Goal: Task Accomplishment & Management: Manage account settings

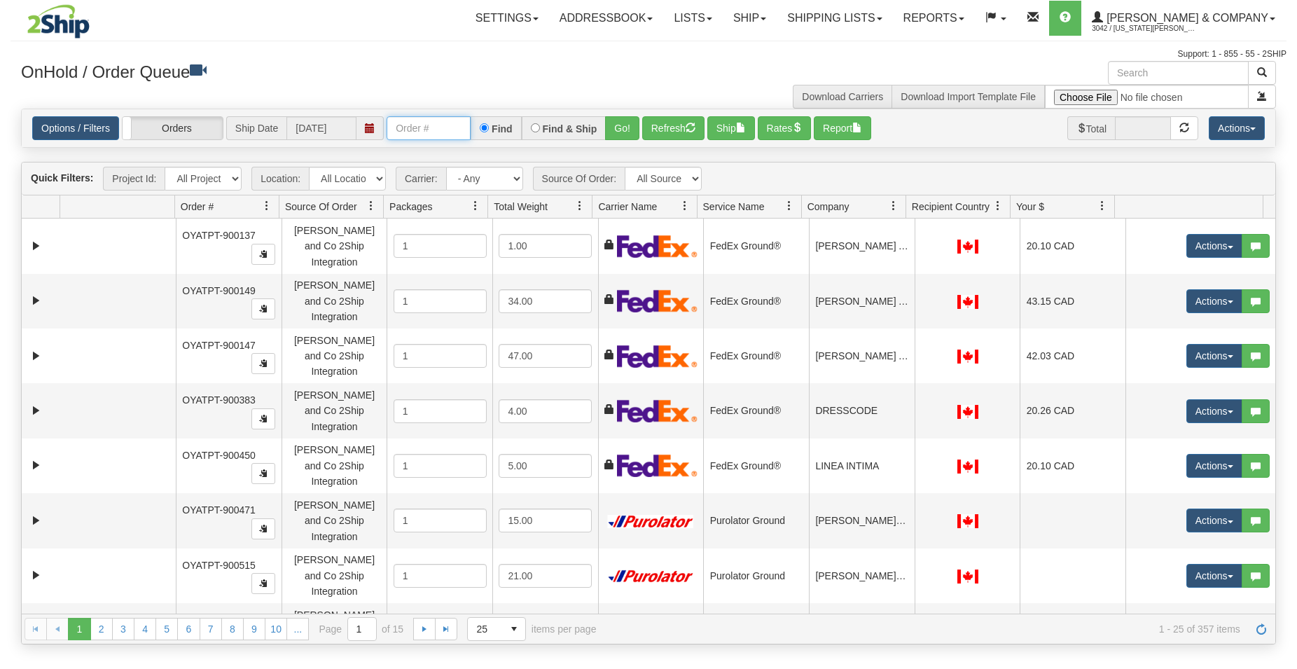
click at [414, 137] on input "text" at bounding box center [429, 128] width 84 height 24
type input "903468"
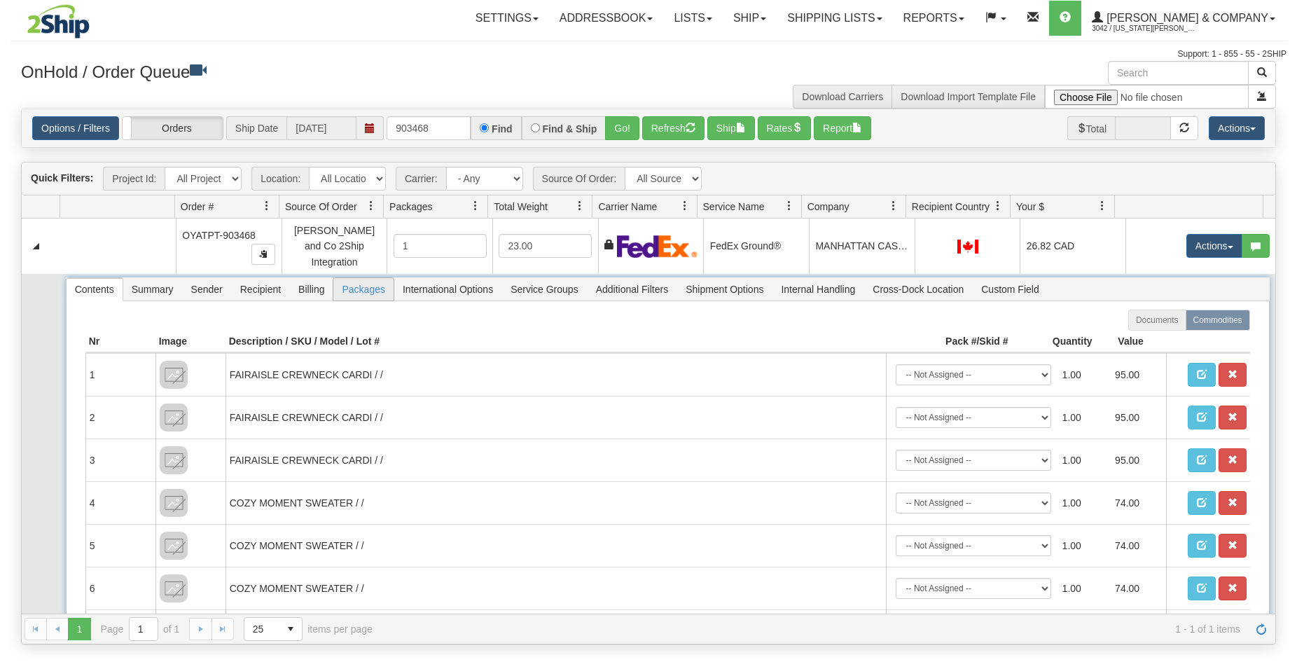
click at [358, 286] on span "Packages" at bounding box center [363, 289] width 60 height 22
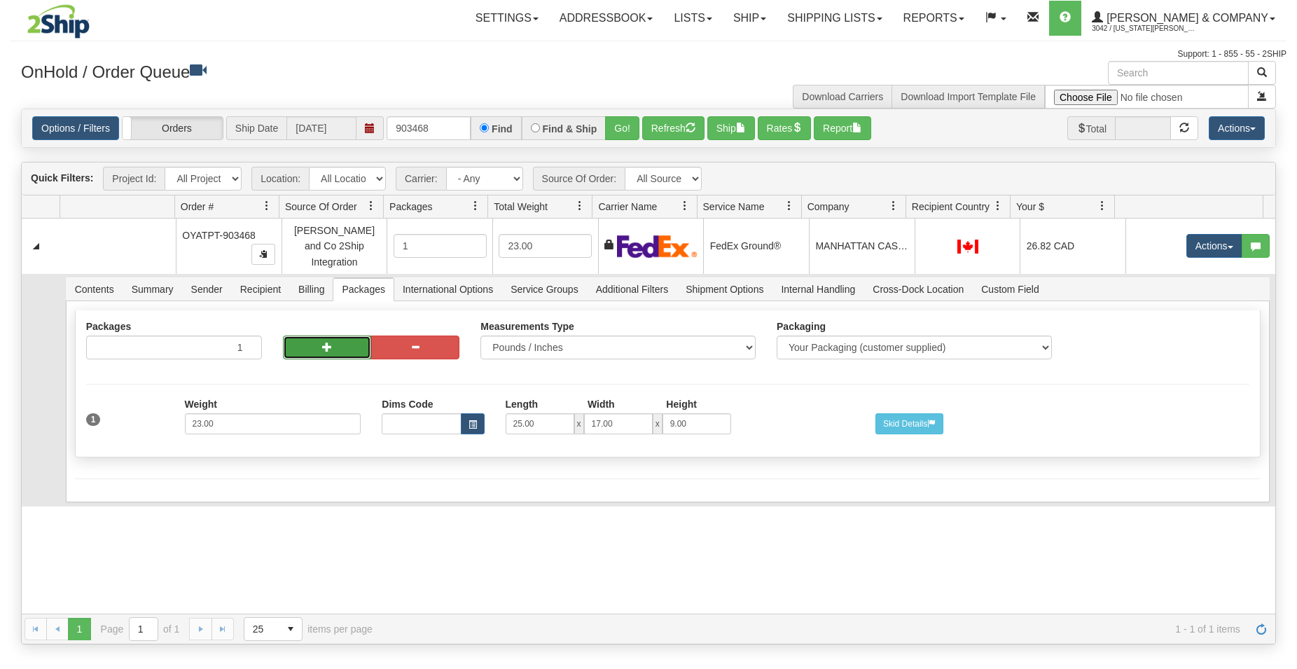
click at [315, 340] on button "button" at bounding box center [327, 347] width 88 height 24
radio input "true"
type input "2"
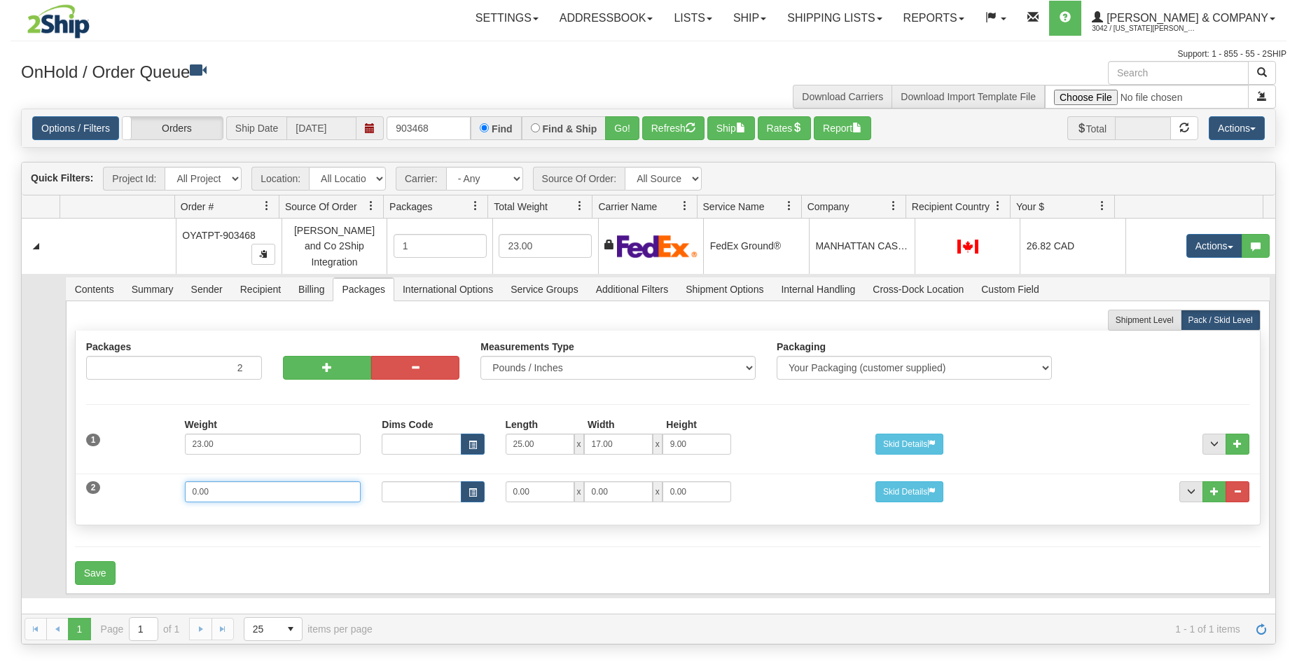
drag, startPoint x: 263, startPoint y: 489, endPoint x: 99, endPoint y: 465, distance: 165.6
click at [185, 481] on input "0.00" at bounding box center [273, 491] width 177 height 21
type input "3"
drag, startPoint x: 529, startPoint y: 476, endPoint x: 420, endPoint y: 485, distance: 109.6
click at [506, 485] on input "0.00" at bounding box center [540, 491] width 69 height 21
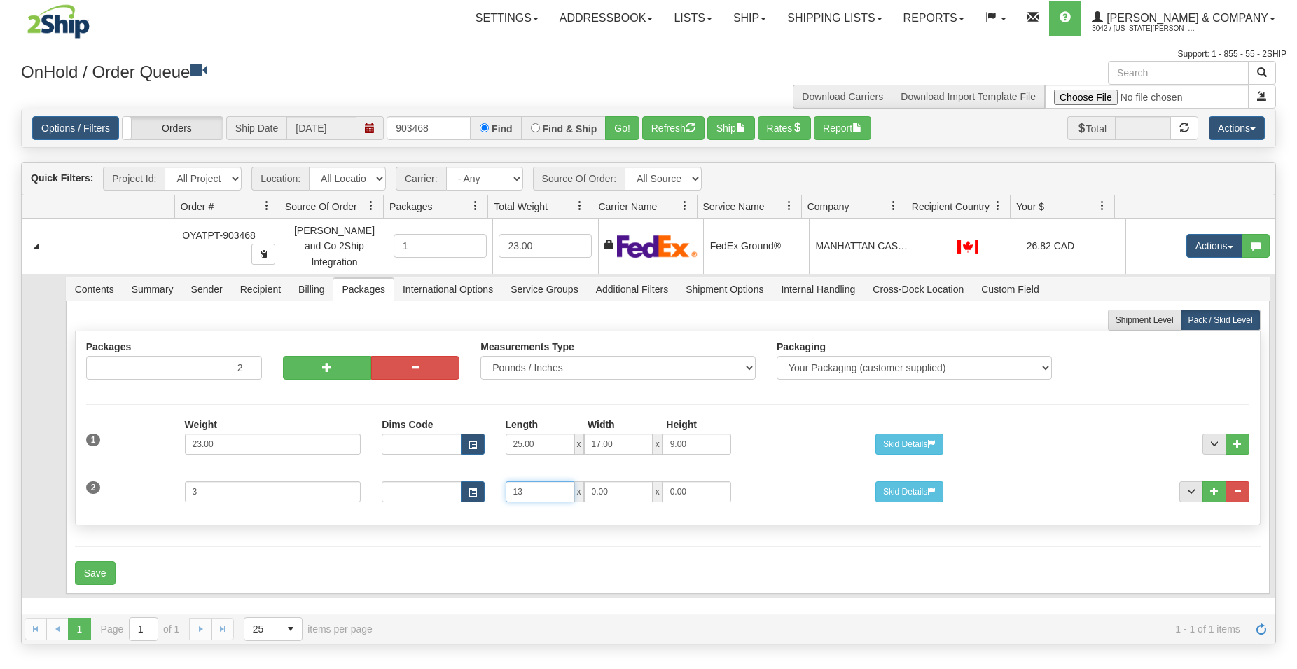
type input "13"
drag, startPoint x: 607, startPoint y: 483, endPoint x: 551, endPoint y: 480, distance: 55.4
click at [584, 481] on input "0.00" at bounding box center [618, 491] width 69 height 21
type input "10"
drag, startPoint x: 683, startPoint y: 489, endPoint x: 555, endPoint y: 500, distance: 128.7
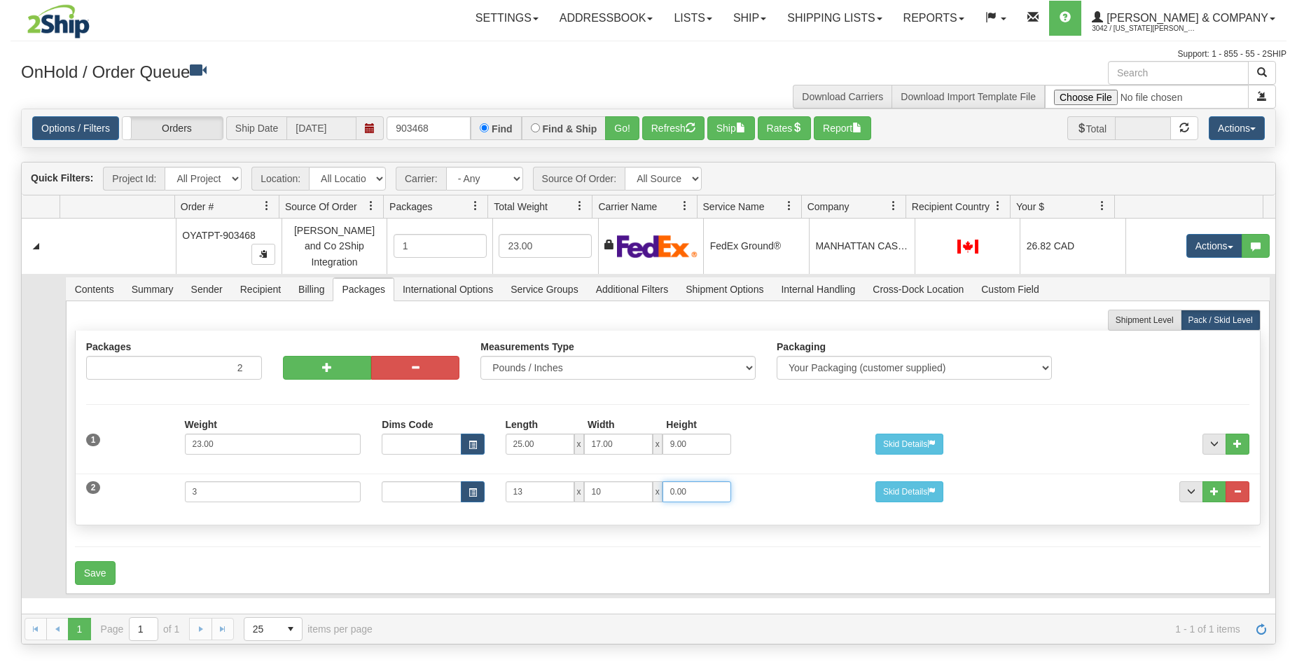
click at [663, 499] on input "0.00" at bounding box center [697, 491] width 69 height 21
type input "4"
click at [101, 561] on button "Save" at bounding box center [95, 573] width 41 height 24
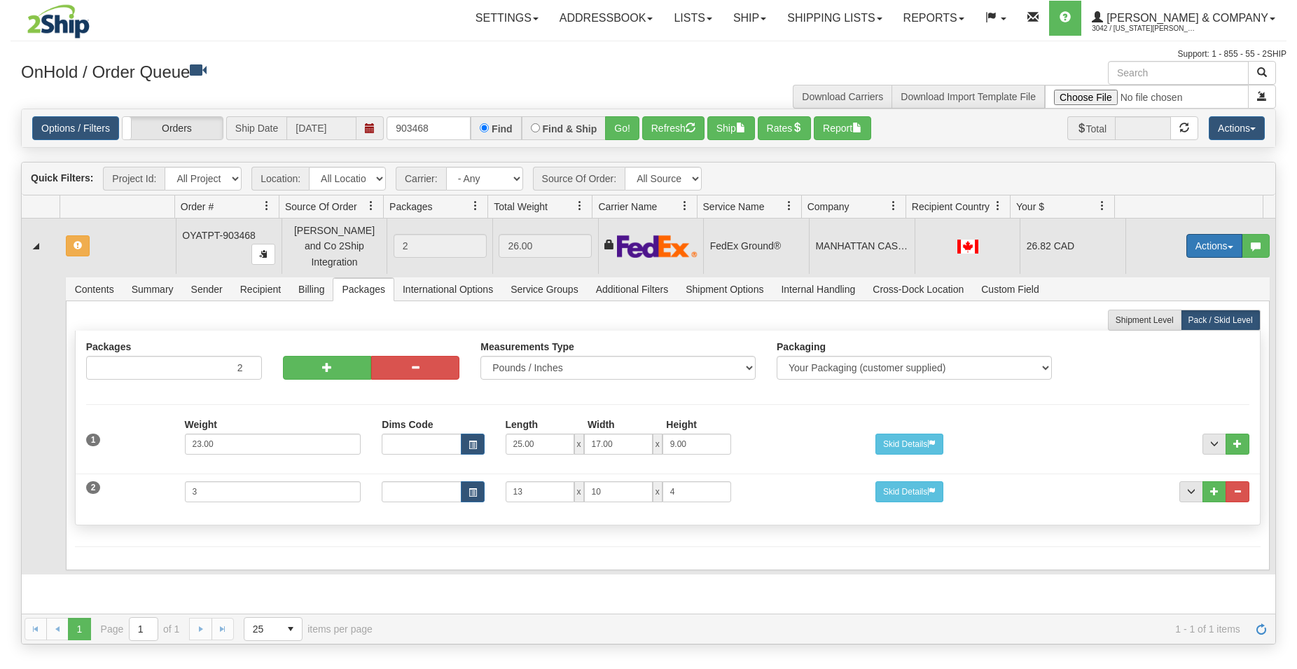
click at [1186, 244] on button "Actions" at bounding box center [1214, 246] width 56 height 24
click at [1165, 304] on span "Rate All Services" at bounding box center [1186, 308] width 84 height 11
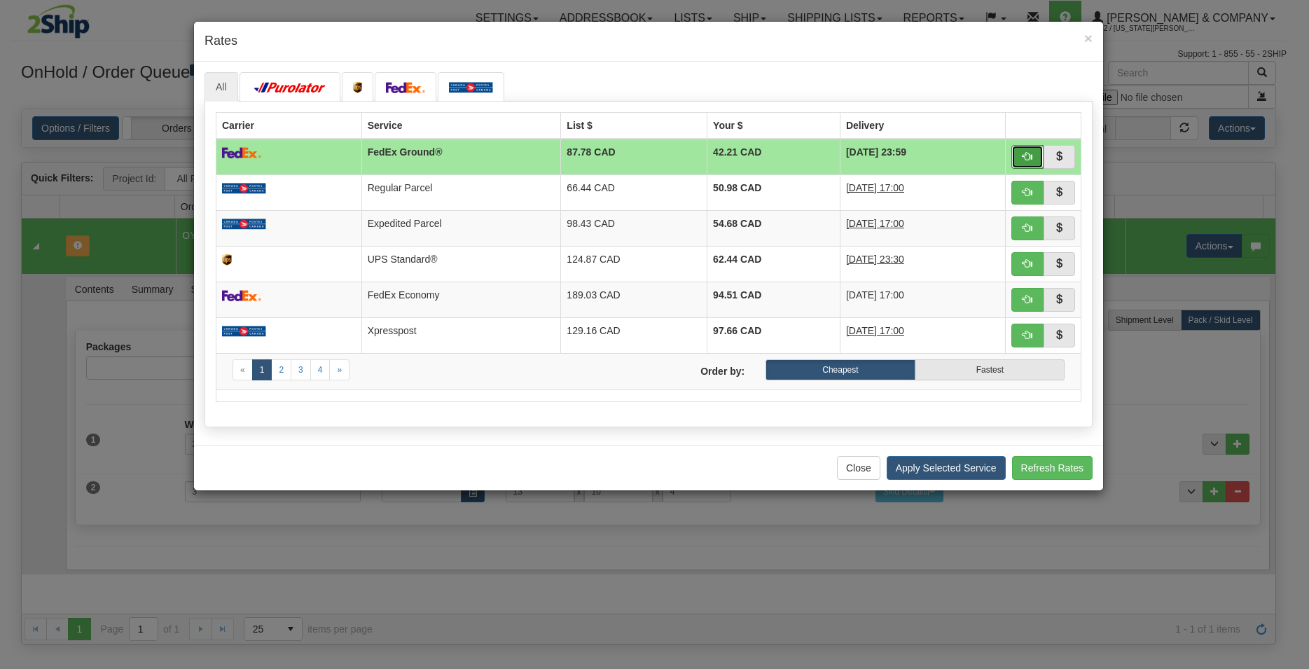
click at [1023, 147] on button "button" at bounding box center [1027, 157] width 32 height 24
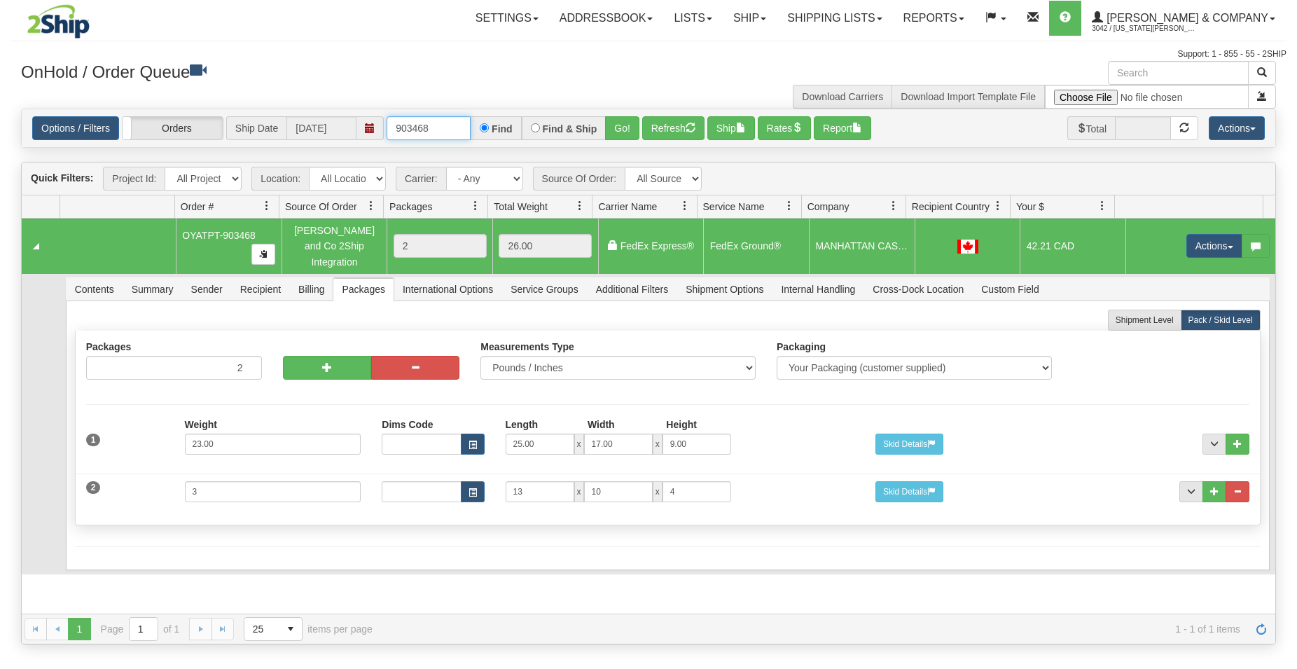
drag, startPoint x: 431, startPoint y: 127, endPoint x: 445, endPoint y: 130, distance: 14.2
click at [443, 130] on input "903468" at bounding box center [429, 128] width 84 height 24
type input "903462"
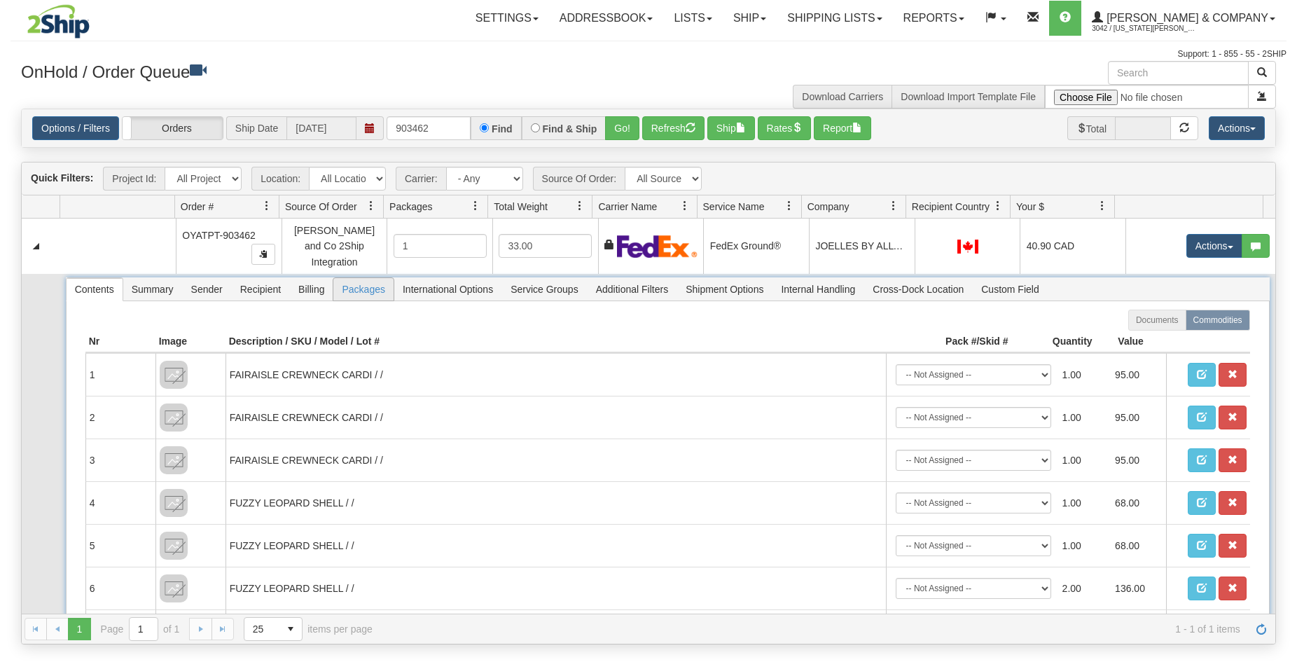
click at [337, 281] on span "Packages" at bounding box center [363, 289] width 60 height 22
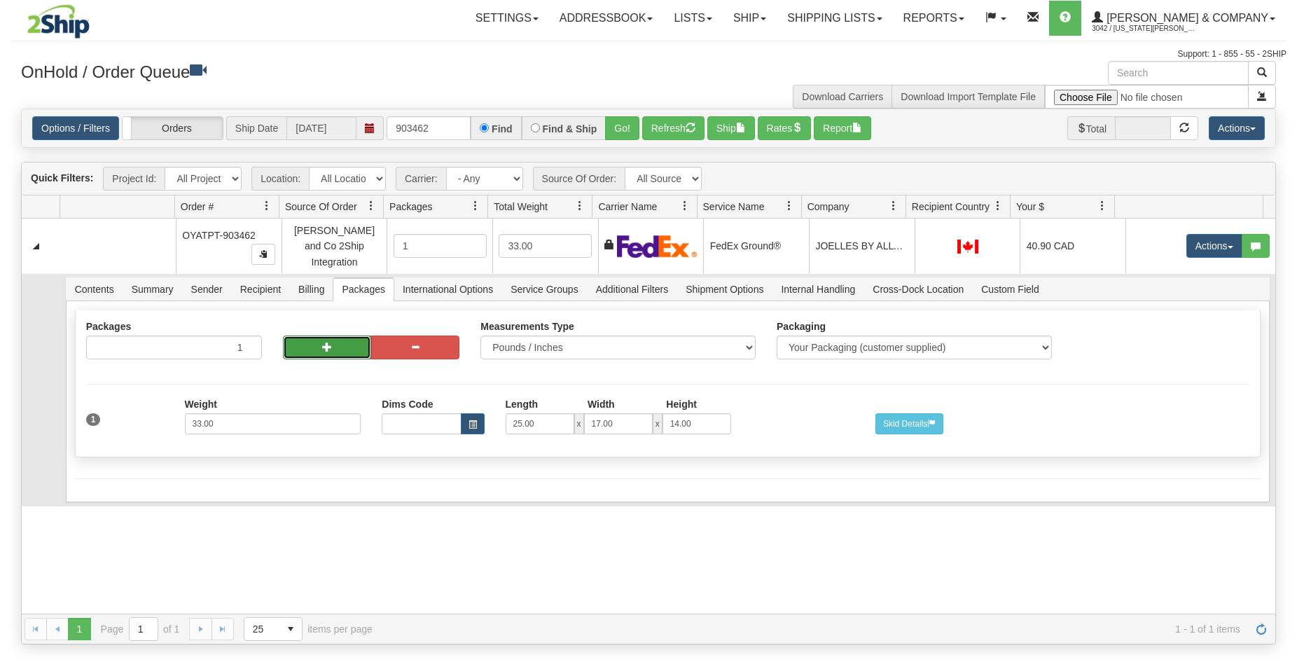
click at [319, 339] on button "button" at bounding box center [327, 347] width 88 height 24
radio input "true"
type input "2"
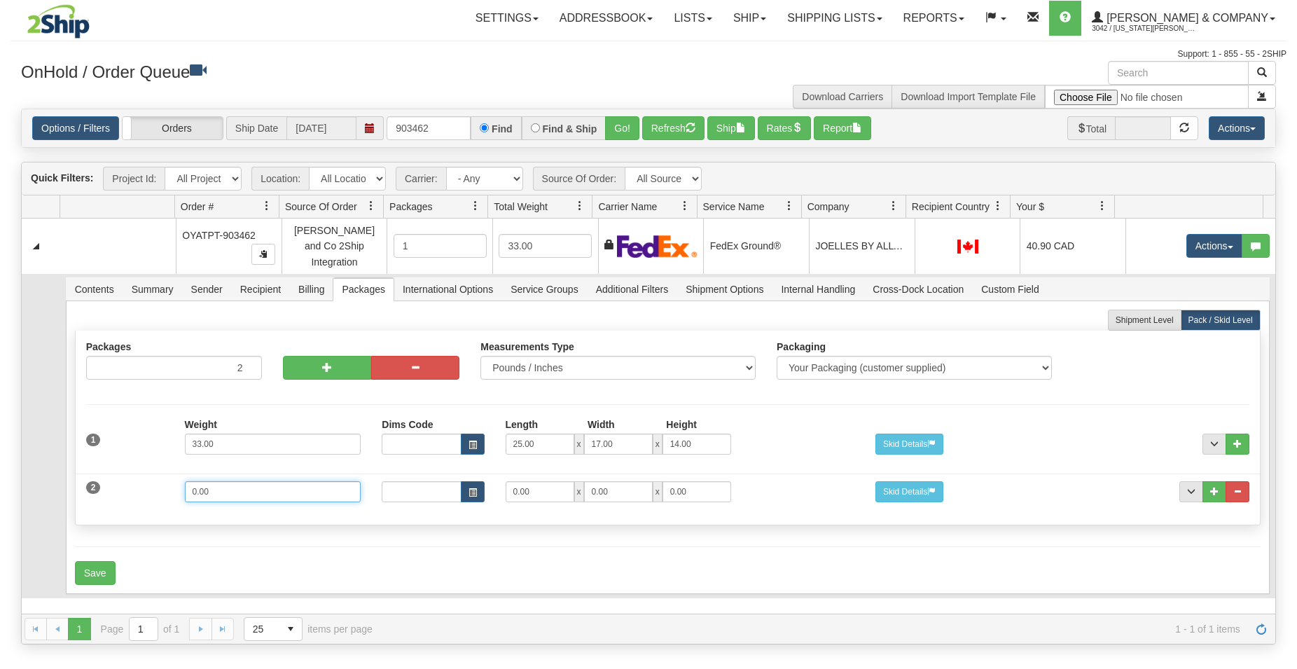
drag, startPoint x: 237, startPoint y: 486, endPoint x: 98, endPoint y: 480, distance: 138.8
click at [185, 481] on input "0.00" at bounding box center [273, 491] width 177 height 21
type input "3"
drag, startPoint x: 541, startPoint y: 486, endPoint x: 476, endPoint y: 478, distance: 64.9
click at [506, 481] on input "0.00" at bounding box center [540, 491] width 69 height 21
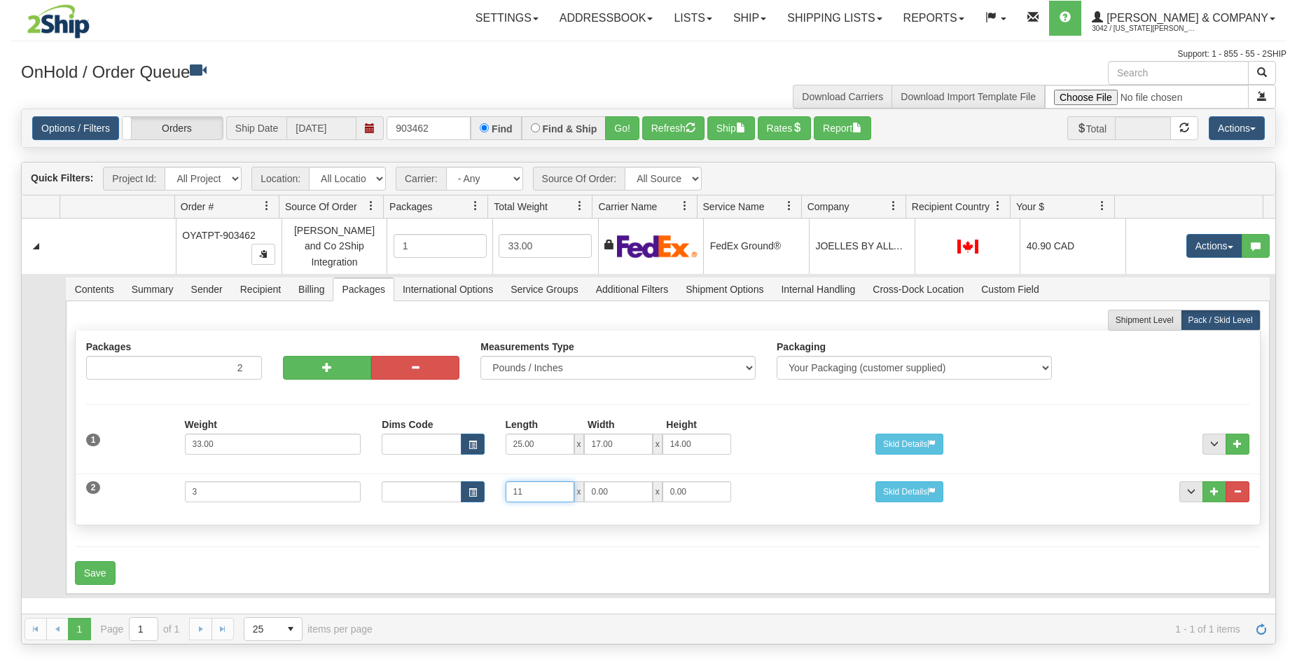
type input "11"
drag, startPoint x: 595, startPoint y: 487, endPoint x: 546, endPoint y: 483, distance: 49.2
click at [584, 483] on input "0.00" at bounding box center [618, 491] width 69 height 21
type input "11"
drag, startPoint x: 684, startPoint y: 487, endPoint x: 600, endPoint y: 487, distance: 84.8
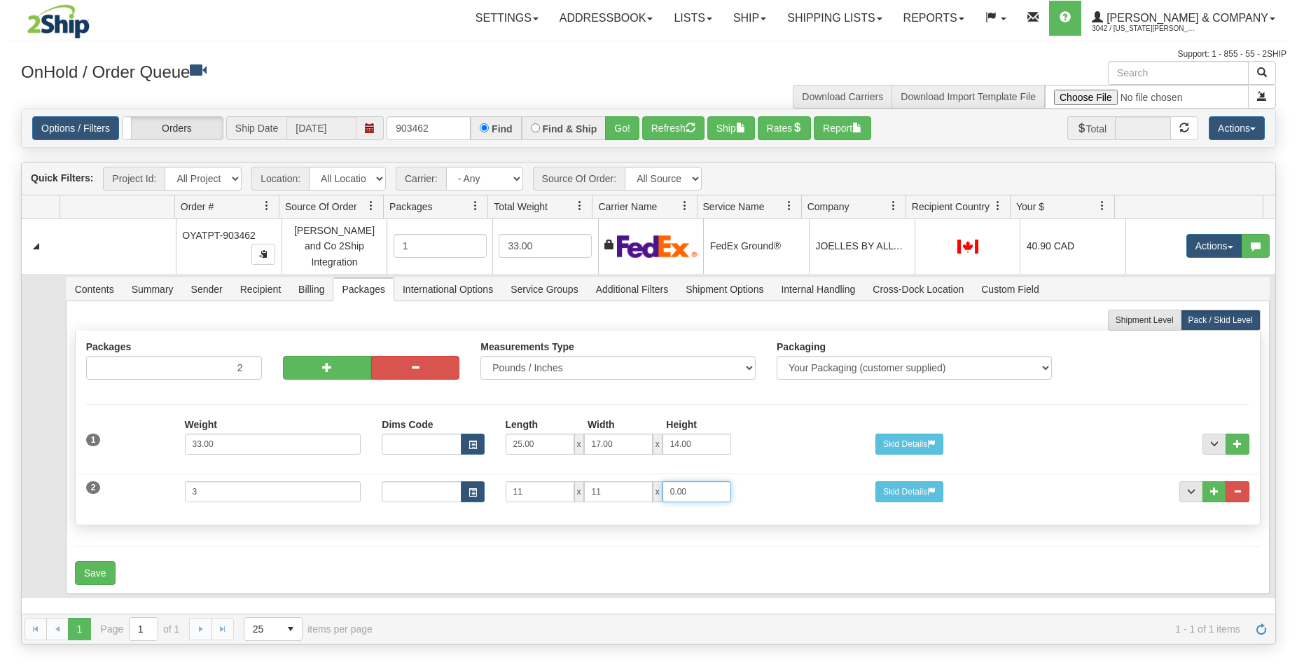
click at [663, 487] on input "0.00" at bounding box center [697, 491] width 69 height 21
type input "7"
drag, startPoint x: 520, startPoint y: 530, endPoint x: 495, endPoint y: 534, distance: 24.8
click at [516, 530] on form "Shipment Level Pack / Skid Level Packages 2 2" at bounding box center [668, 447] width 1186 height 275
click at [89, 564] on button "Save" at bounding box center [95, 573] width 41 height 24
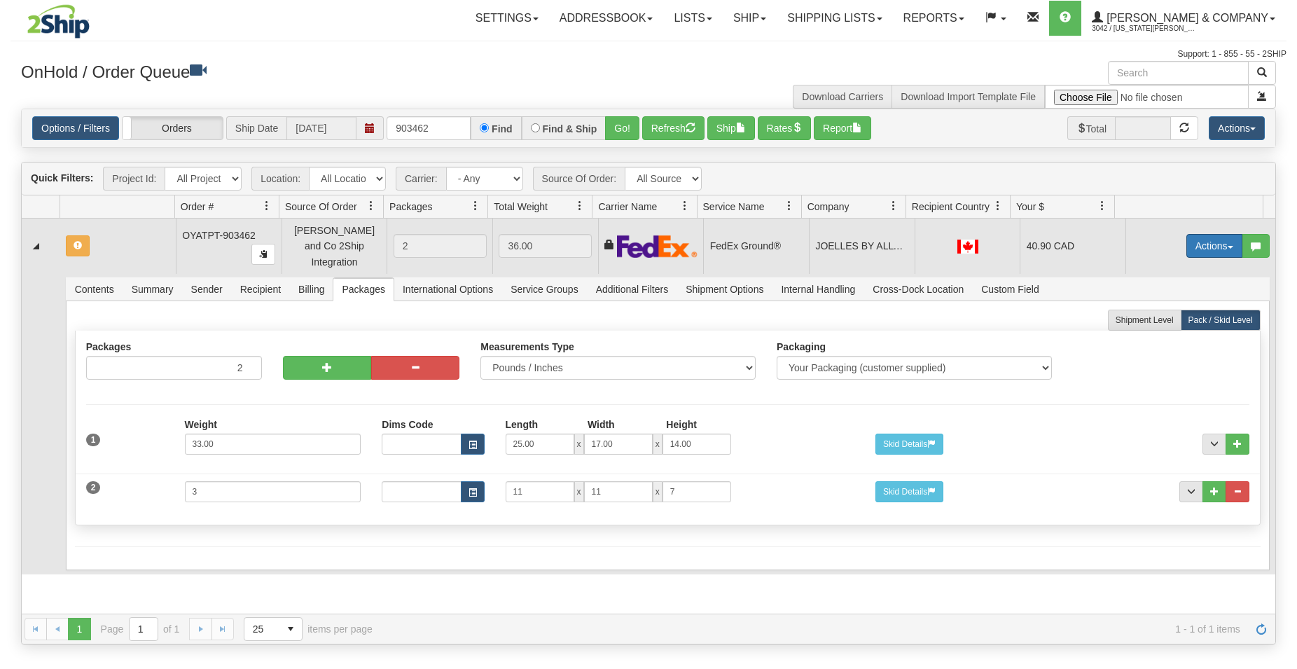
click at [1198, 242] on button "Actions" at bounding box center [1214, 246] width 56 height 24
click at [1161, 300] on link "Rate All Services" at bounding box center [1186, 309] width 112 height 18
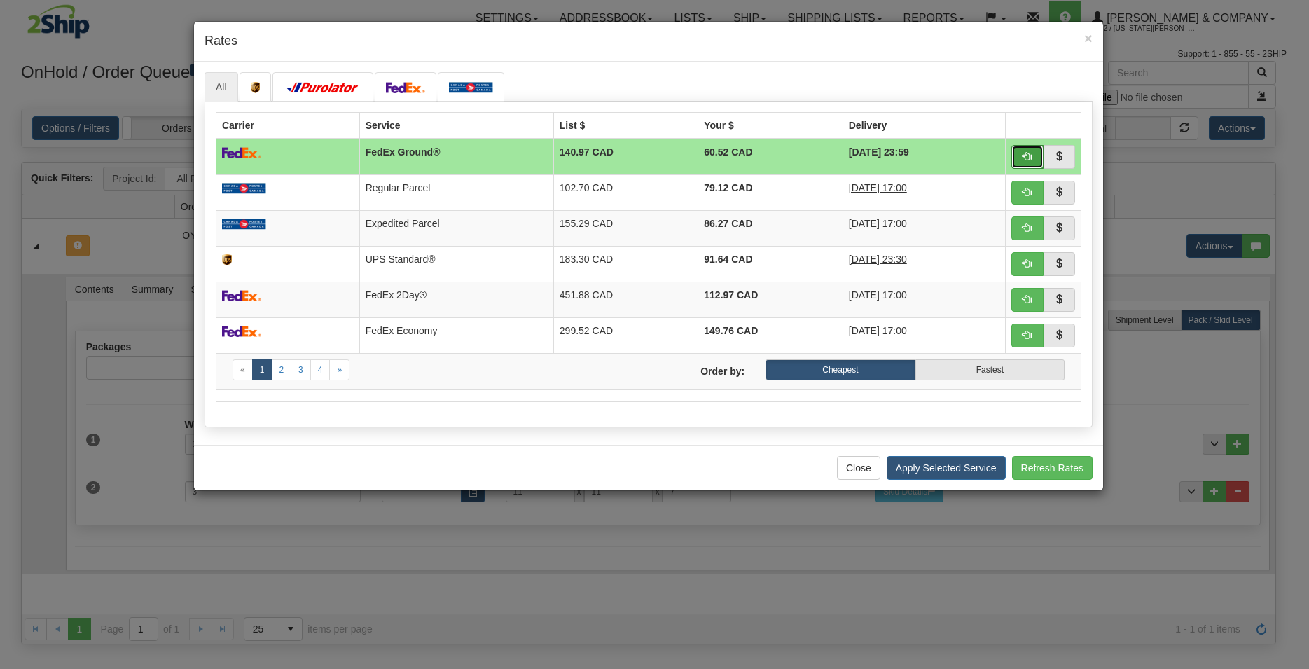
click at [1030, 158] on span "button" at bounding box center [1028, 156] width 10 height 10
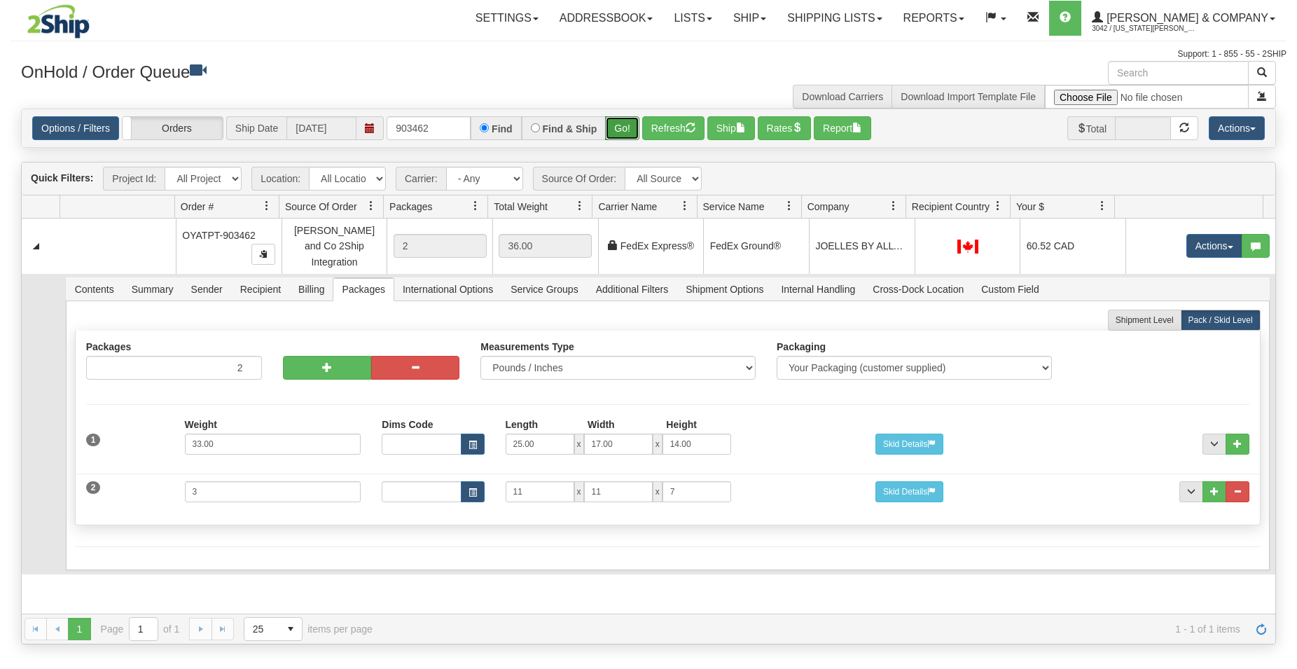
click at [614, 133] on button "Go!" at bounding box center [622, 128] width 34 height 24
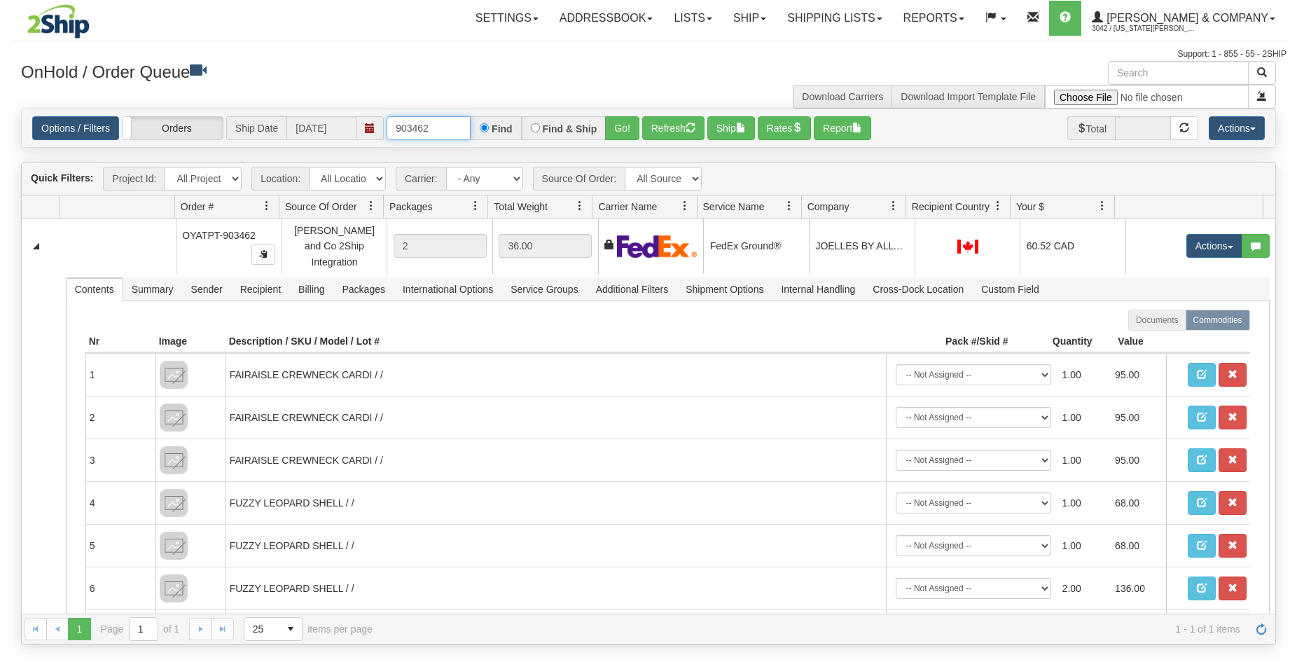
drag, startPoint x: 424, startPoint y: 127, endPoint x: 432, endPoint y: 130, distance: 8.5
click at [432, 130] on input "903462" at bounding box center [429, 128] width 84 height 24
type input "903454"
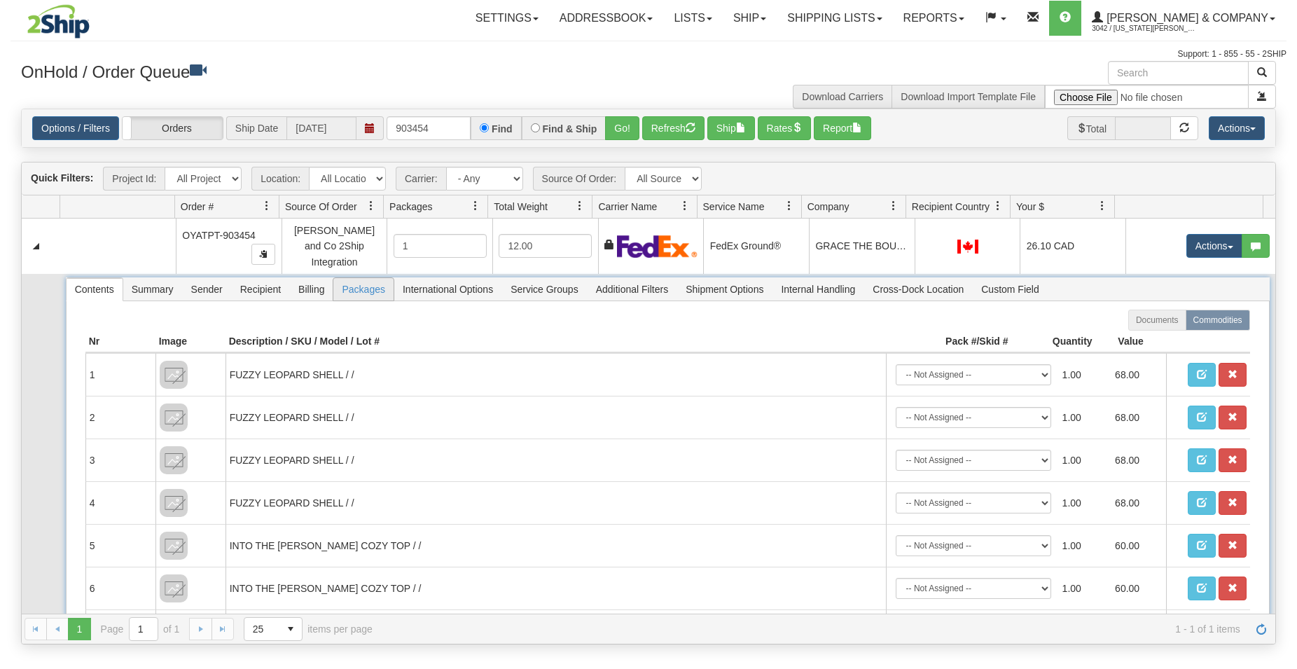
click at [360, 278] on span "Packages" at bounding box center [363, 289] width 60 height 22
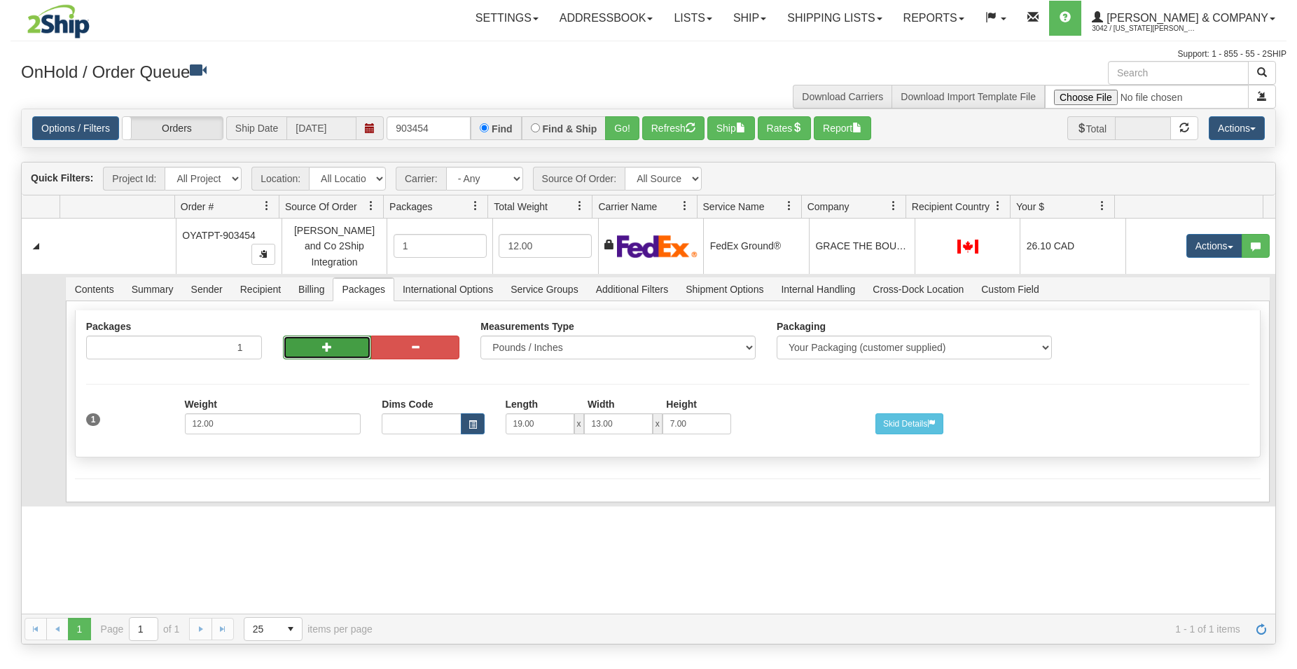
click at [314, 345] on button "button" at bounding box center [327, 347] width 88 height 24
radio input "true"
type input "2"
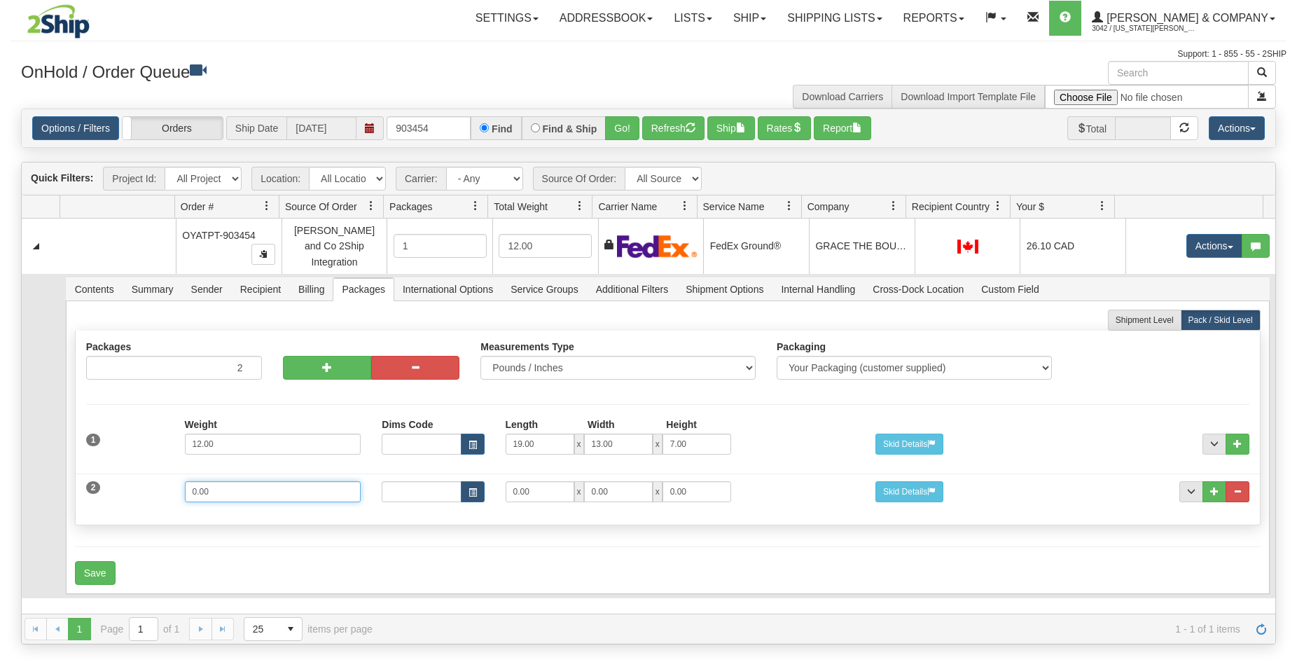
drag, startPoint x: 271, startPoint y: 485, endPoint x: 127, endPoint y: 474, distance: 144.0
click at [185, 481] on input "0.00" at bounding box center [273, 491] width 177 height 21
type input "2"
drag, startPoint x: 536, startPoint y: 480, endPoint x: 403, endPoint y: 471, distance: 132.7
click at [506, 481] on input "0.00" at bounding box center [540, 491] width 69 height 21
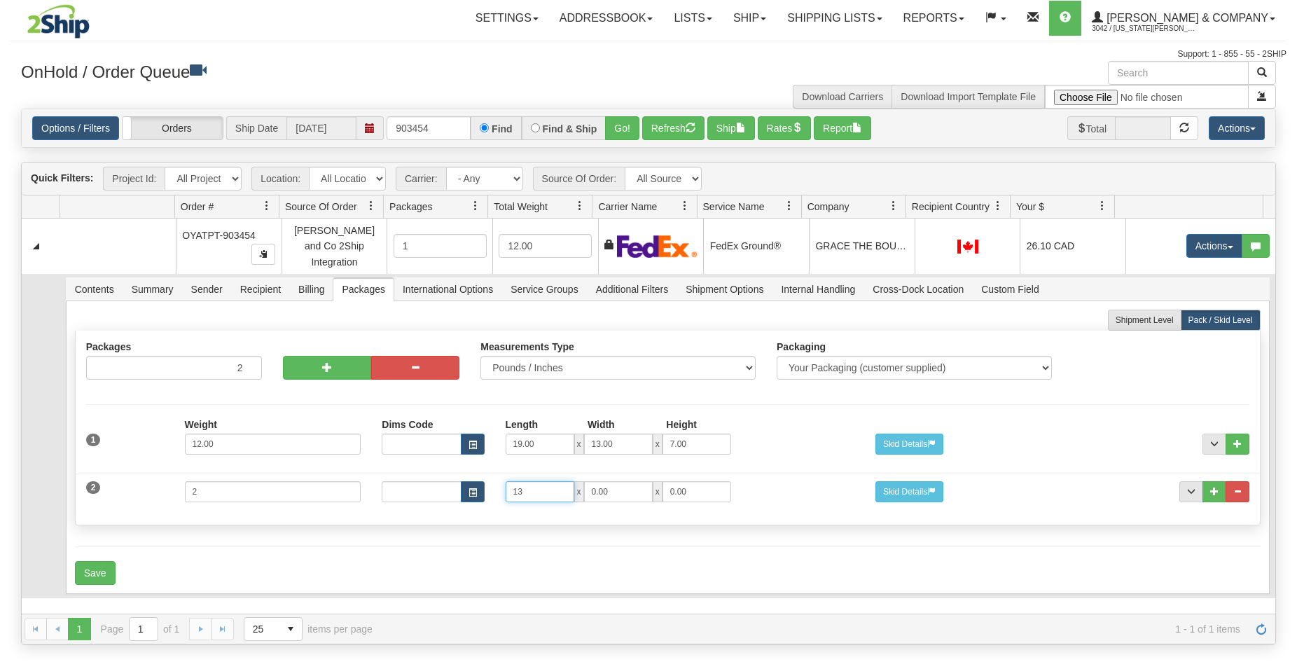
type input "13"
drag, startPoint x: 604, startPoint y: 486, endPoint x: 494, endPoint y: 484, distance: 110.7
click at [584, 484] on input "0.00" at bounding box center [618, 491] width 69 height 21
type input "10"
drag, startPoint x: 544, startPoint y: 466, endPoint x: 527, endPoint y: 465, distance: 16.8
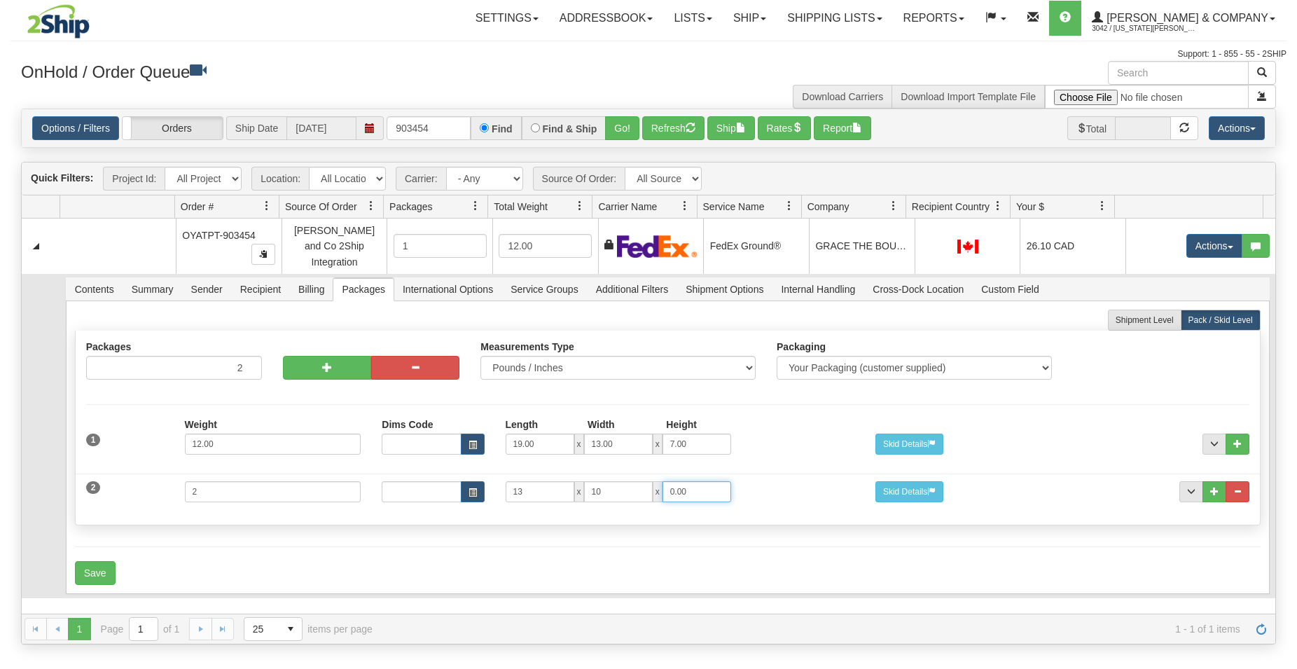
click at [663, 481] on input "0.00" at bounding box center [697, 491] width 69 height 21
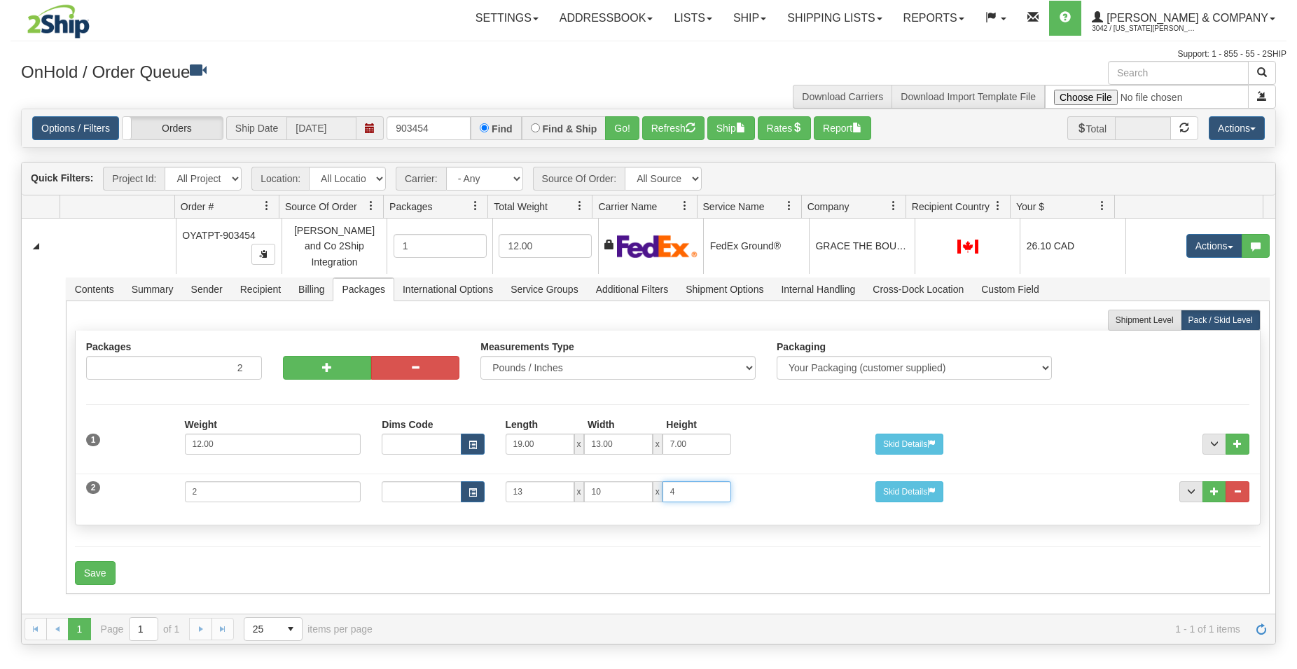
type input "4"
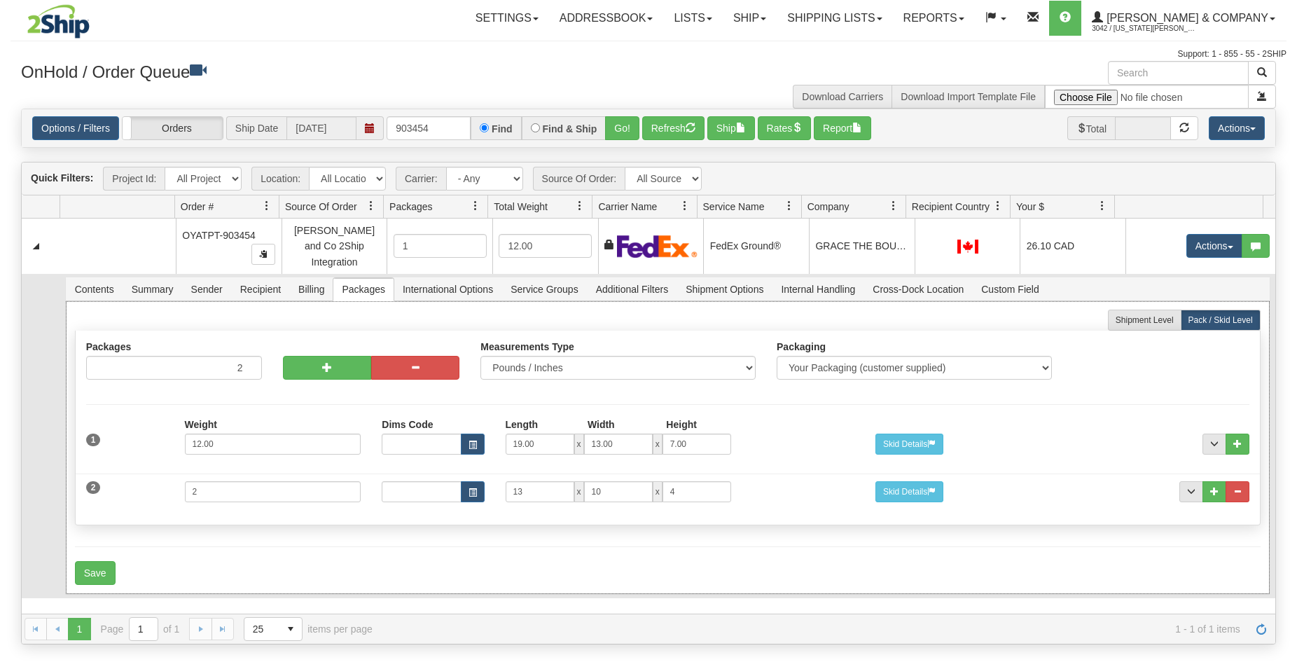
click at [297, 375] on div at bounding box center [371, 365] width 198 height 49
click at [299, 364] on button "button" at bounding box center [327, 368] width 88 height 24
type input "3"
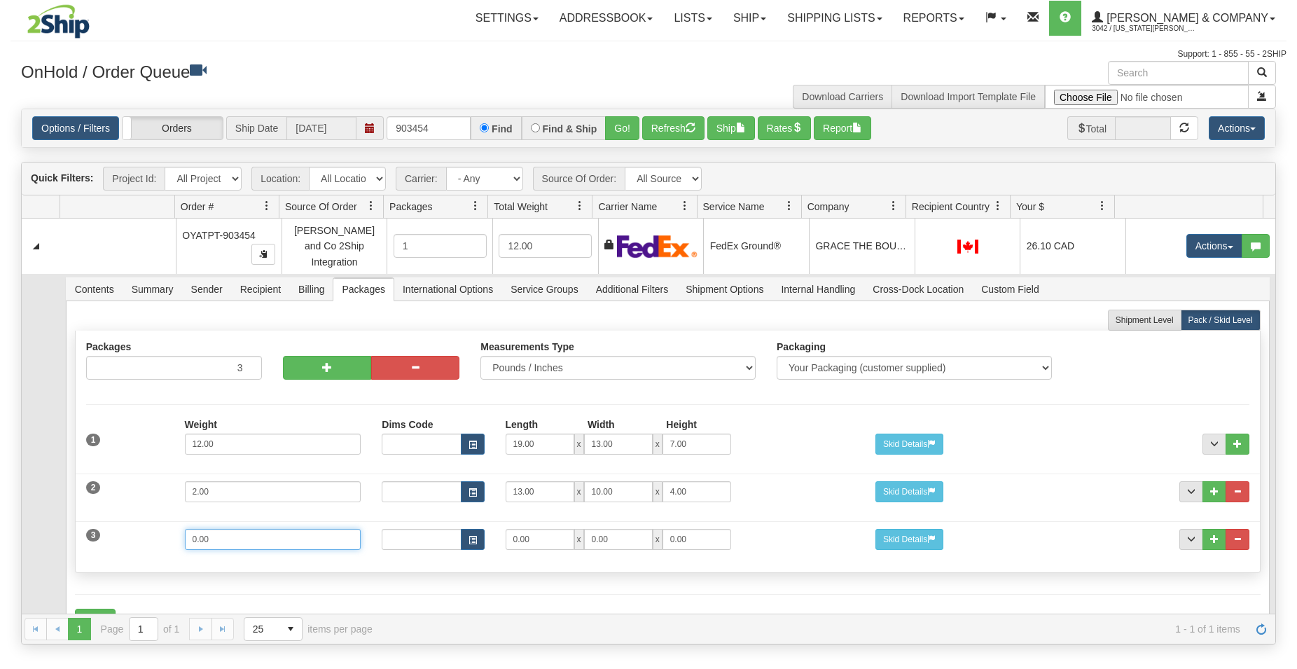
drag, startPoint x: 245, startPoint y: 536, endPoint x: 137, endPoint y: 534, distance: 107.9
click at [185, 534] on input "0.00" at bounding box center [273, 539] width 177 height 21
type input "2"
drag, startPoint x: 535, startPoint y: 537, endPoint x: 438, endPoint y: 527, distance: 97.2
click at [506, 529] on input "0.00" at bounding box center [540, 539] width 69 height 21
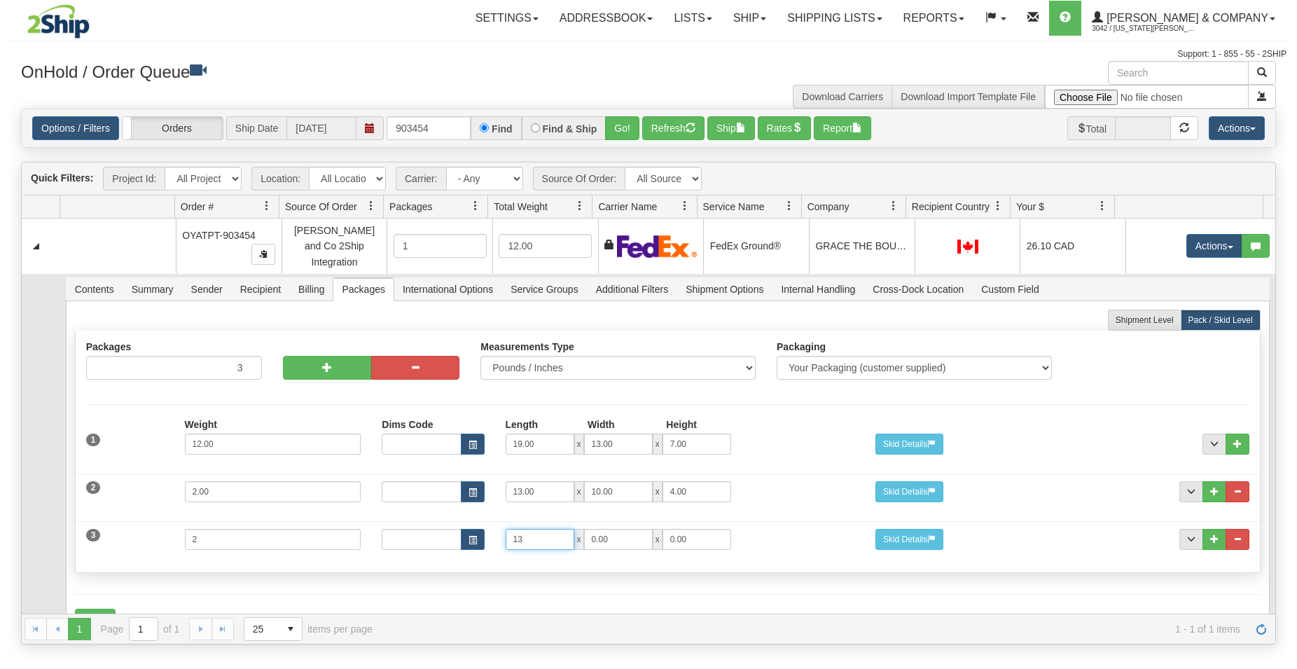
type input "13"
click at [584, 529] on input "0.00" at bounding box center [618, 539] width 69 height 21
type input "10"
drag, startPoint x: 688, startPoint y: 534, endPoint x: 556, endPoint y: 525, distance: 132.0
click at [663, 529] on input "0.00" at bounding box center [697, 539] width 69 height 21
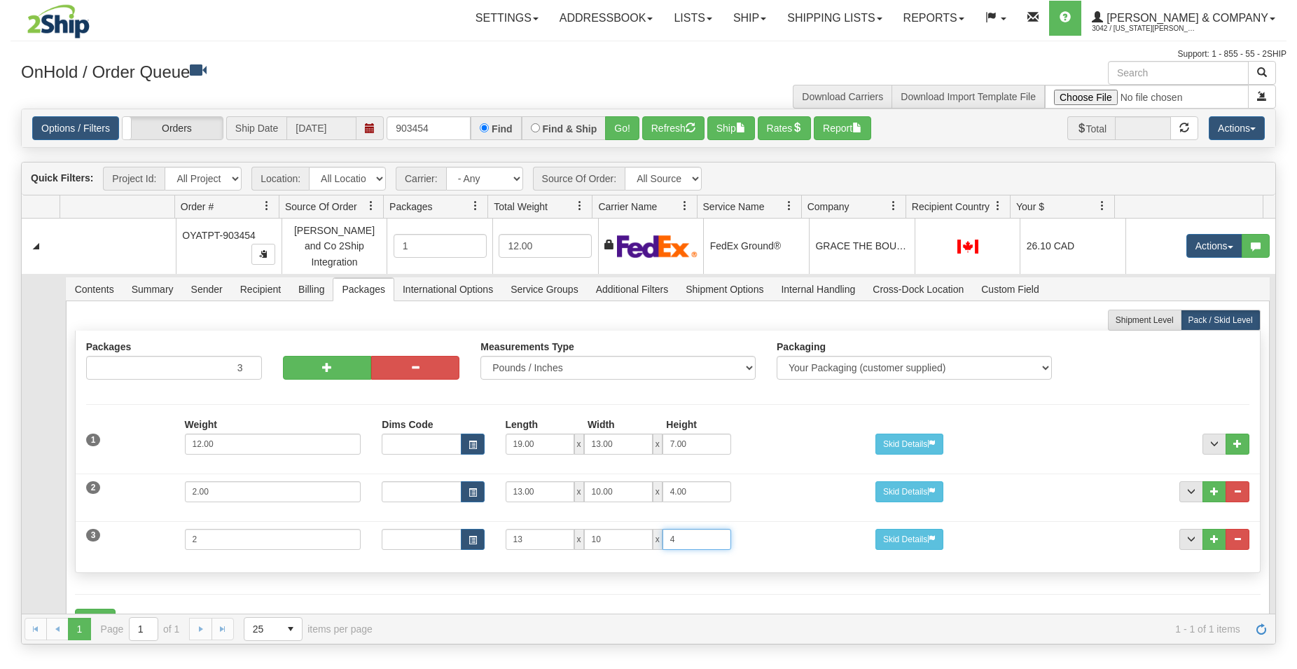
type input "4"
drag, startPoint x: 494, startPoint y: 561, endPoint x: 315, endPoint y: 574, distance: 179.0
click at [492, 562] on div "Packages 3 3 Measurements Type" at bounding box center [668, 452] width 1186 height 242
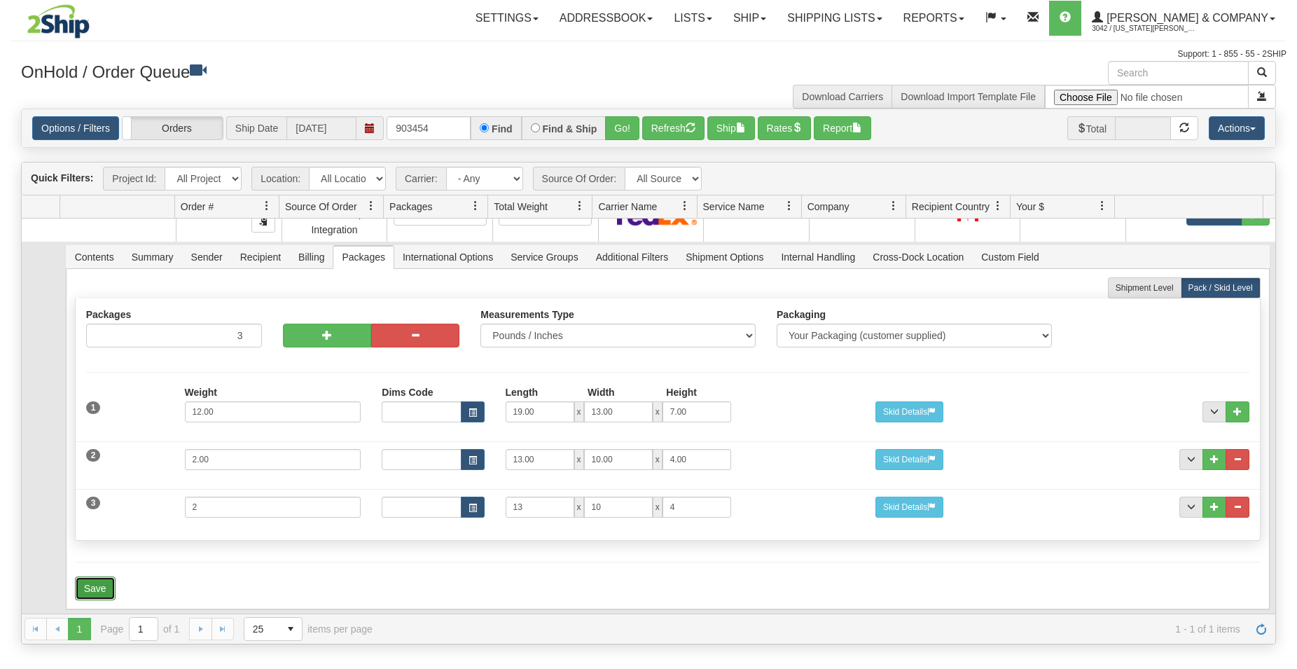
click at [102, 581] on button "Save" at bounding box center [95, 588] width 41 height 24
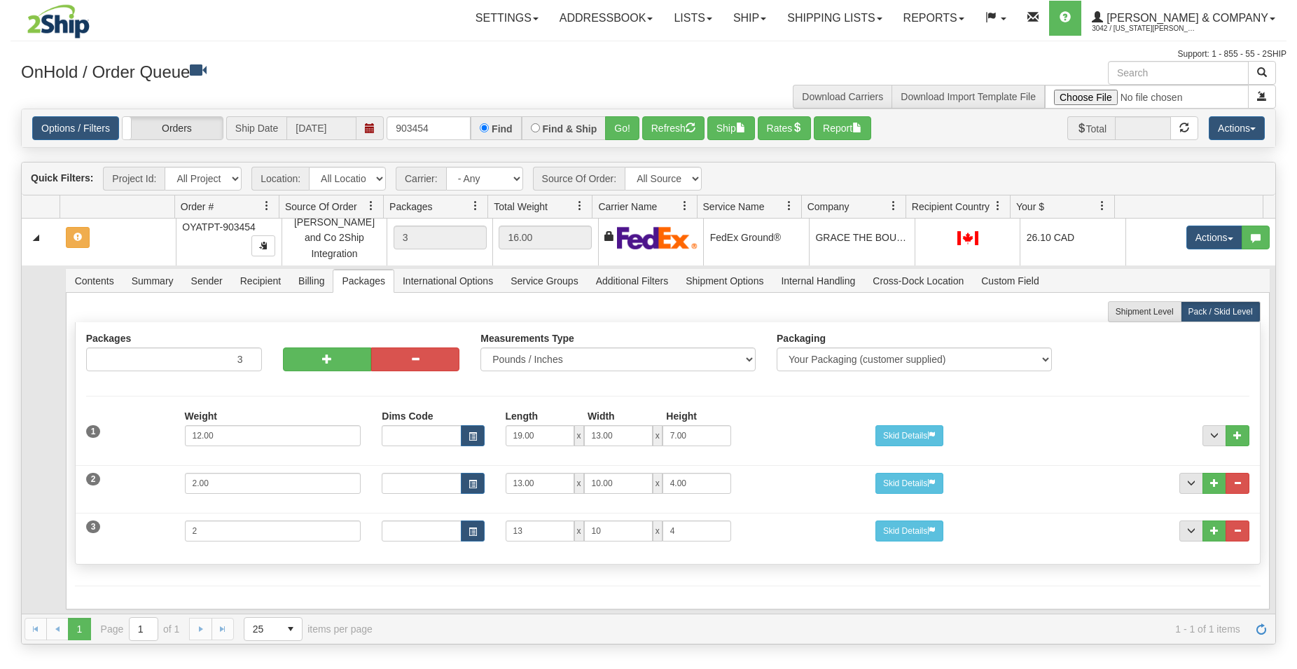
scroll to position [0, 0]
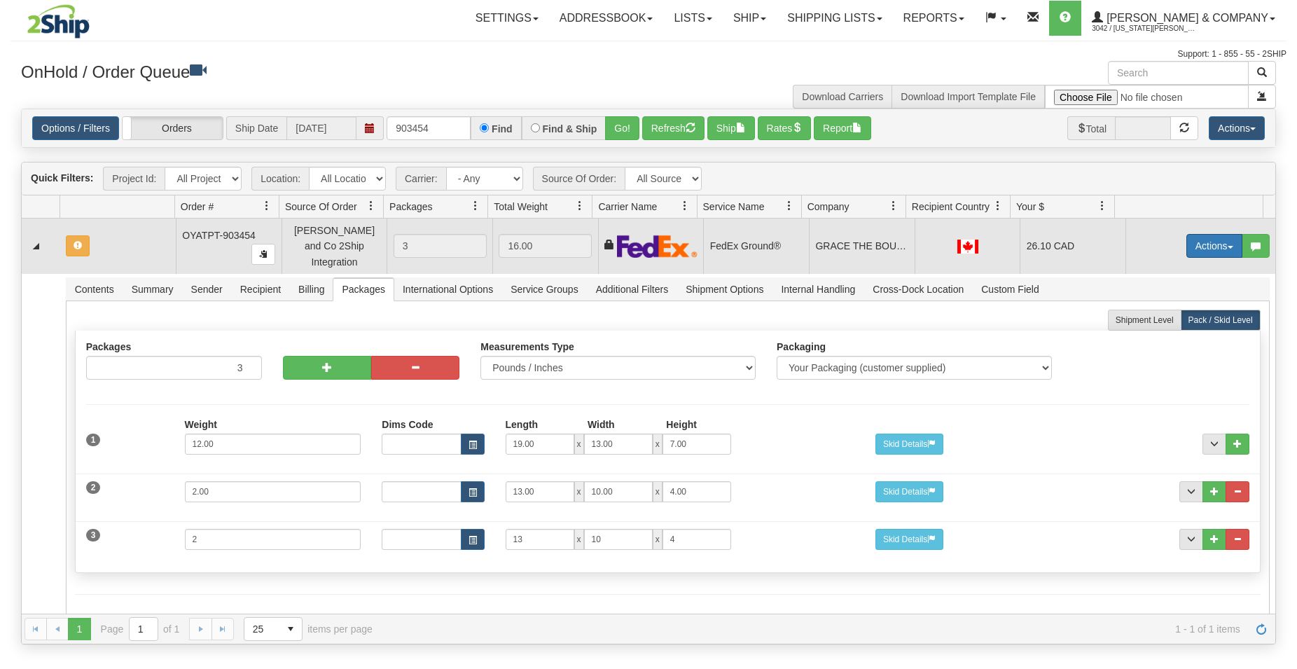
click at [1187, 246] on button "Actions" at bounding box center [1214, 246] width 56 height 24
click at [1168, 303] on span "Rate All Services" at bounding box center [1186, 308] width 84 height 11
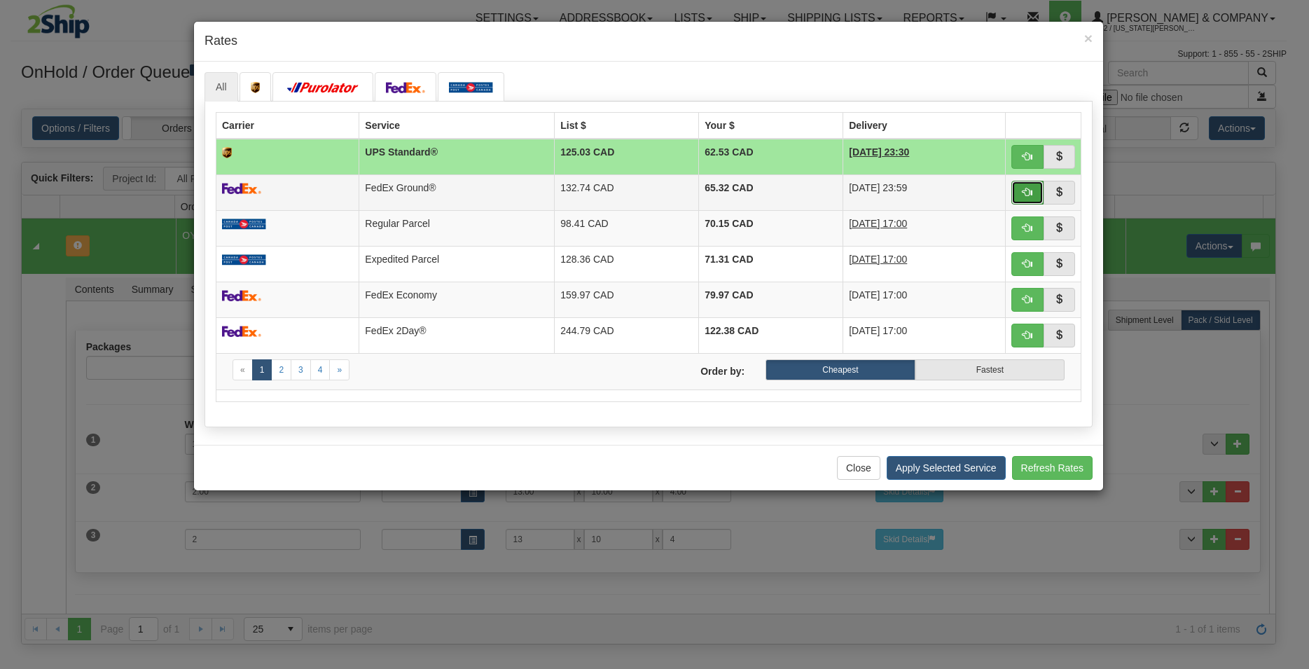
click at [1030, 201] on button "button" at bounding box center [1027, 193] width 32 height 24
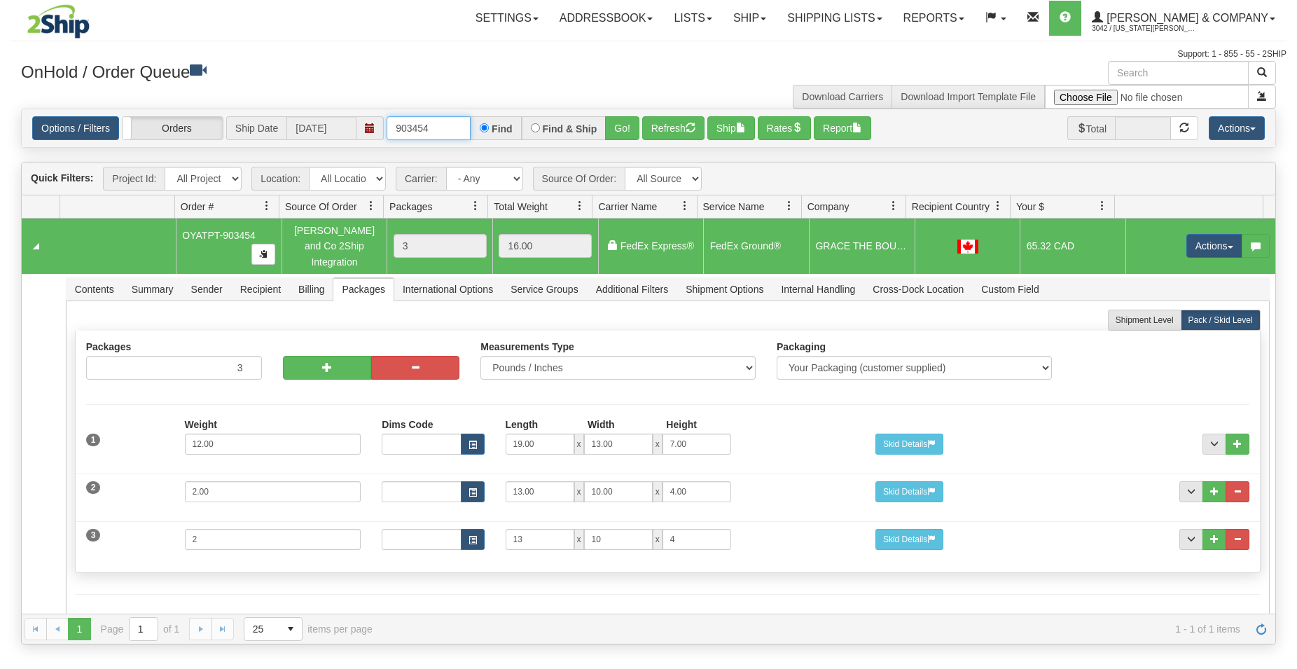
drag, startPoint x: 389, startPoint y: 122, endPoint x: 310, endPoint y: 111, distance: 79.9
click at [387, 116] on input "903454" at bounding box center [429, 128] width 84 height 24
type input "903438"
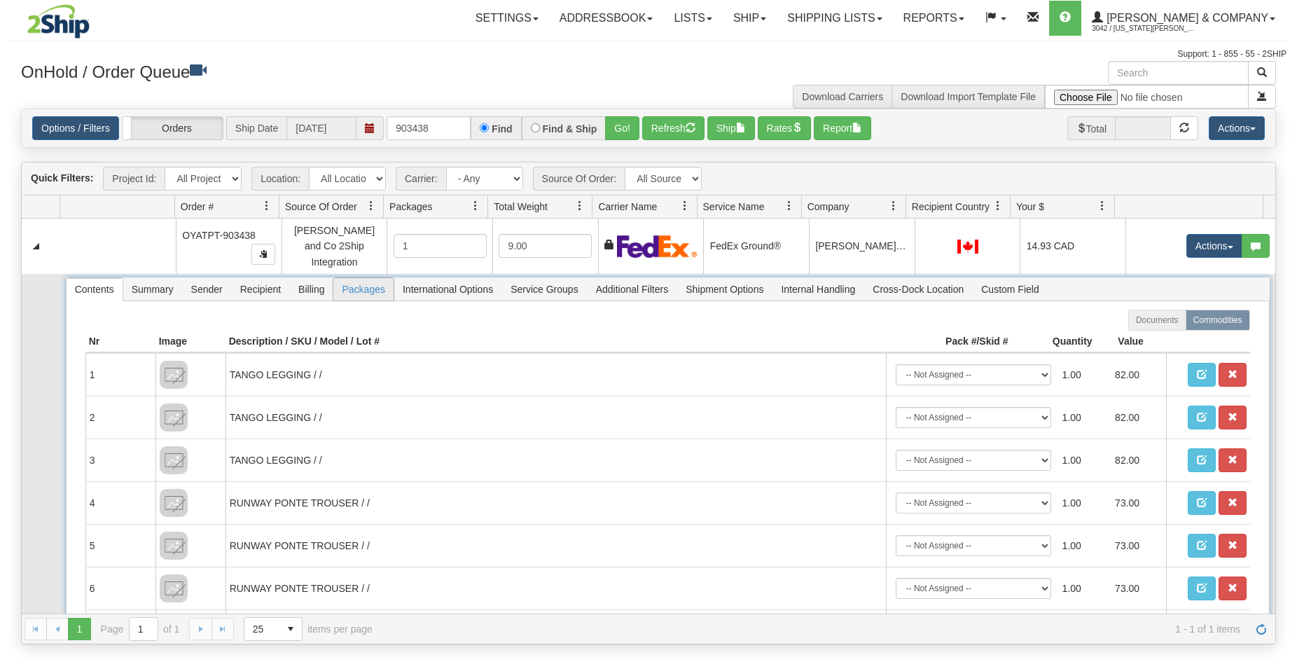
click at [361, 282] on span "Packages" at bounding box center [363, 289] width 60 height 22
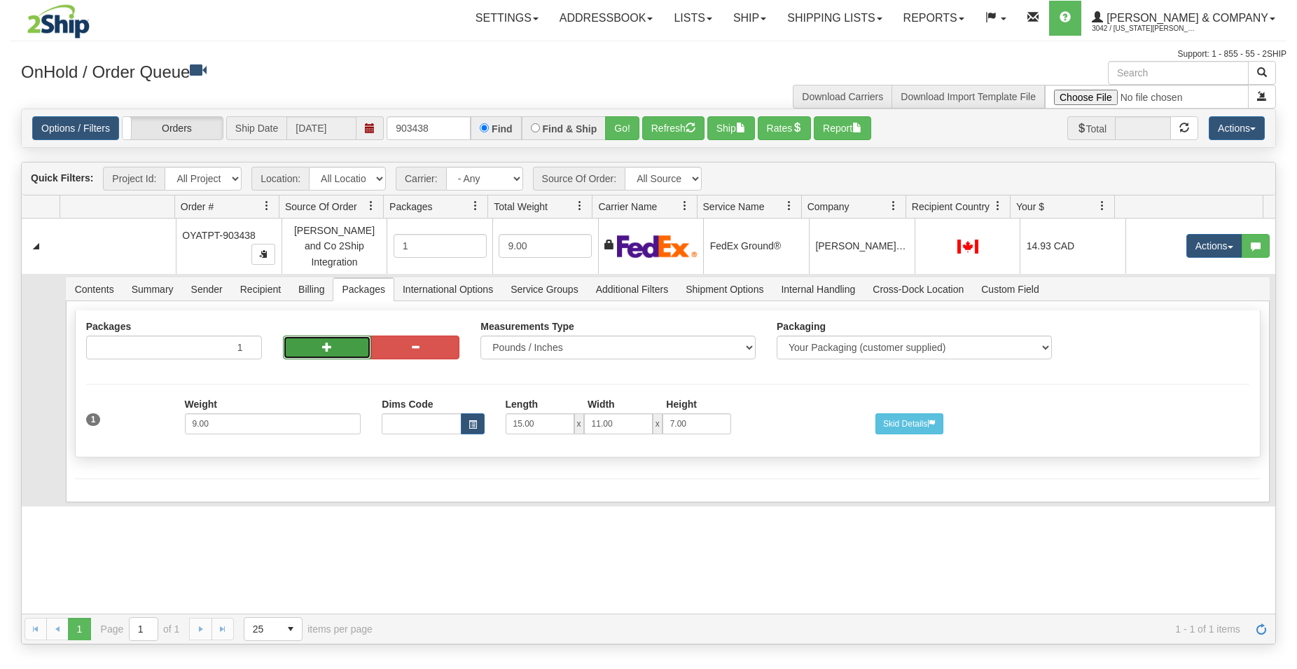
click at [344, 340] on button "button" at bounding box center [327, 347] width 88 height 24
radio input "true"
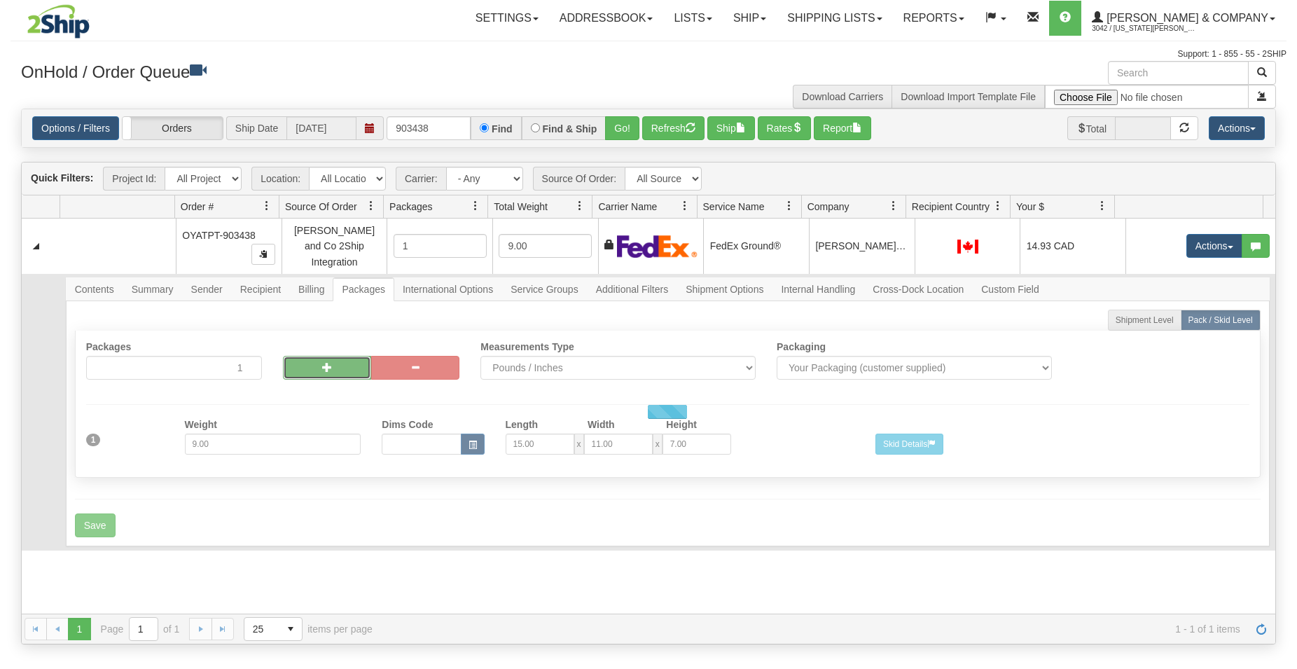
type input "2"
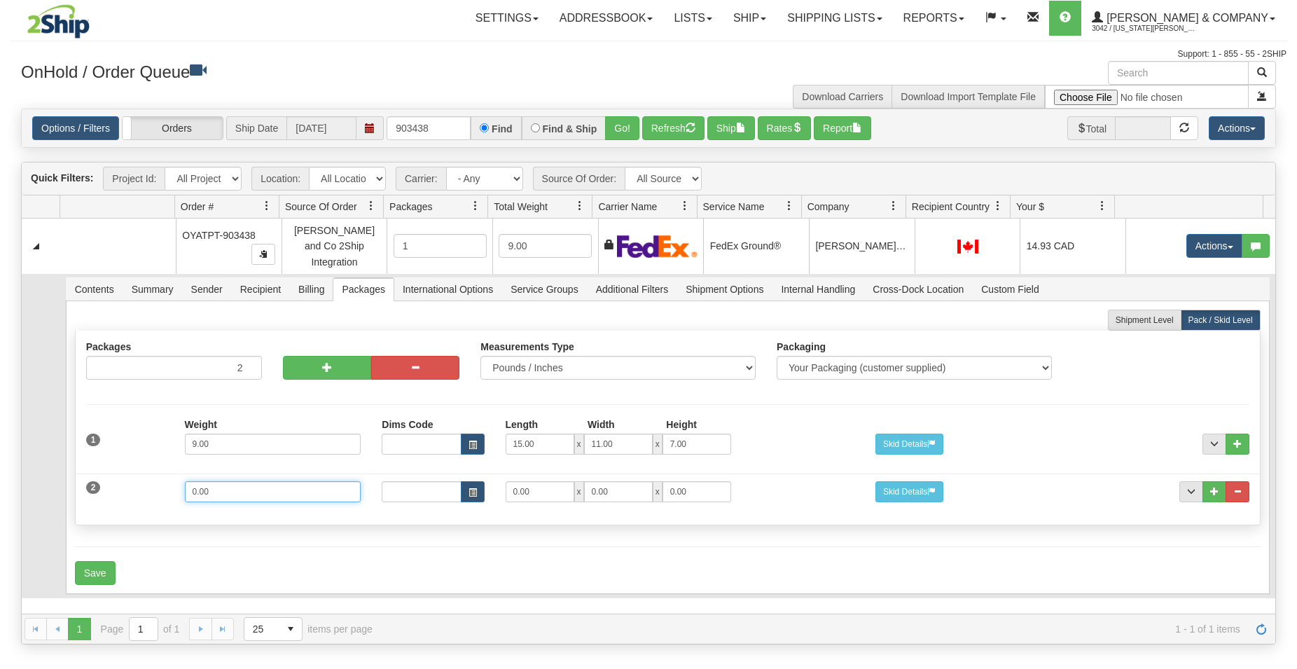
drag, startPoint x: 277, startPoint y: 485, endPoint x: 127, endPoint y: 466, distance: 151.2
click at [185, 481] on input "0.00" at bounding box center [273, 491] width 177 height 21
type input "3"
drag, startPoint x: 520, startPoint y: 484, endPoint x: 435, endPoint y: 478, distance: 85.0
click at [506, 481] on input "0.00" at bounding box center [540, 491] width 69 height 21
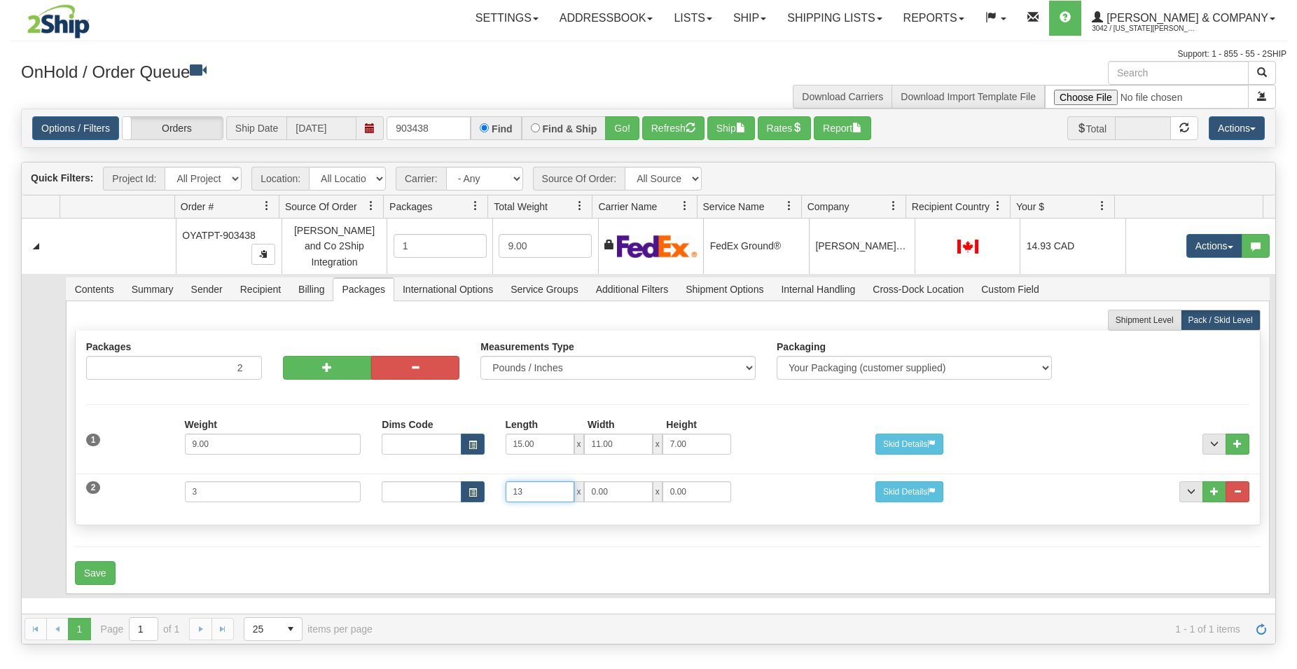
type input "13"
drag, startPoint x: 607, startPoint y: 483, endPoint x: 523, endPoint y: 476, distance: 83.6
click at [584, 481] on input "0.00" at bounding box center [618, 491] width 69 height 21
type input "10"
drag, startPoint x: 685, startPoint y: 480, endPoint x: 531, endPoint y: 494, distance: 154.8
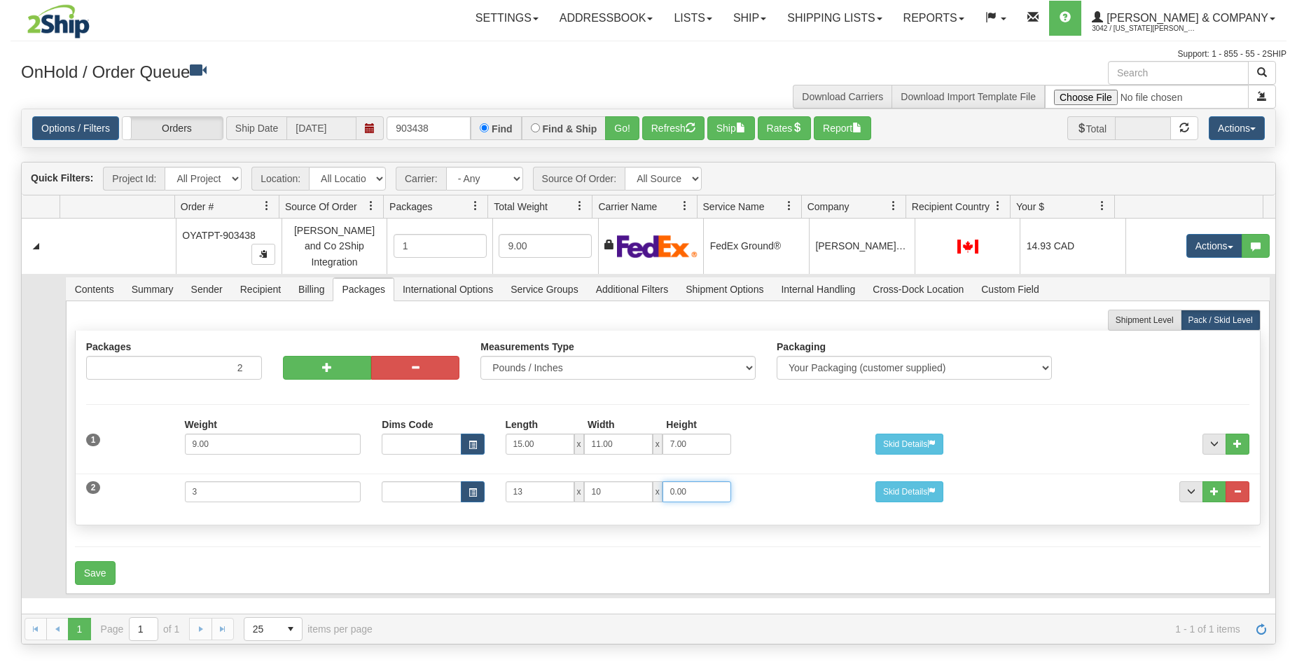
click at [663, 485] on input "0.00" at bounding box center [697, 491] width 69 height 21
type input "4"
click at [469, 537] on form "Shipment Level Pack / Skid Level Packages 2 2" at bounding box center [668, 447] width 1186 height 275
click at [83, 574] on button "Save" at bounding box center [95, 573] width 41 height 24
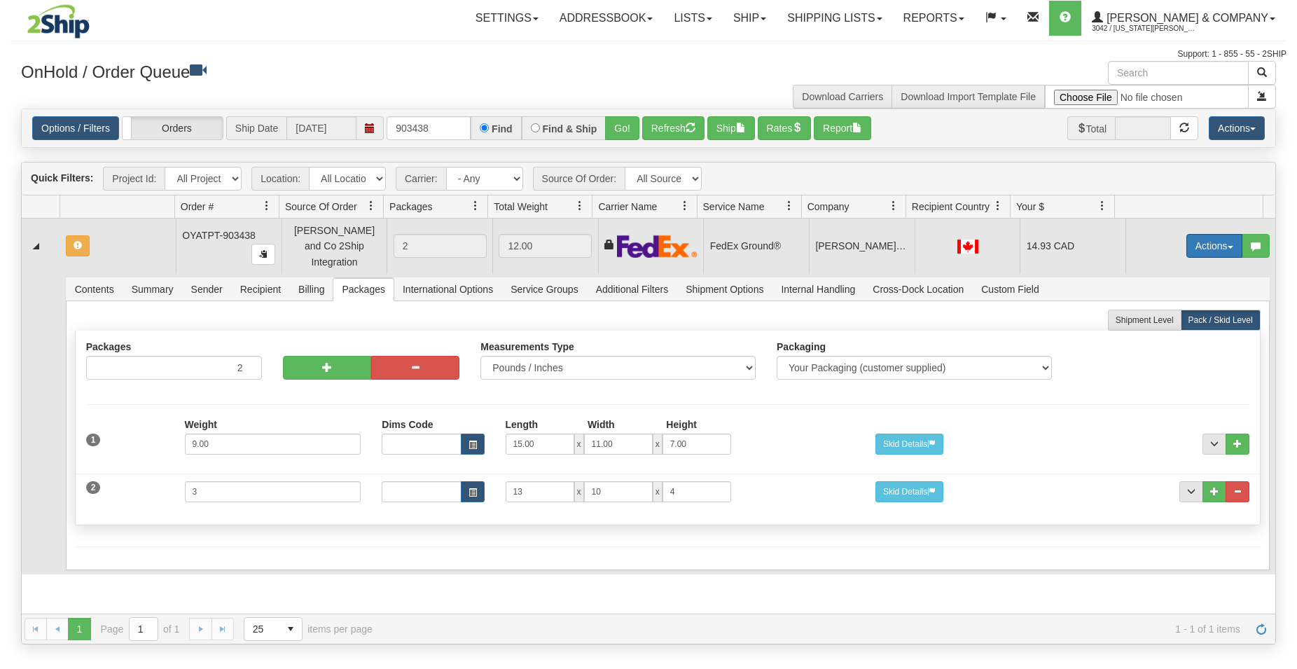
click at [1186, 244] on button "Actions" at bounding box center [1214, 246] width 56 height 24
click at [1165, 305] on span "Rate All Services" at bounding box center [1186, 308] width 84 height 11
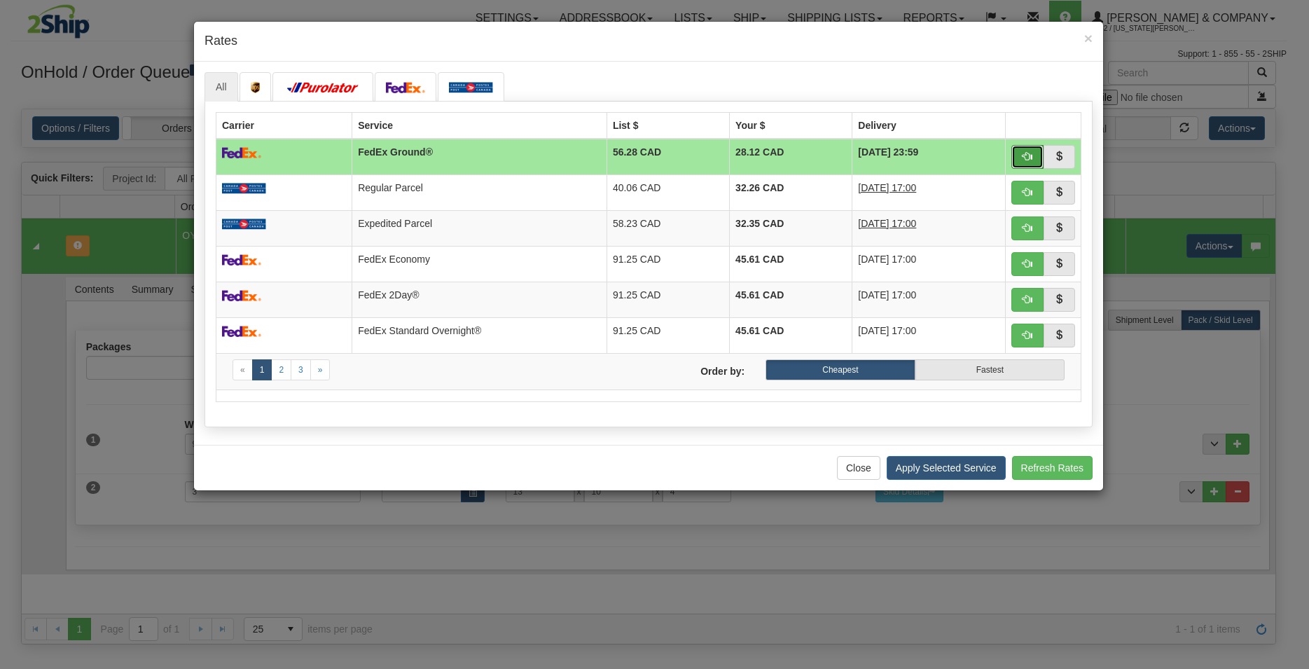
click at [1019, 163] on button "button" at bounding box center [1027, 157] width 32 height 24
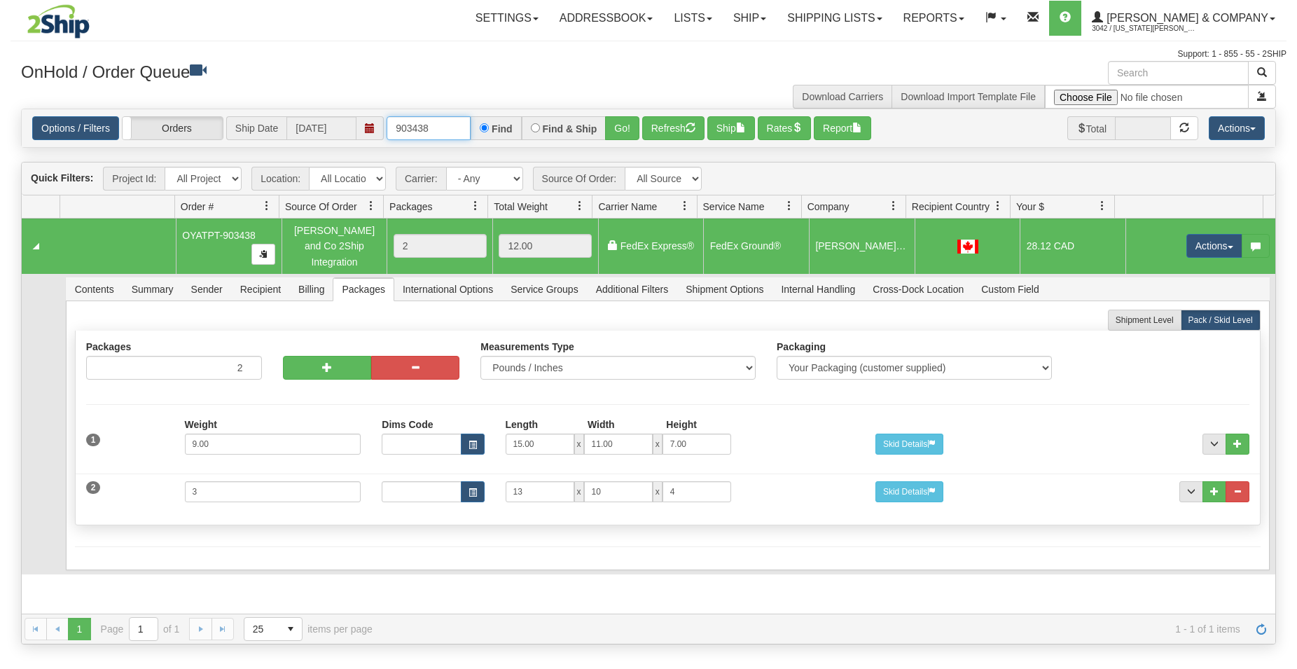
drag, startPoint x: 448, startPoint y: 130, endPoint x: 88, endPoint y: 117, distance: 360.2
click at [387, 117] on input "903438" at bounding box center [429, 128] width 84 height 24
type input "903430"
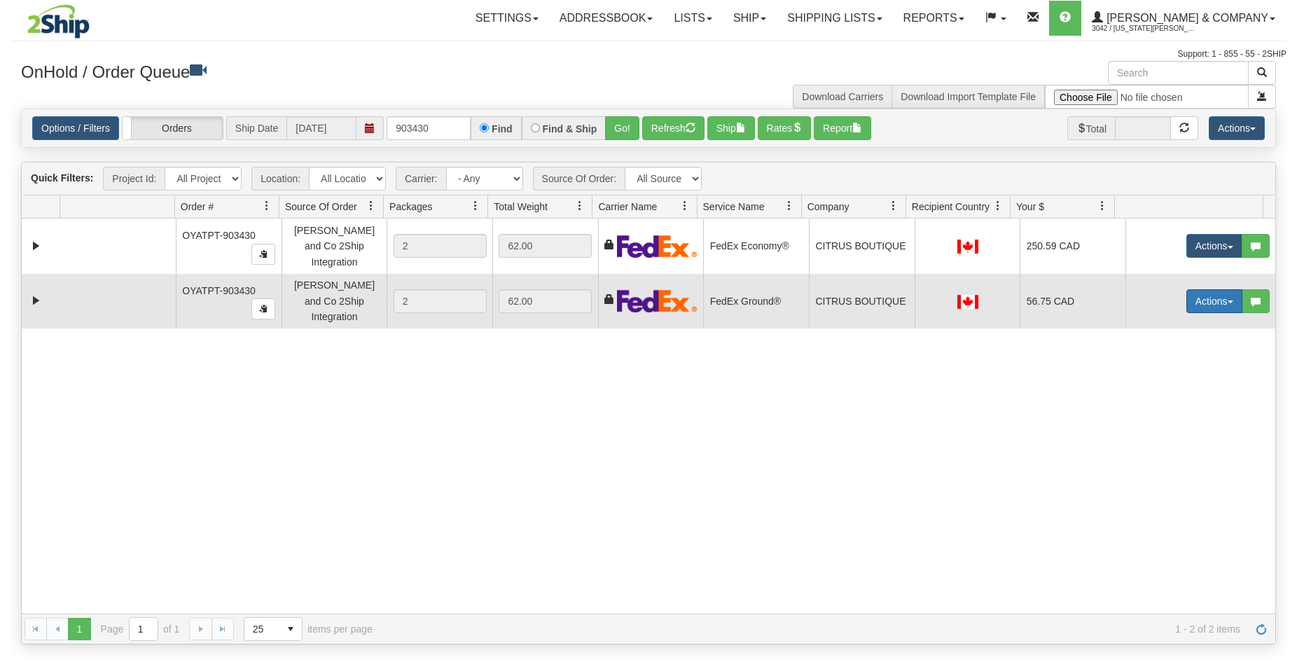
click at [1211, 291] on button "Actions" at bounding box center [1214, 301] width 56 height 24
click at [1190, 359] on span "Rate All Services" at bounding box center [1186, 364] width 84 height 11
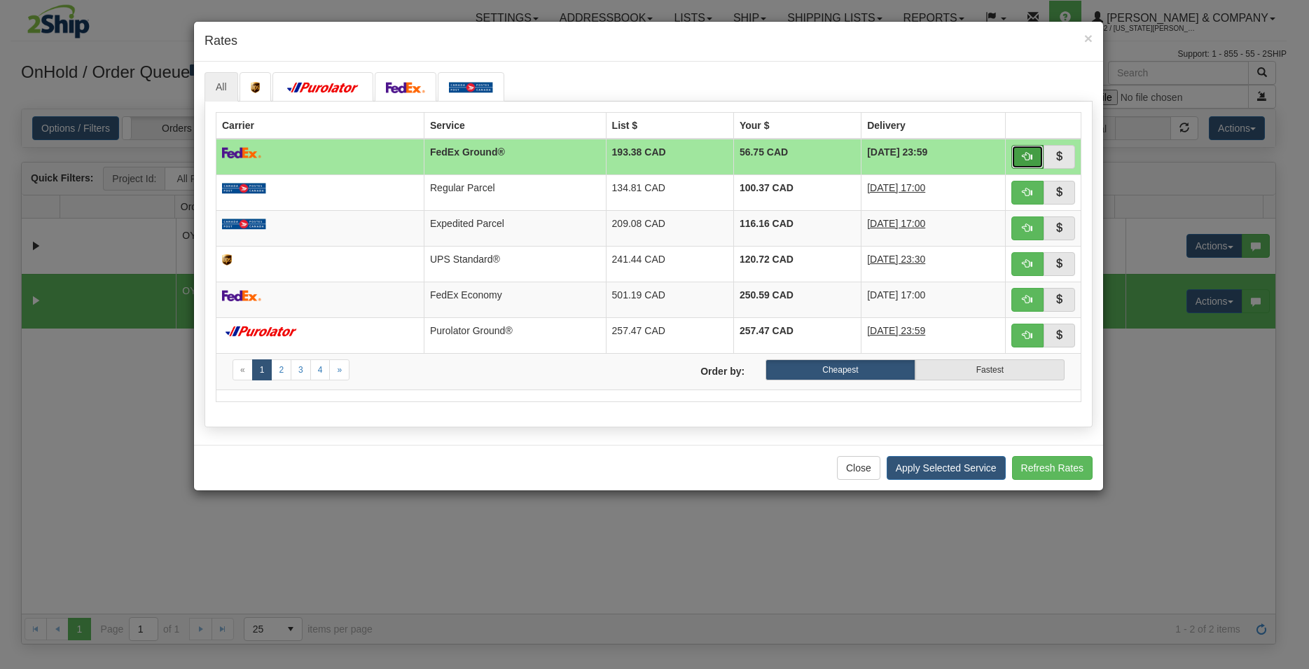
click at [1024, 159] on span "button" at bounding box center [1028, 156] width 10 height 10
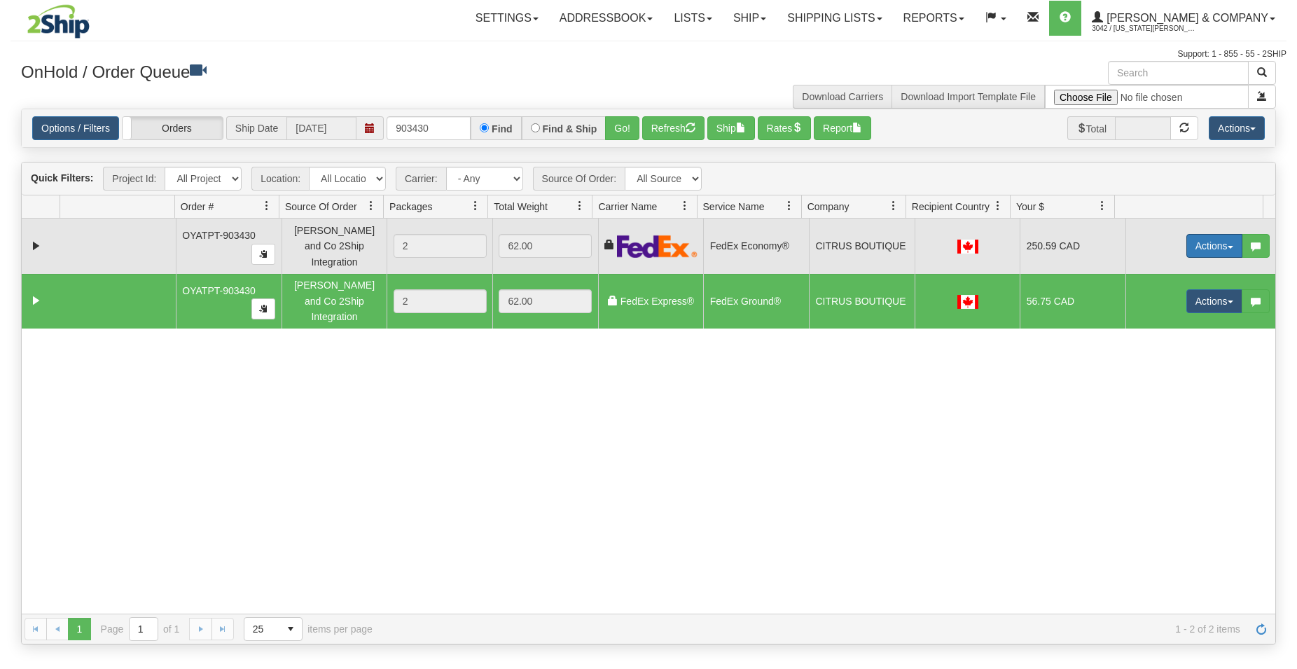
click at [1186, 237] on button "Actions" at bounding box center [1214, 246] width 56 height 24
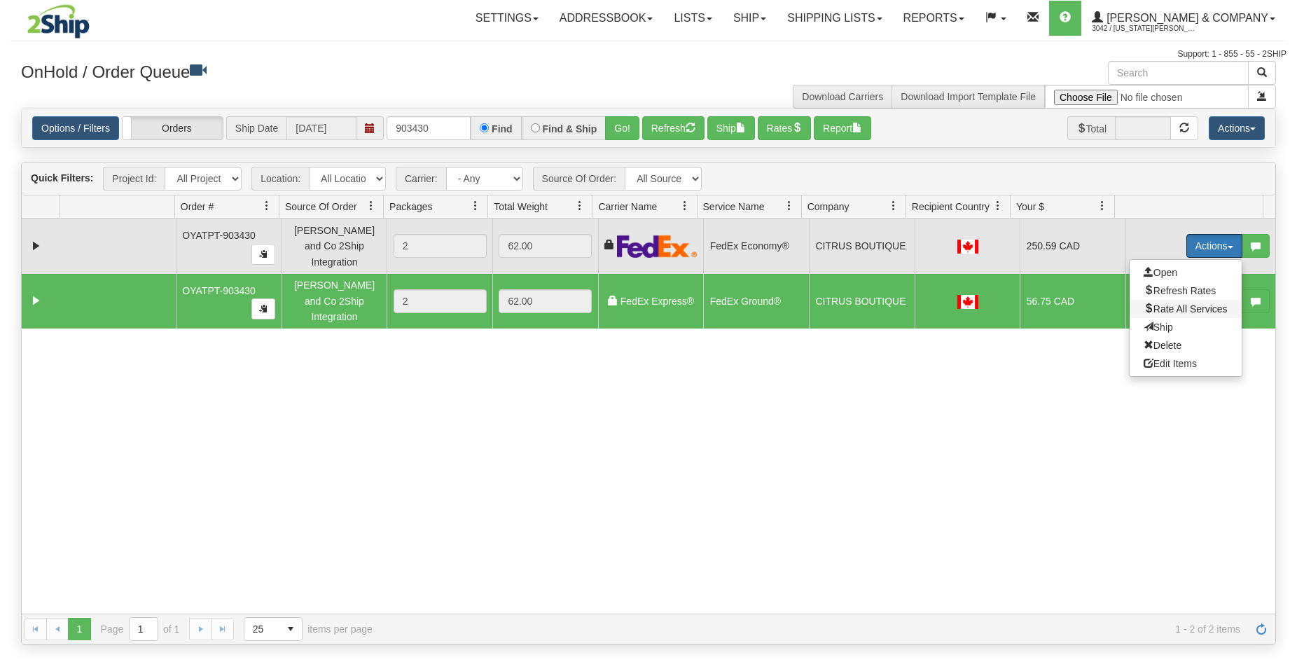
click at [1177, 305] on span "Rate All Services" at bounding box center [1186, 308] width 84 height 11
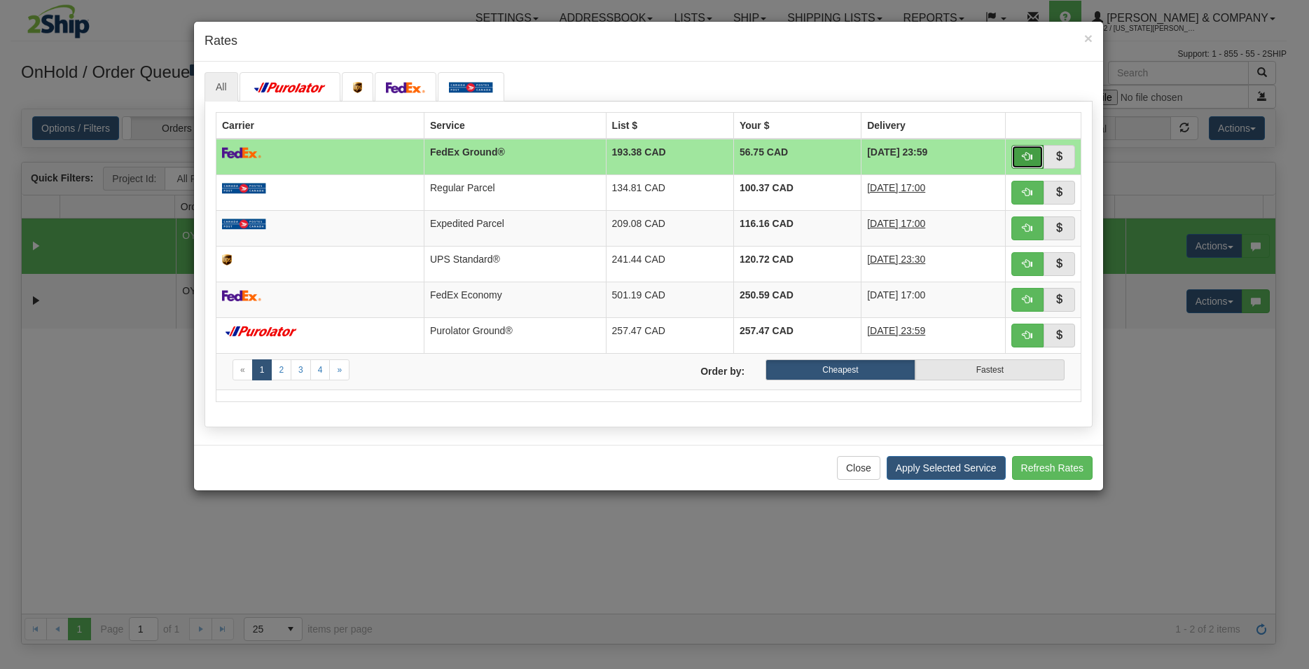
click at [1023, 158] on span "button" at bounding box center [1028, 156] width 10 height 10
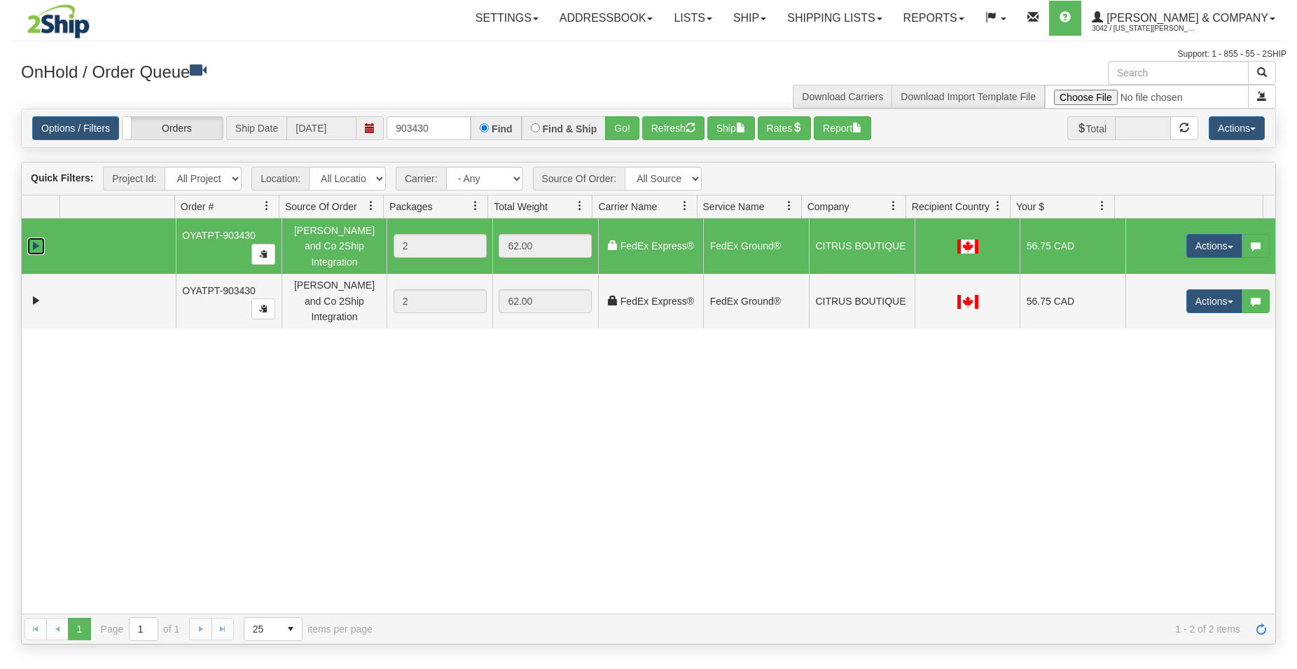
click at [33, 240] on link "Expand" at bounding box center [36, 246] width 18 height 18
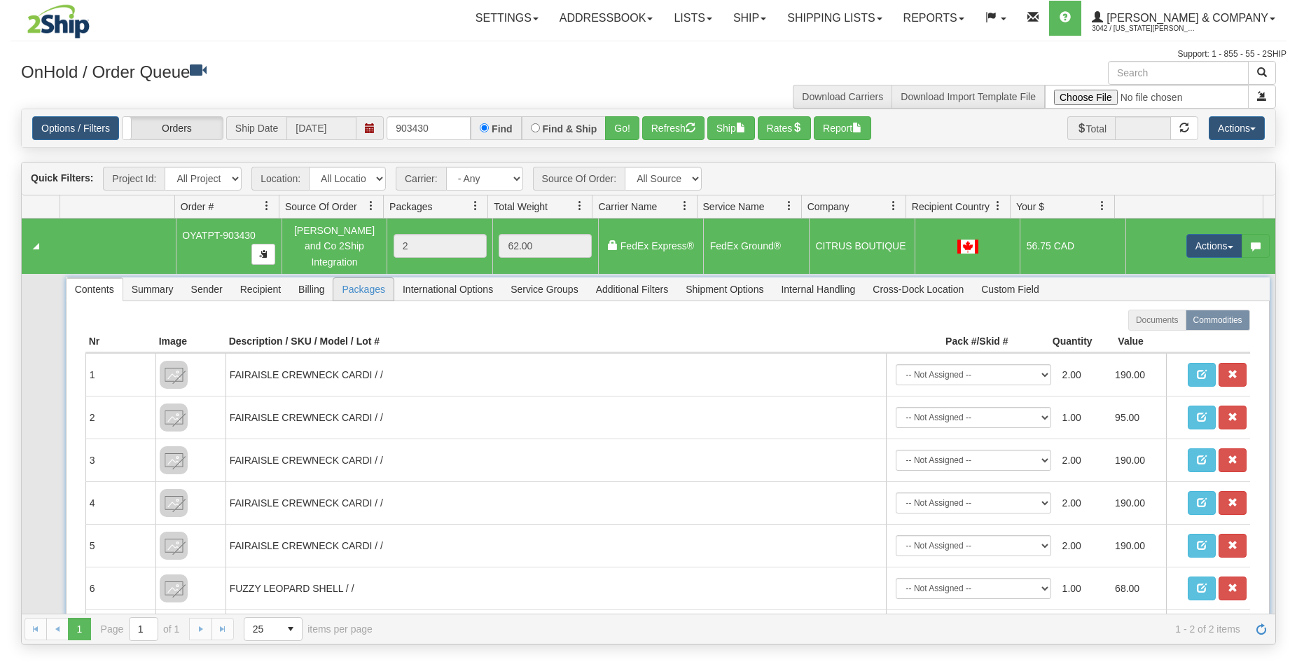
click at [357, 282] on span "Packages" at bounding box center [363, 289] width 60 height 22
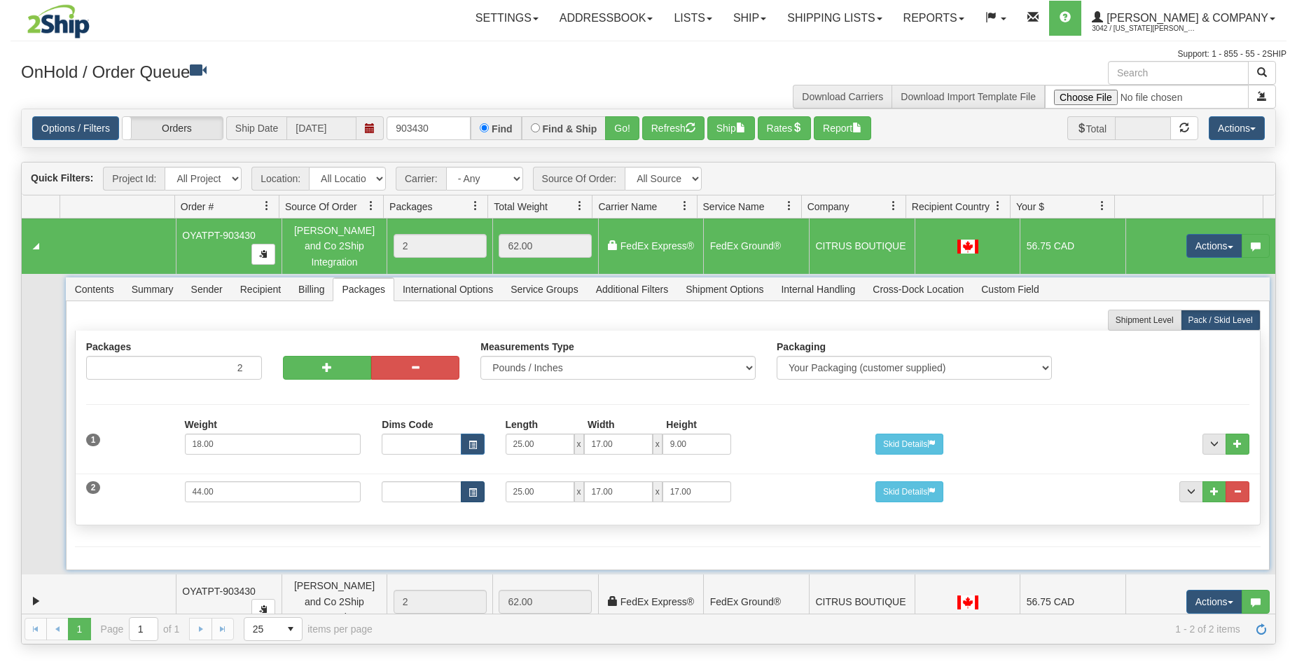
scroll to position [9, 0]
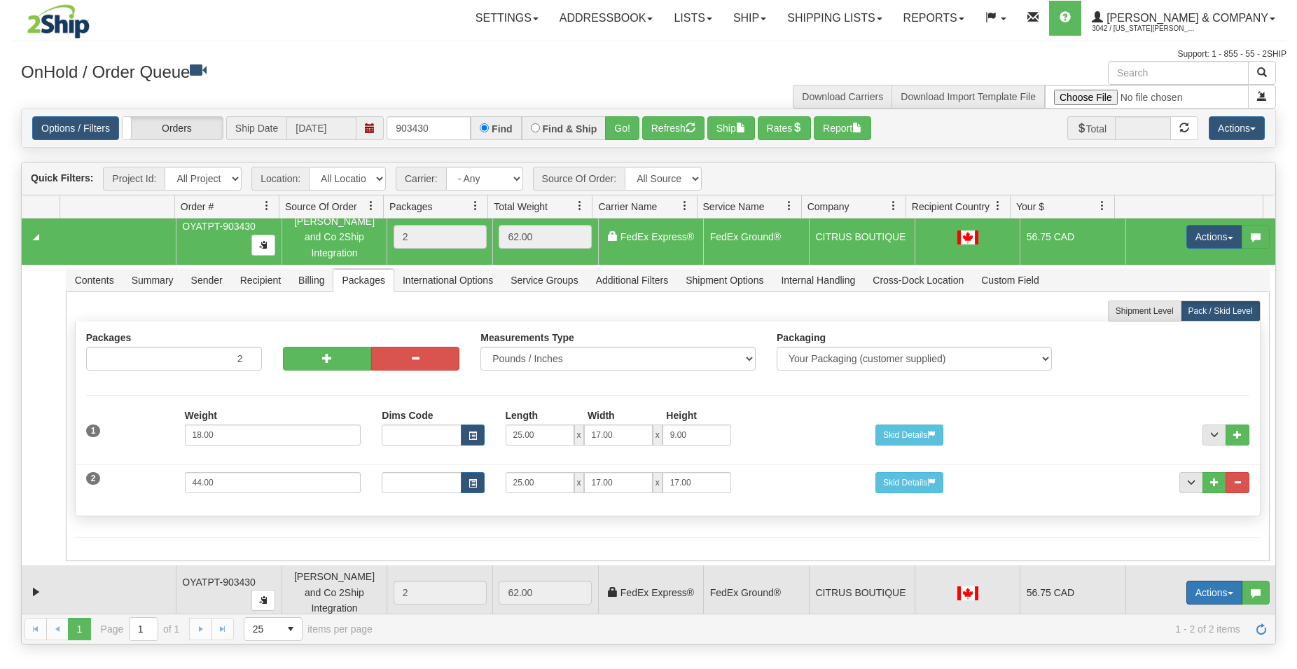
click at [1210, 595] on button "Actions" at bounding box center [1214, 593] width 56 height 24
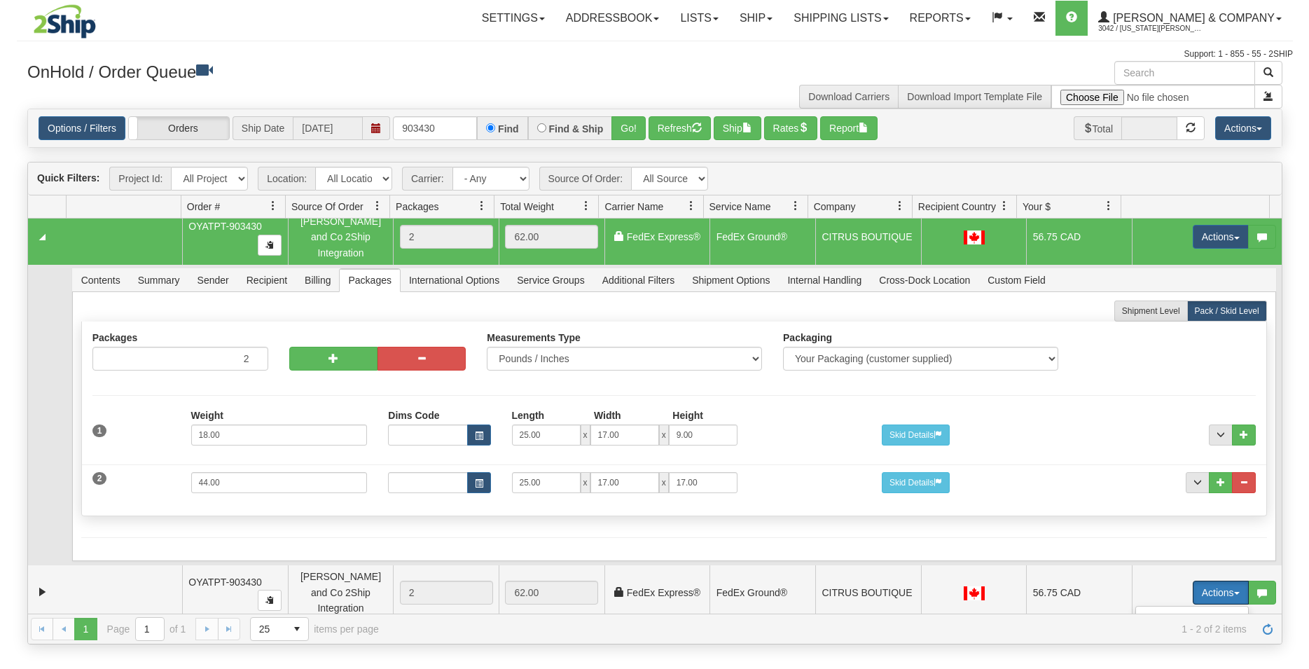
scroll to position [118, 0]
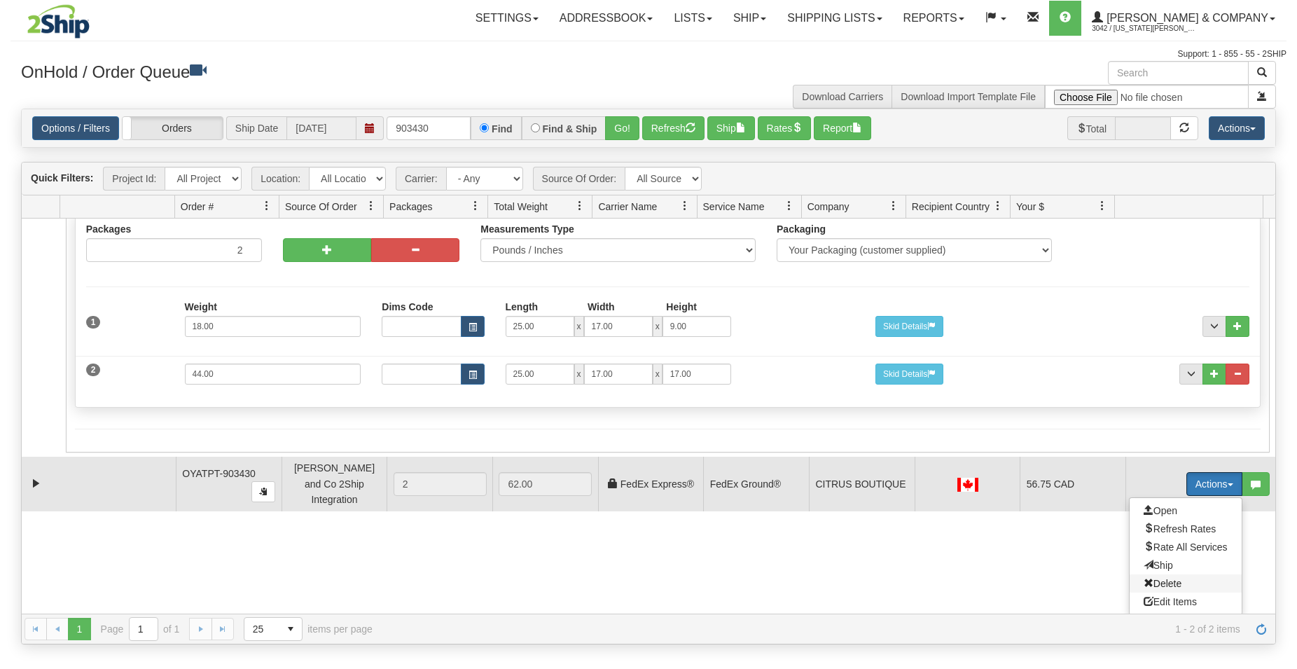
click at [1149, 579] on span "Delete" at bounding box center [1163, 583] width 38 height 11
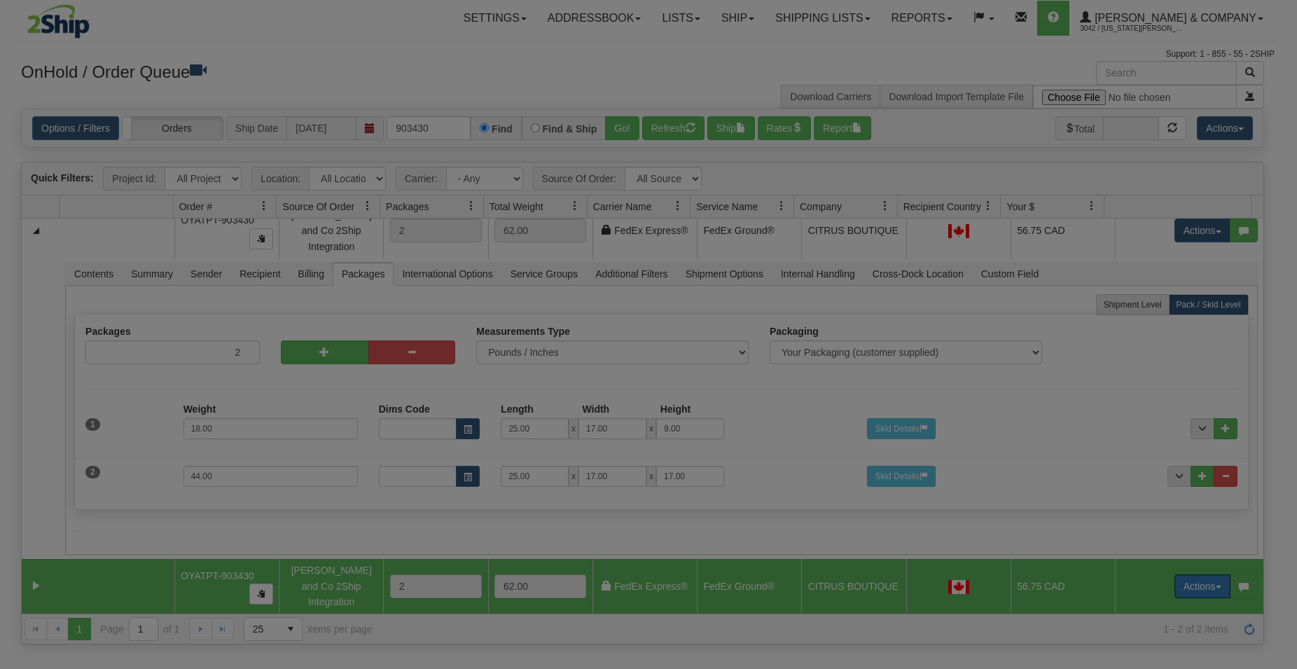
scroll to position [9, 0]
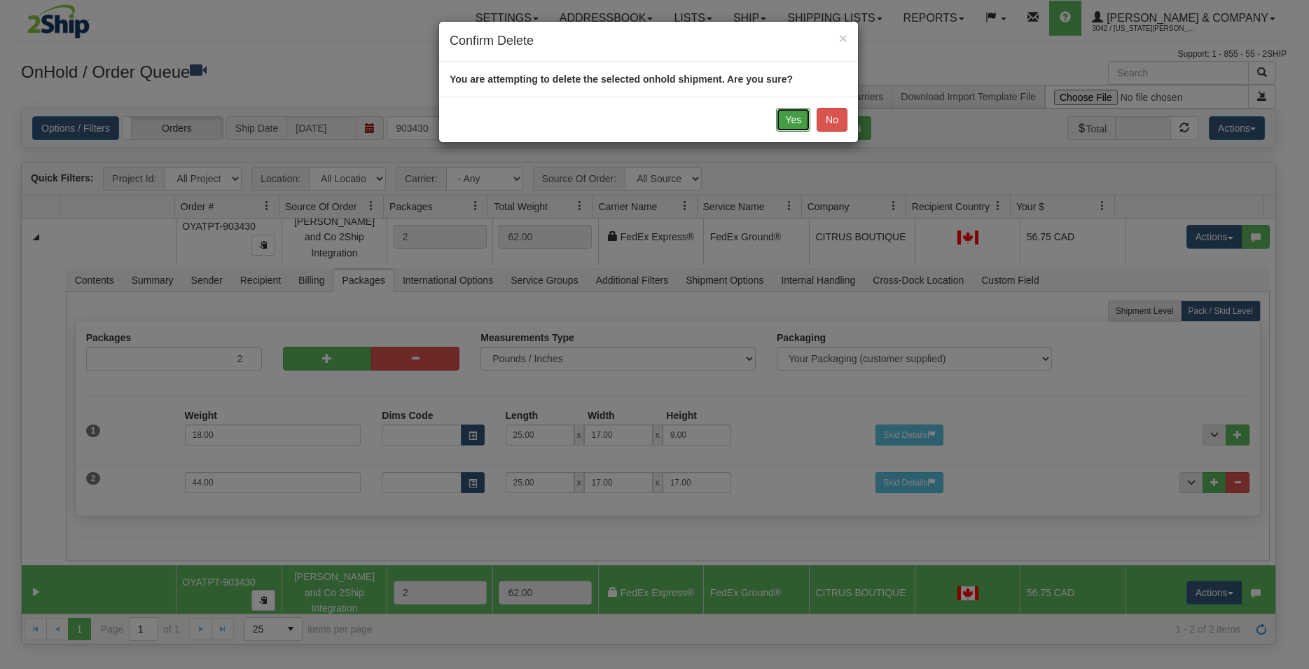
click at [781, 128] on button "Yes" at bounding box center [793, 120] width 34 height 24
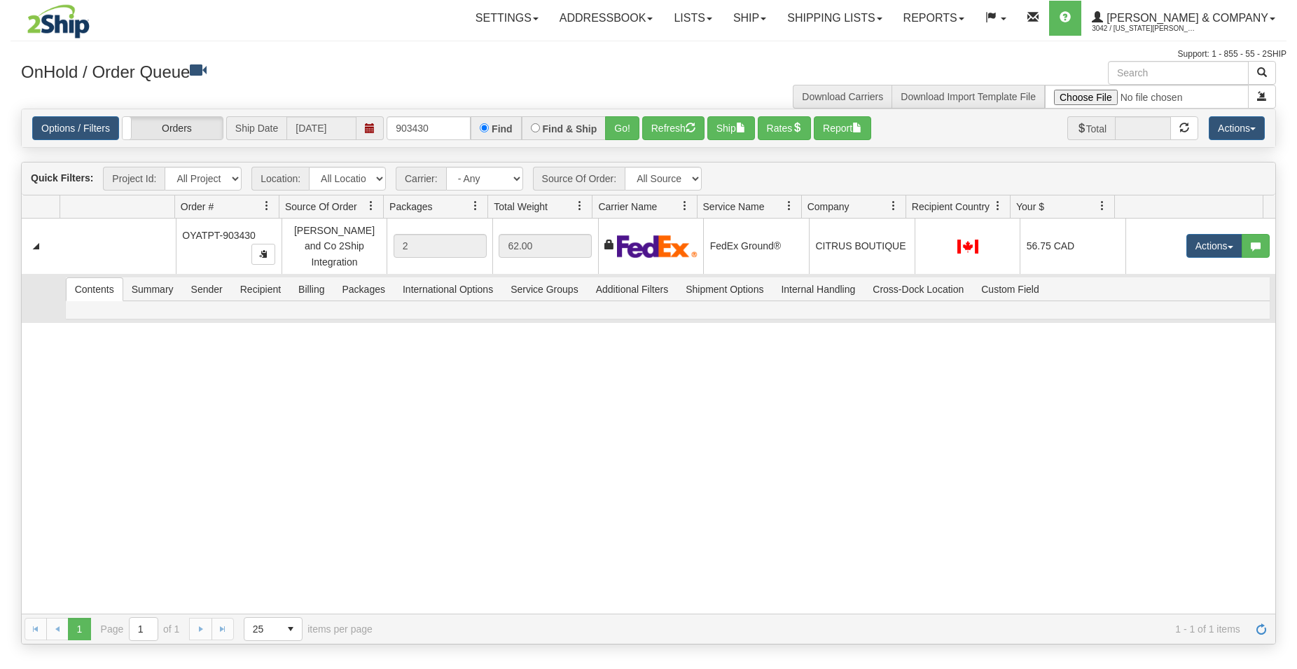
scroll to position [0, 0]
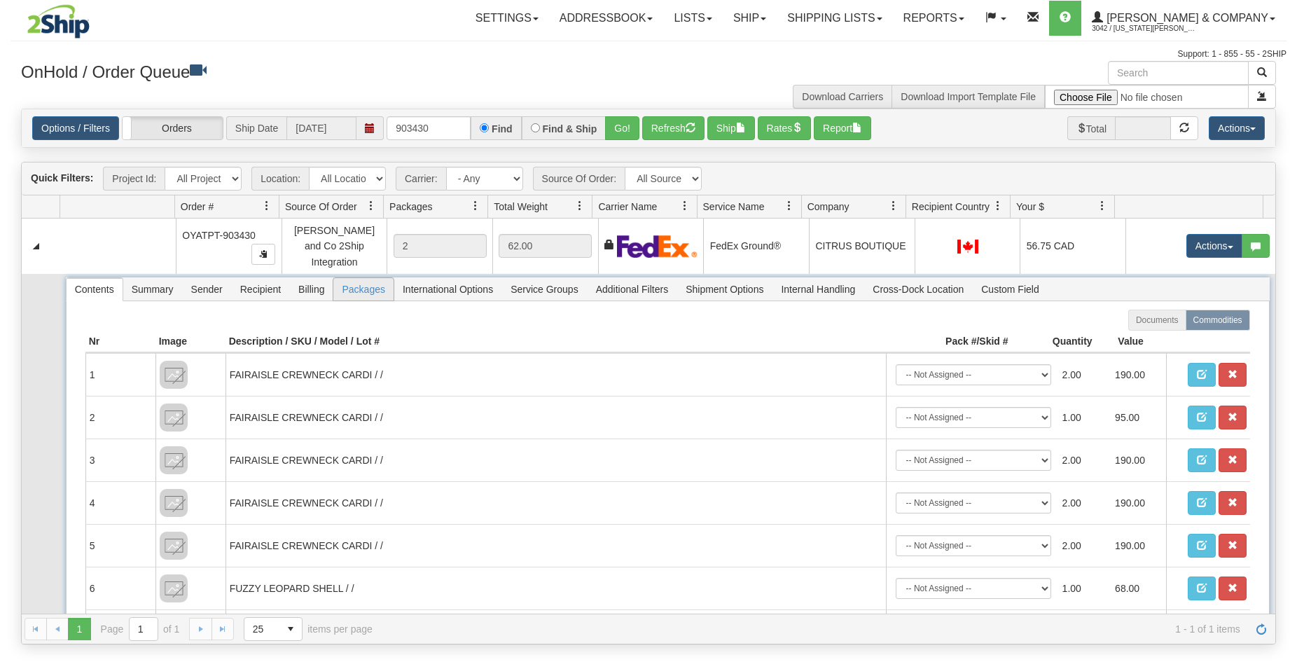
click at [350, 282] on span "Packages" at bounding box center [363, 289] width 60 height 22
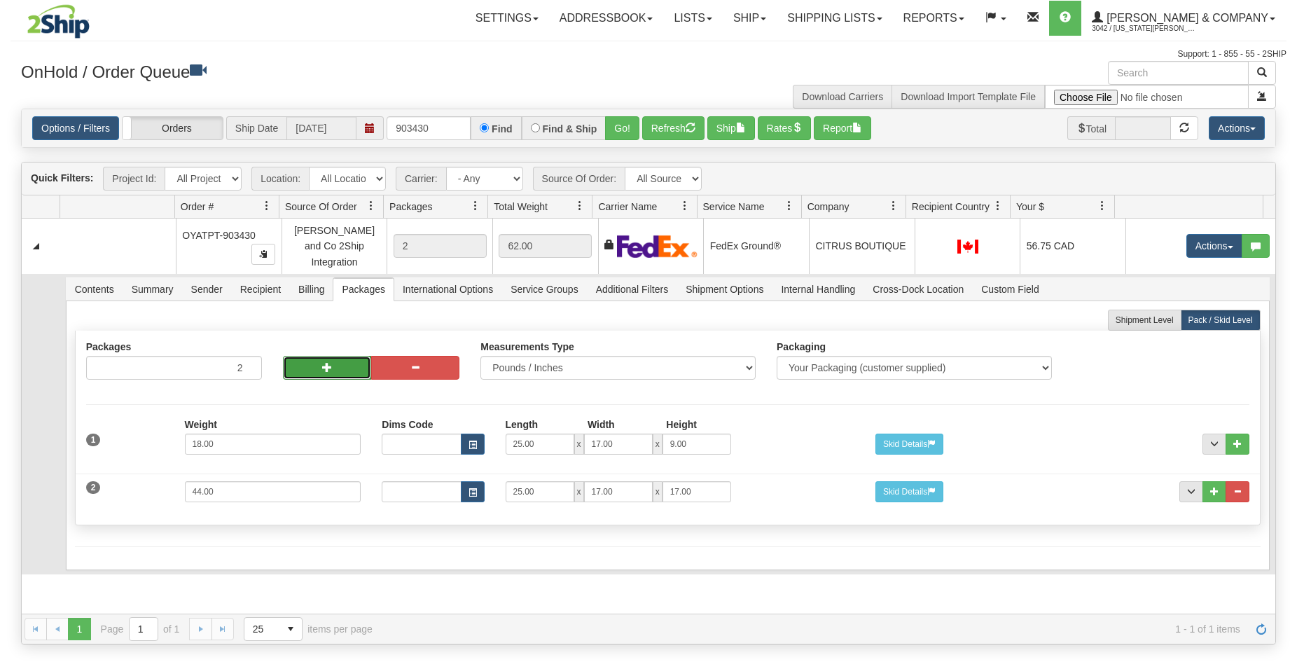
click at [349, 356] on button "button" at bounding box center [327, 368] width 88 height 24
click at [312, 356] on button "button" at bounding box center [327, 368] width 88 height 24
type input "4"
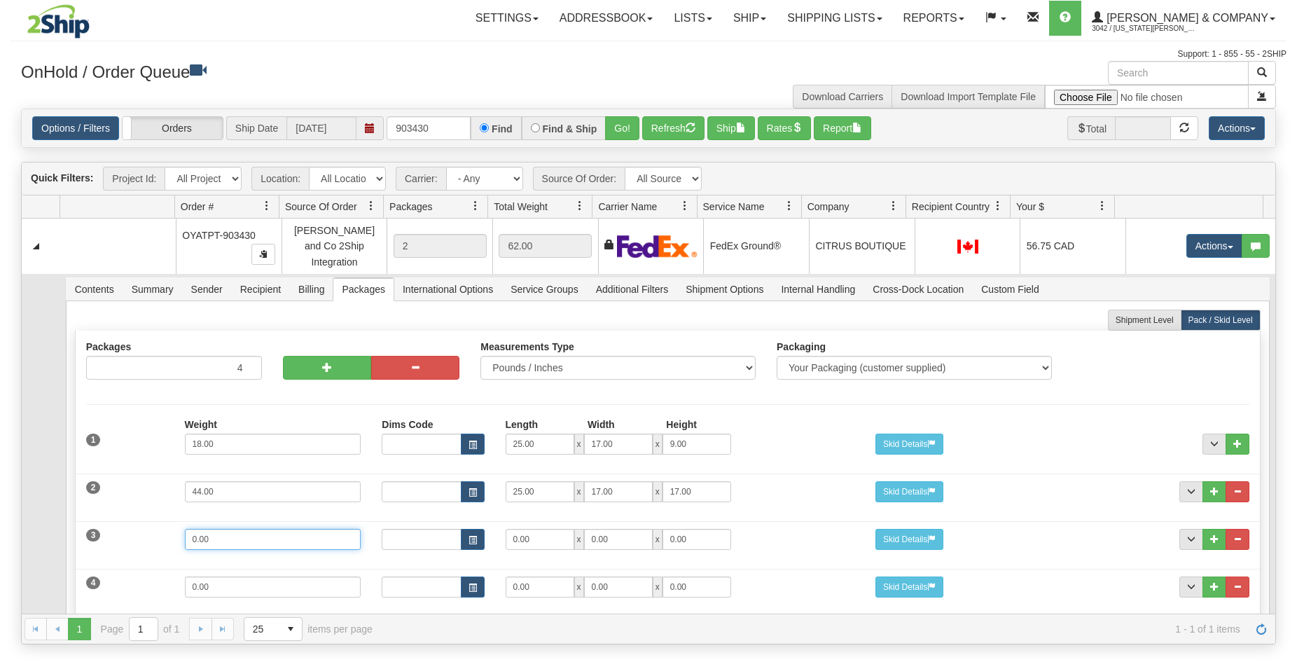
drag, startPoint x: 302, startPoint y: 535, endPoint x: 110, endPoint y: 530, distance: 192.0
click at [185, 530] on input "0.00" at bounding box center [273, 539] width 177 height 21
type input "17"
drag, startPoint x: 534, startPoint y: 537, endPoint x: 445, endPoint y: 534, distance: 88.3
click at [506, 534] on input "0.00" at bounding box center [540, 539] width 69 height 21
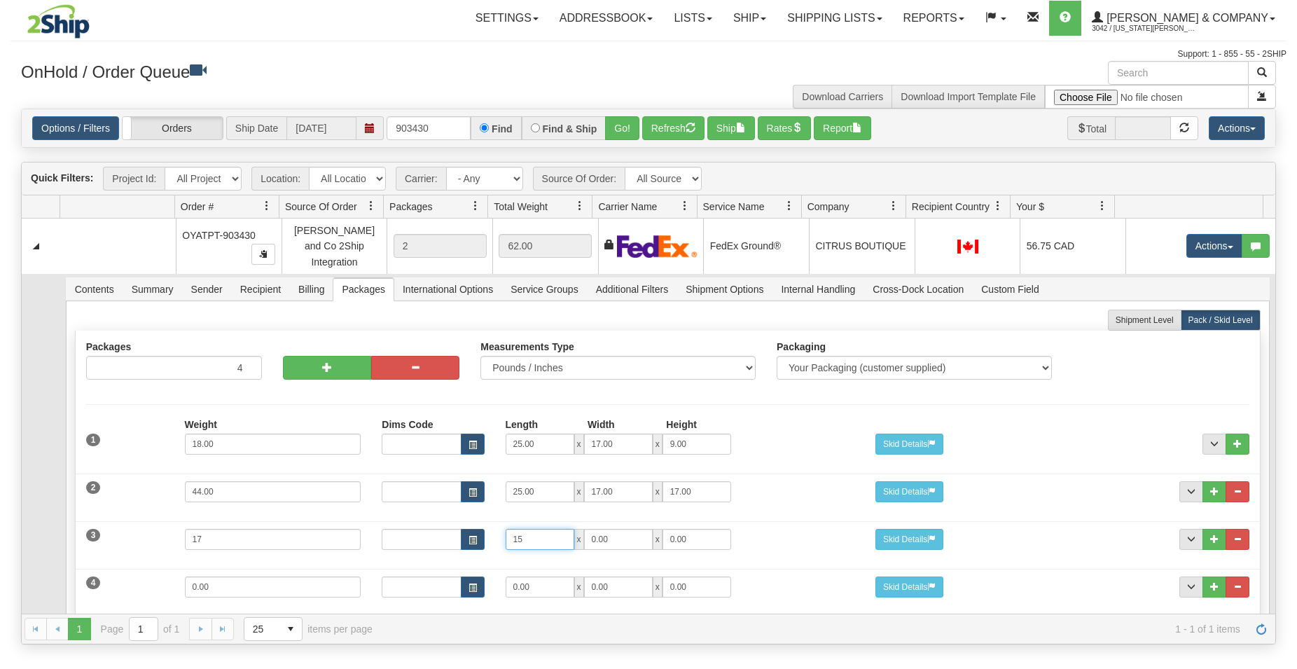
type input "15"
drag, startPoint x: 533, startPoint y: 542, endPoint x: 504, endPoint y: 541, distance: 28.8
click at [584, 541] on input "0.00" at bounding box center [618, 539] width 69 height 21
type input "15"
drag, startPoint x: 687, startPoint y: 532, endPoint x: 571, endPoint y: 536, distance: 116.3
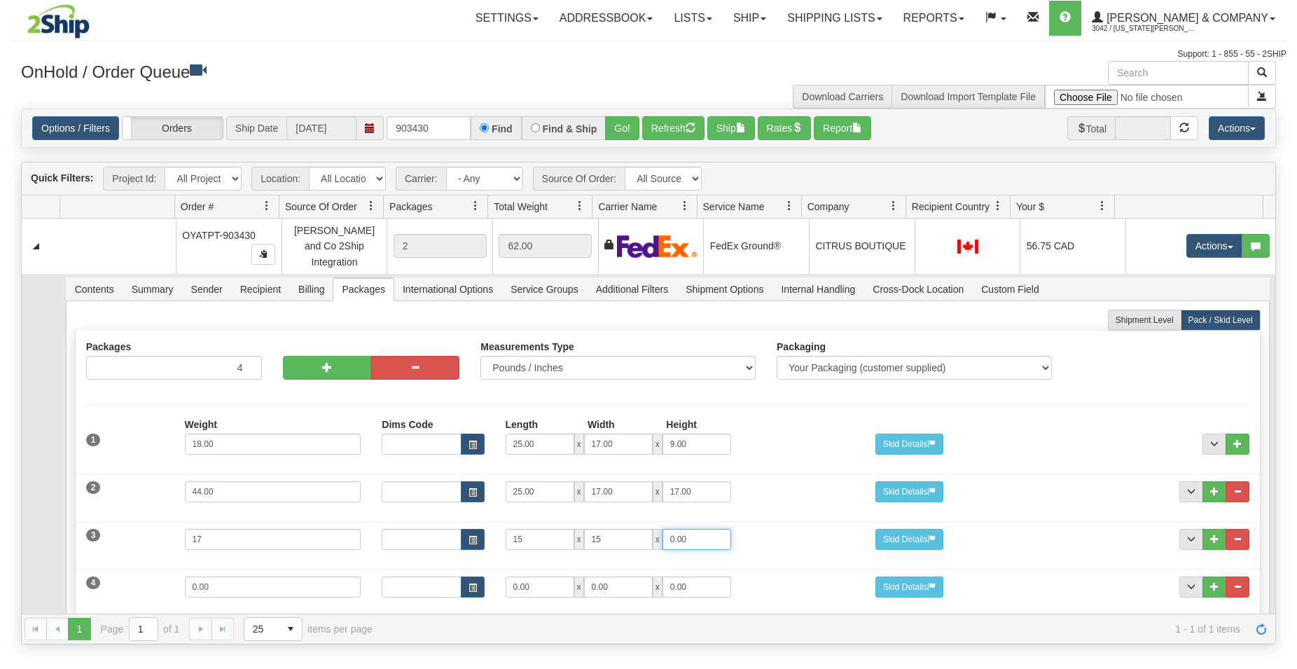
click at [663, 536] on input "0.00" at bounding box center [697, 539] width 69 height 21
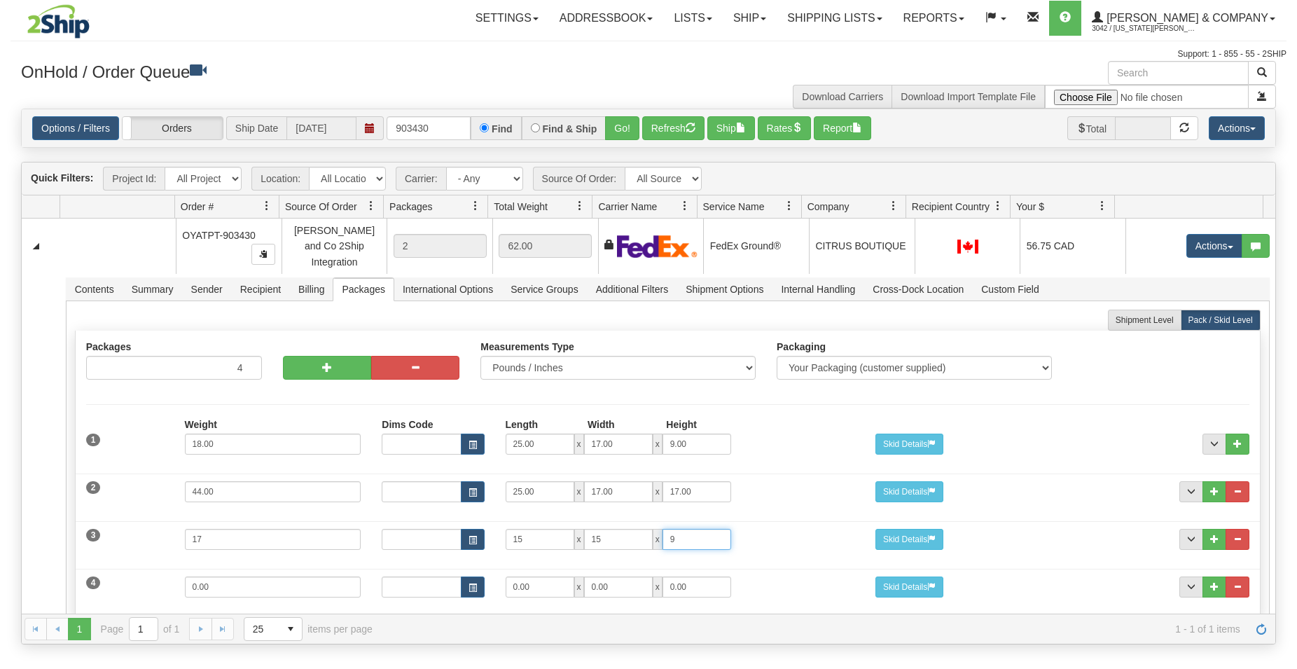
type input "9"
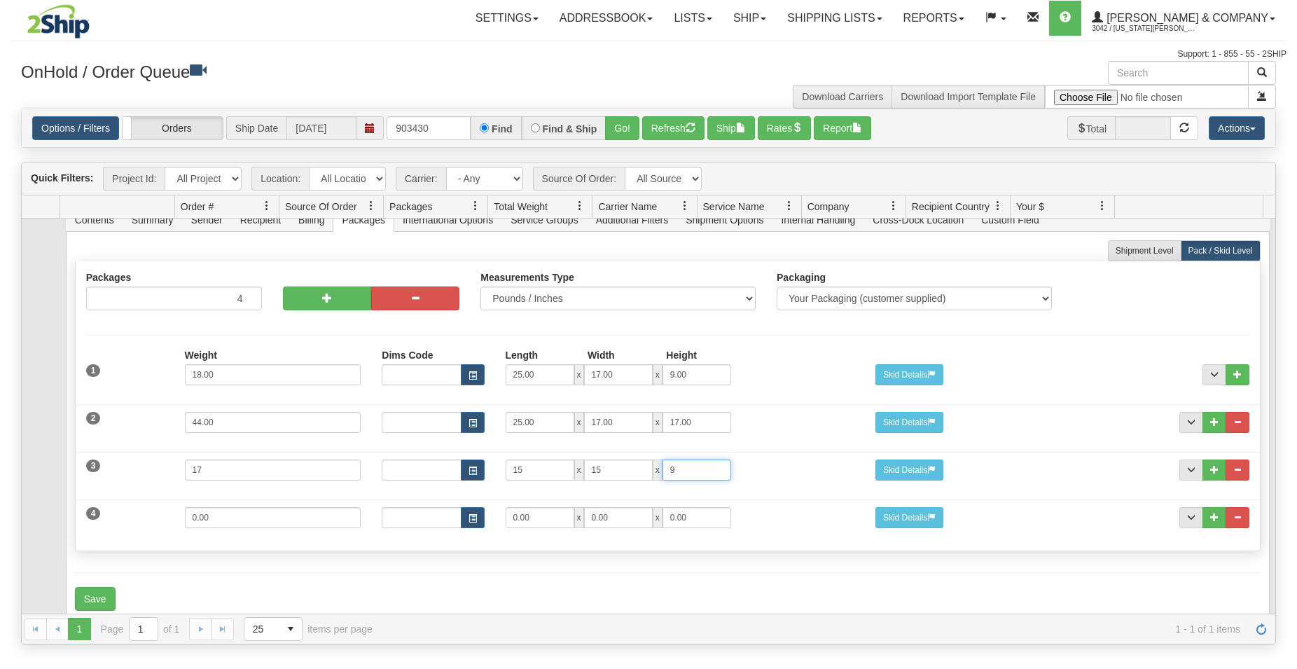
scroll to position [85, 0]
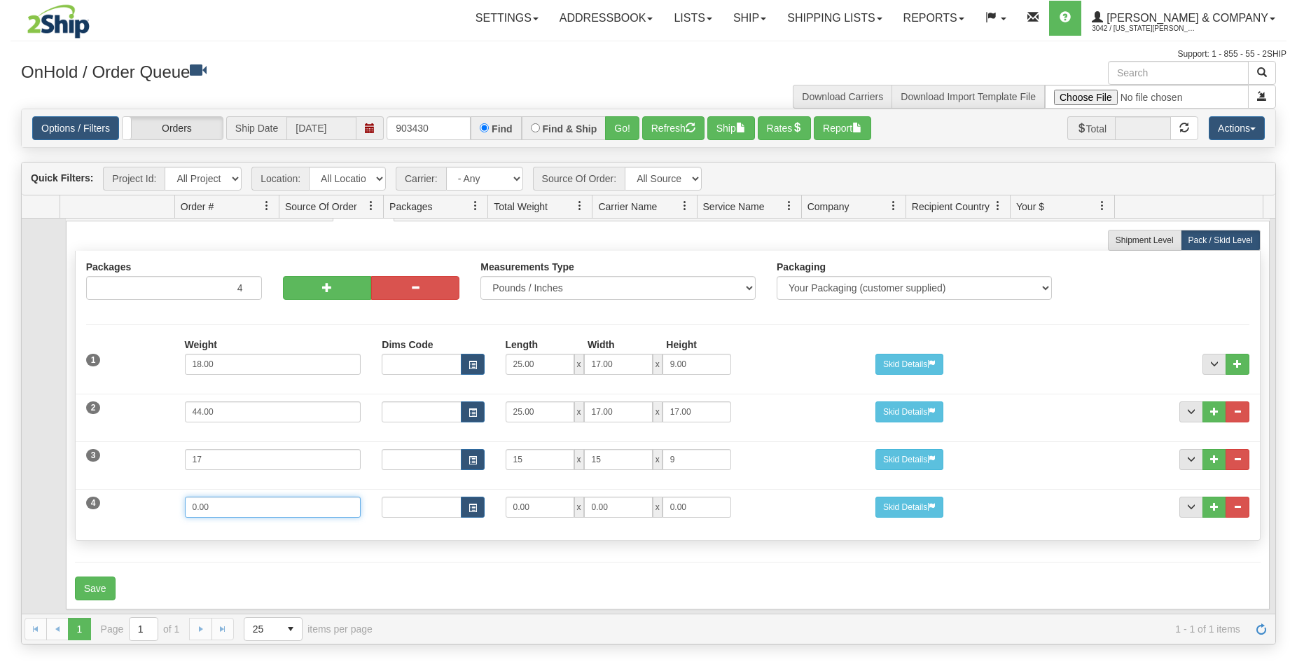
drag, startPoint x: 255, startPoint y: 501, endPoint x: 113, endPoint y: 490, distance: 141.9
click at [185, 497] on input "0.00" at bounding box center [273, 507] width 177 height 21
type input "33"
drag, startPoint x: 547, startPoint y: 494, endPoint x: 419, endPoint y: 485, distance: 128.5
click at [506, 497] on input "0.00" at bounding box center [540, 507] width 69 height 21
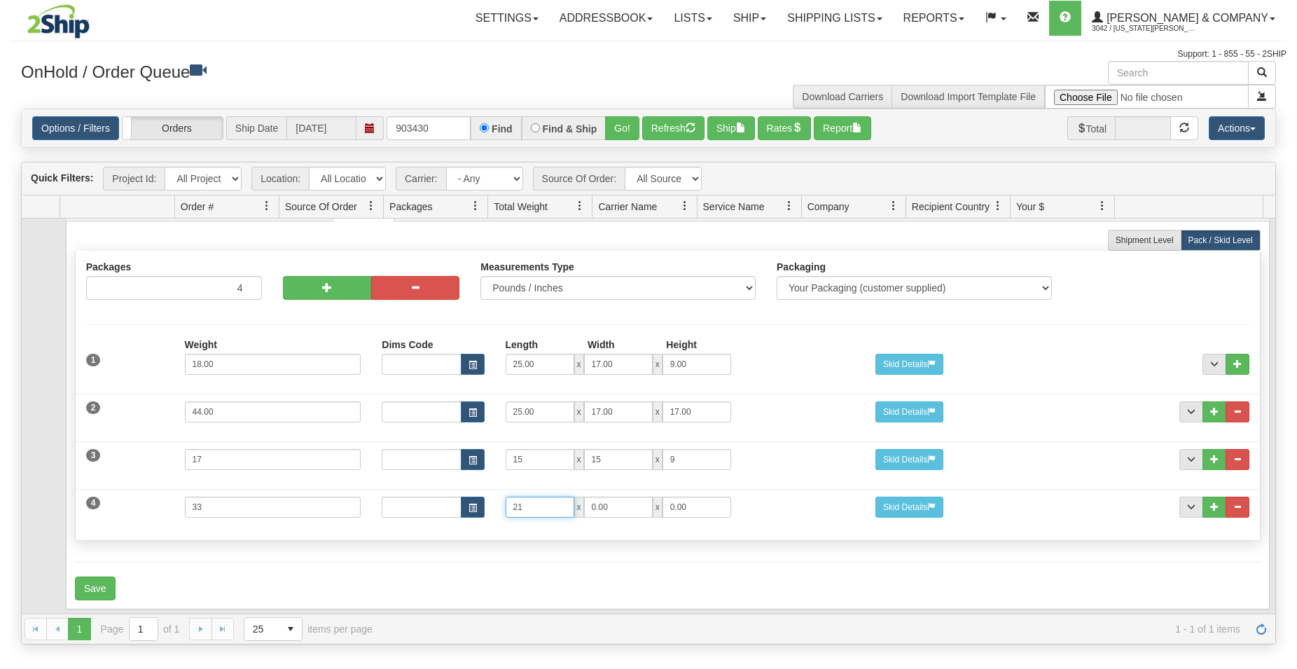
type input "21"
drag, startPoint x: 611, startPoint y: 495, endPoint x: 514, endPoint y: 490, distance: 97.5
click at [584, 497] on input "0.00" at bounding box center [618, 507] width 69 height 21
type input "15"
drag, startPoint x: 640, startPoint y: 498, endPoint x: 567, endPoint y: 495, distance: 72.9
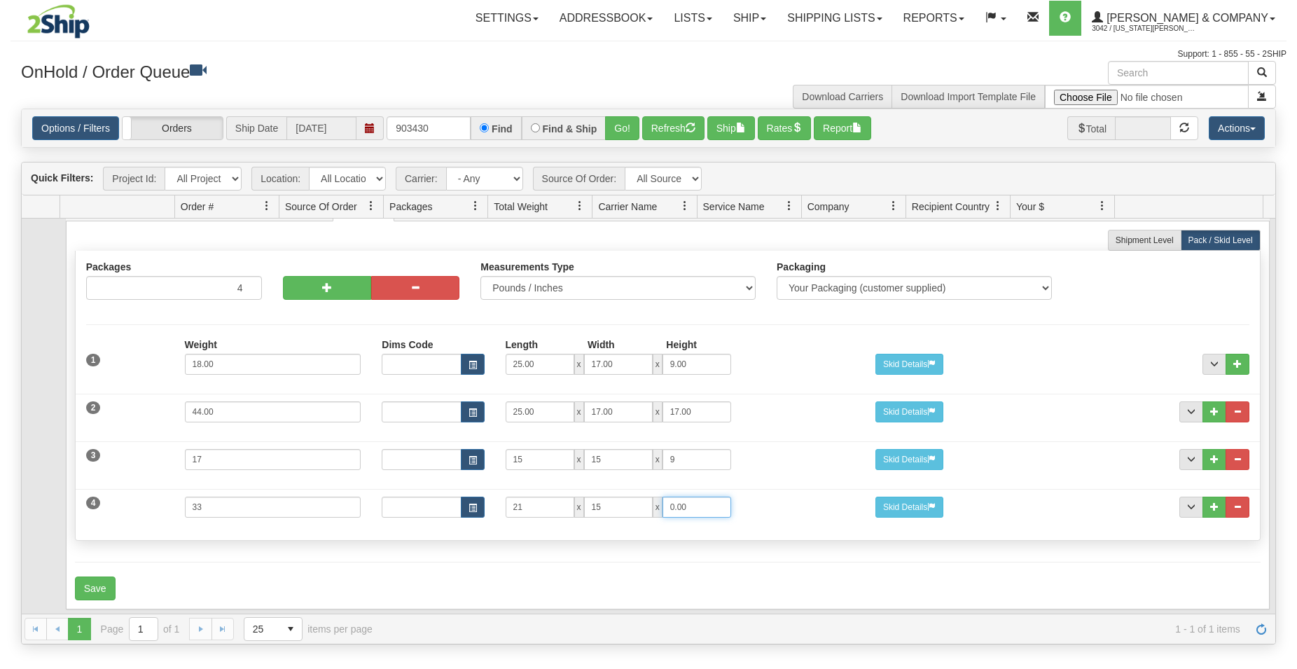
click at [663, 497] on input "0.00" at bounding box center [697, 507] width 69 height 21
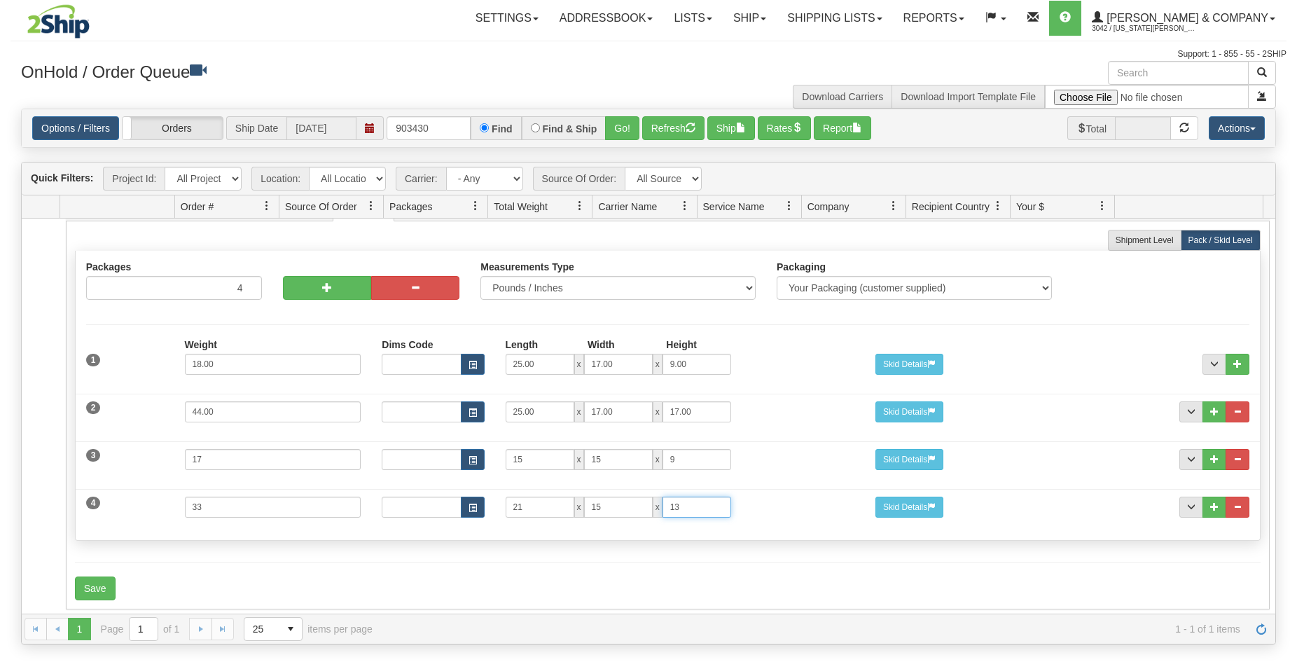
type input "13"
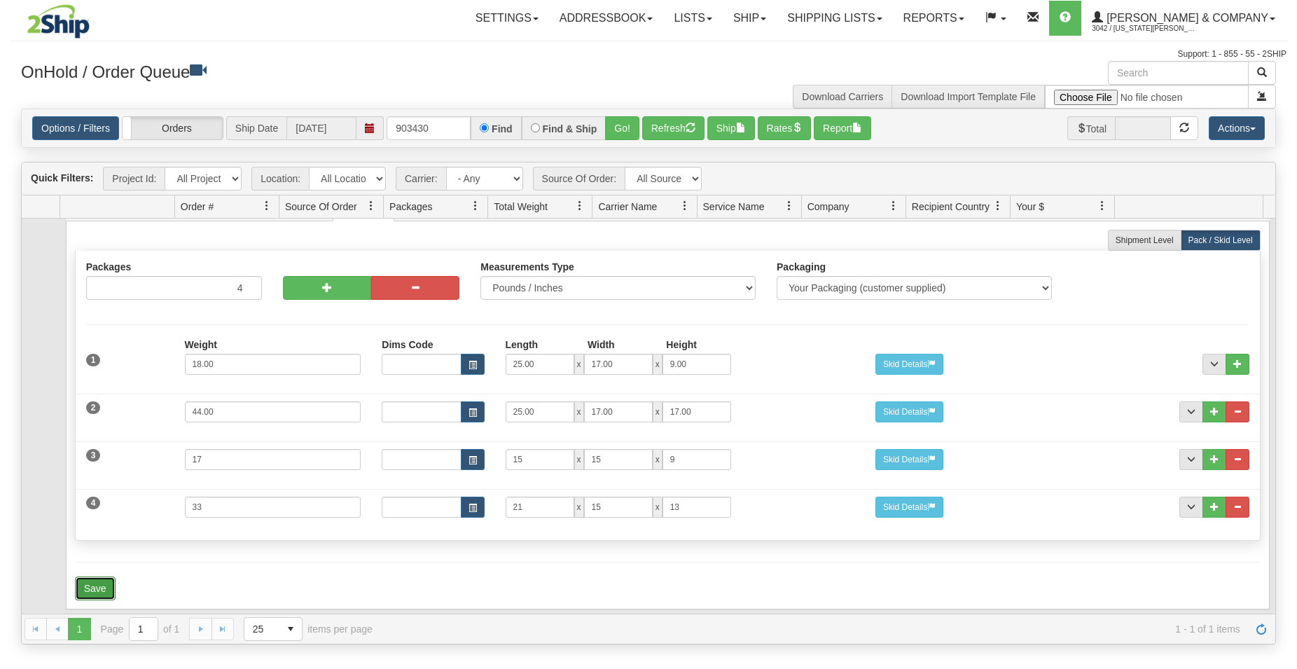
click at [104, 586] on button "Save" at bounding box center [95, 588] width 41 height 24
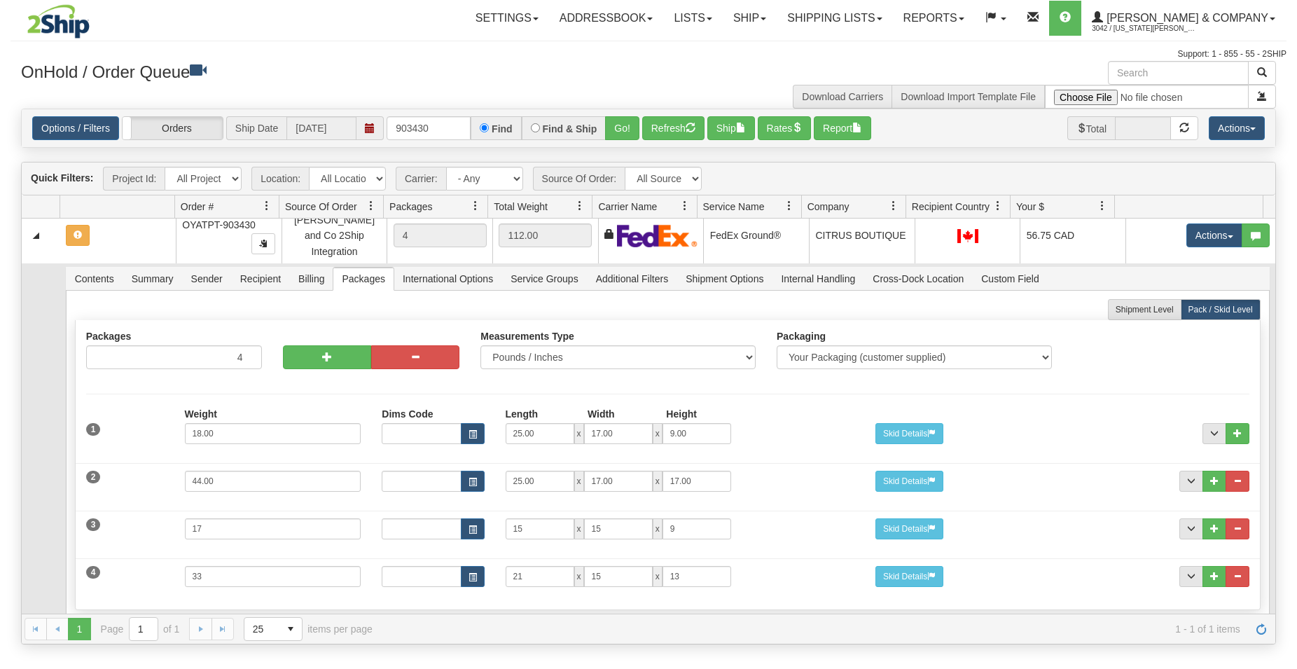
scroll to position [0, 0]
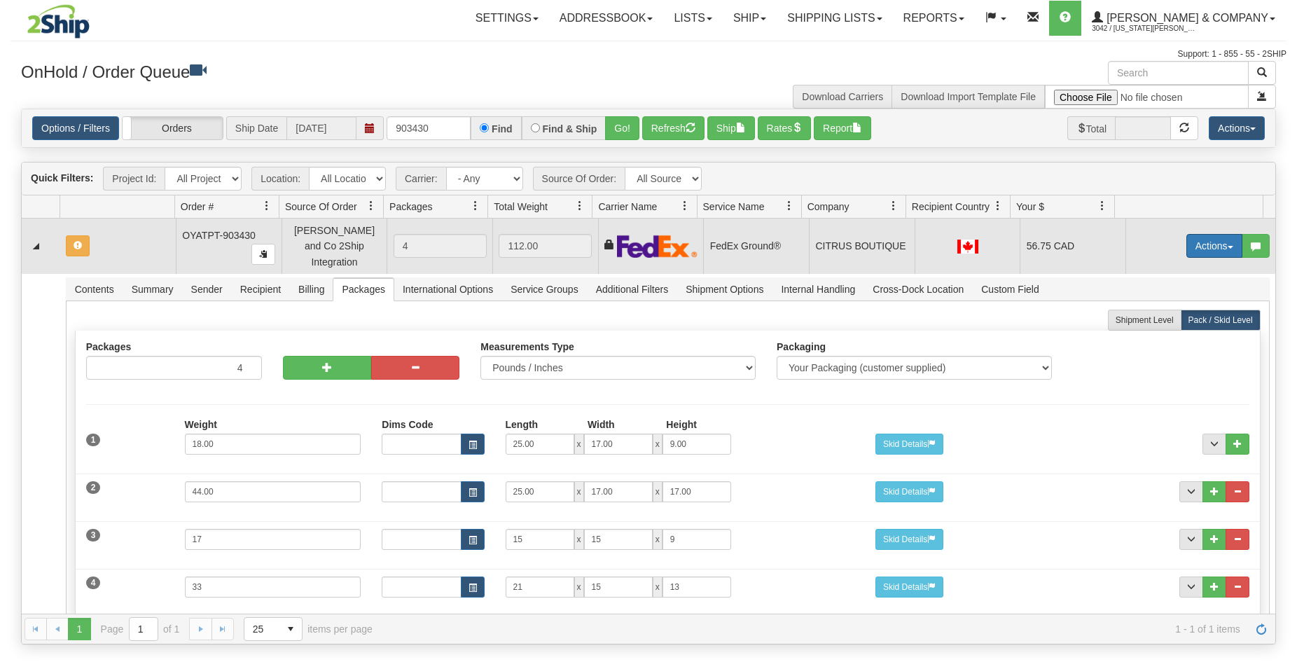
click at [1187, 241] on button "Actions" at bounding box center [1214, 246] width 56 height 24
click at [1170, 303] on span "Rate All Services" at bounding box center [1186, 308] width 84 height 11
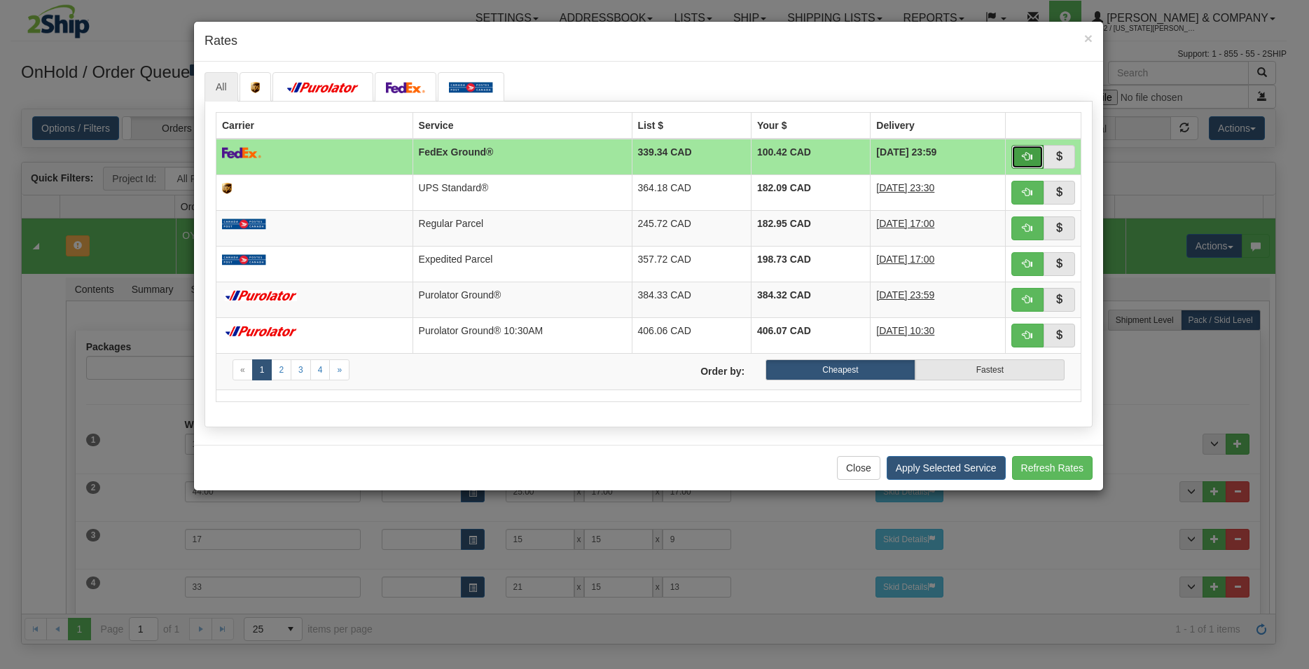
click at [1030, 155] on span "button" at bounding box center [1028, 156] width 10 height 10
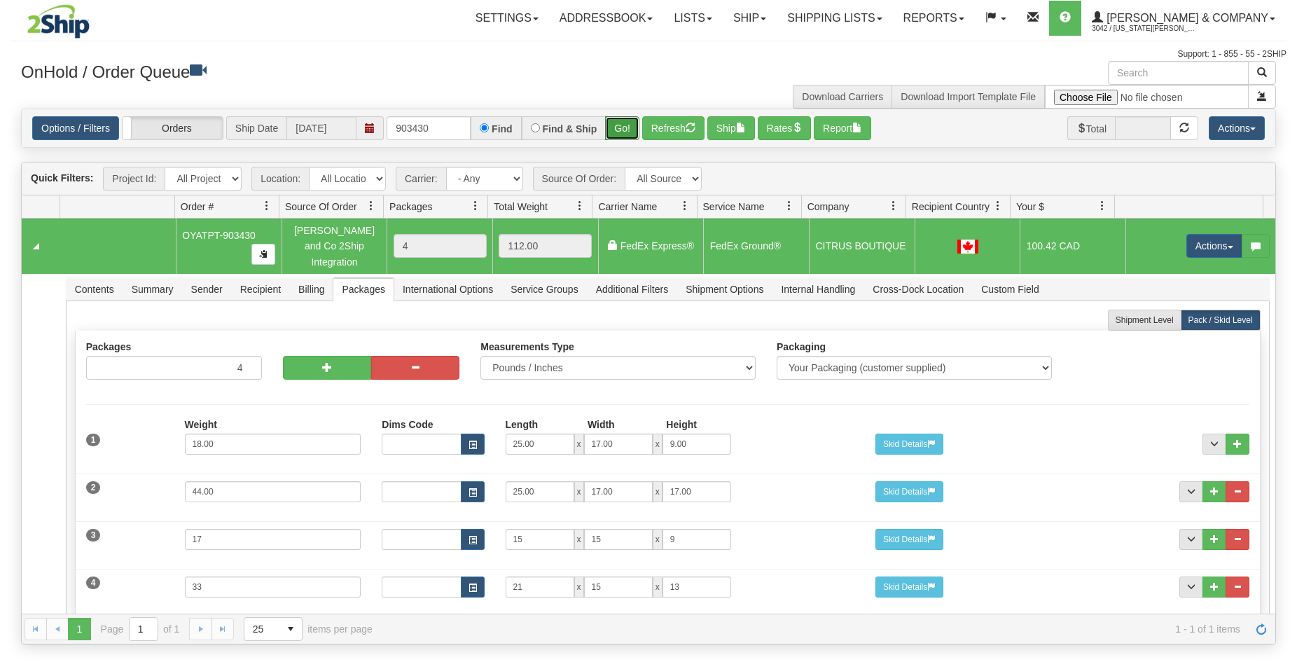
click at [620, 124] on button "Go!" at bounding box center [622, 128] width 34 height 24
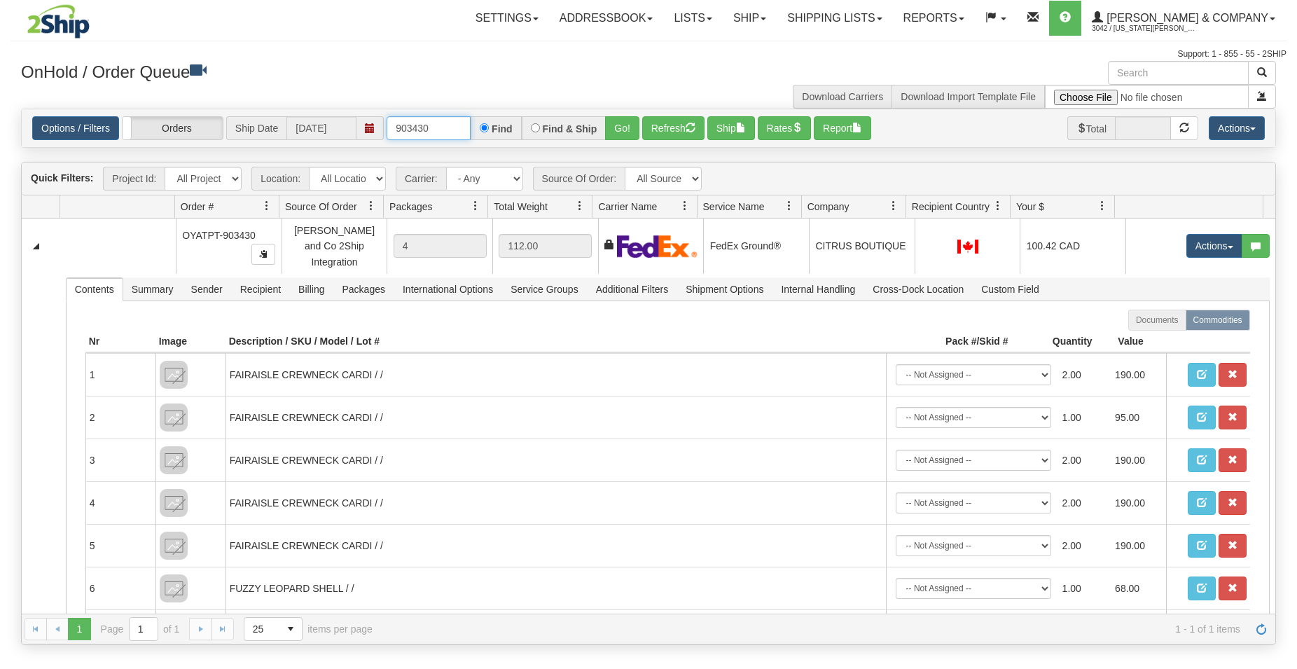
drag, startPoint x: 441, startPoint y: 135, endPoint x: -81, endPoint y: 6, distance: 536.8
click at [387, 116] on input "903430" at bounding box center [429, 128] width 84 height 24
type input "903423"
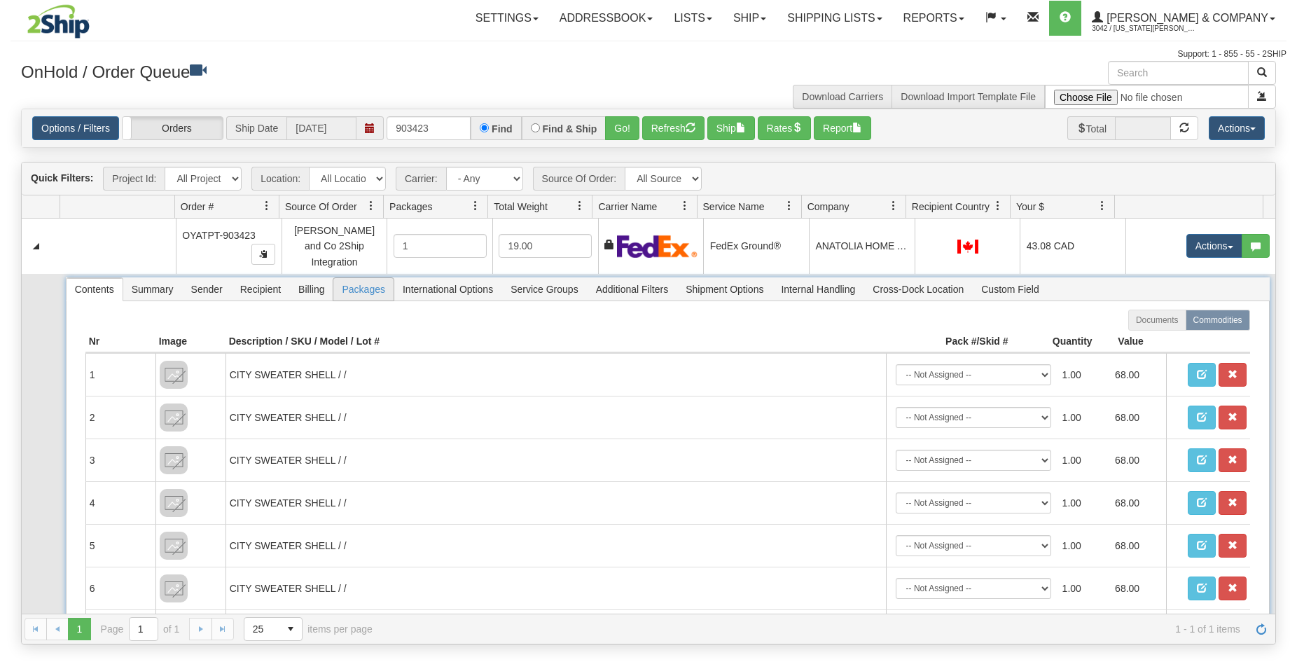
click at [357, 286] on span "Packages" at bounding box center [363, 289] width 60 height 22
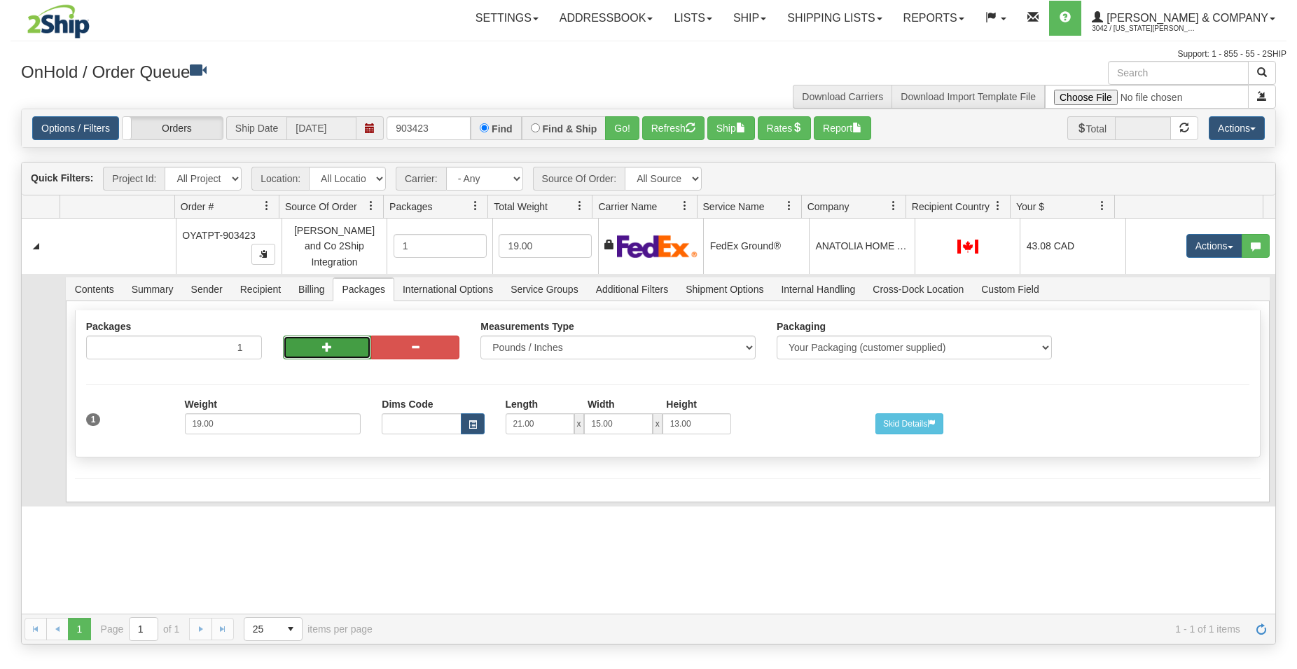
click at [310, 344] on button "button" at bounding box center [327, 347] width 88 height 24
radio input "true"
type input "2"
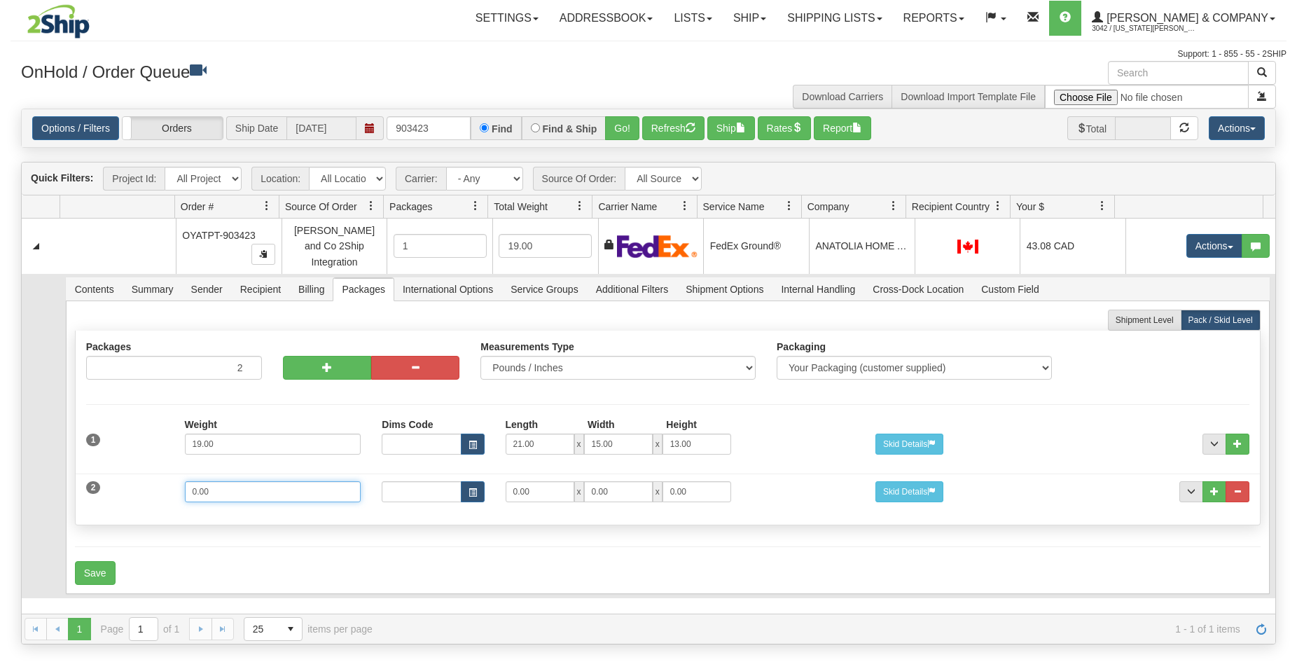
drag, startPoint x: 279, startPoint y: 487, endPoint x: 111, endPoint y: 478, distance: 168.4
click at [185, 481] on input "0.00" at bounding box center [273, 491] width 177 height 21
type input "9"
drag, startPoint x: 457, startPoint y: 485, endPoint x: 441, endPoint y: 485, distance: 16.1
click at [506, 485] on input "0.00" at bounding box center [540, 491] width 69 height 21
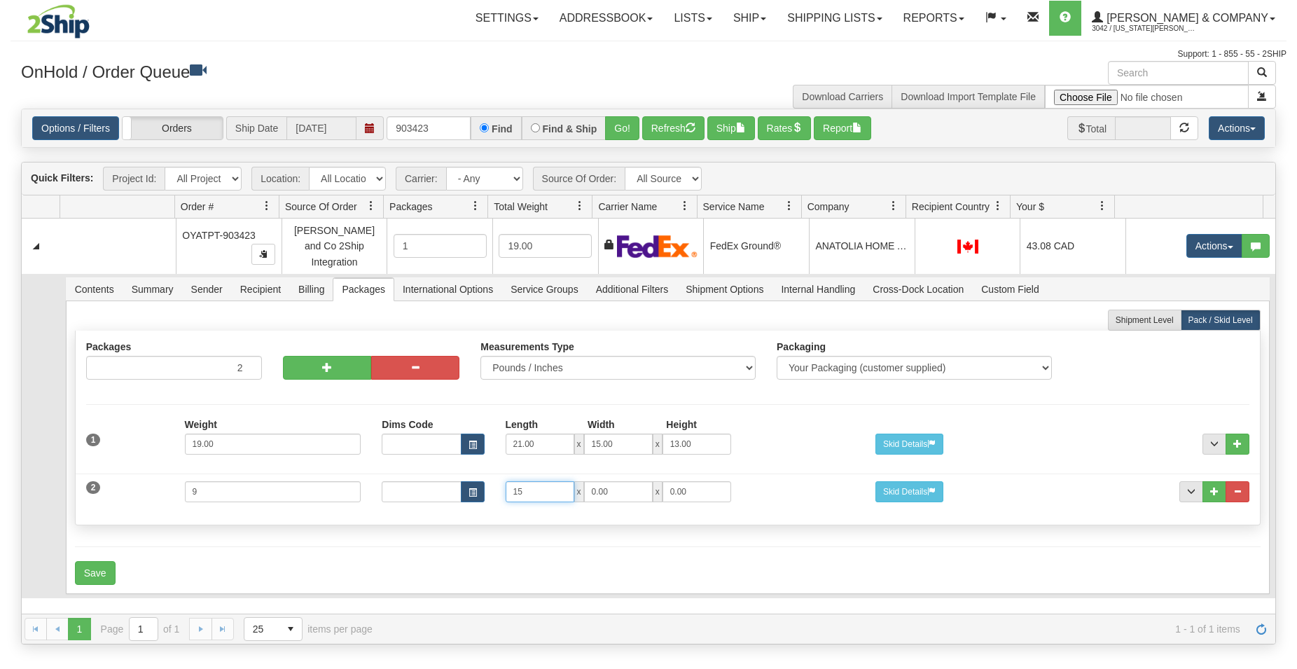
type input "15"
drag, startPoint x: 619, startPoint y: 487, endPoint x: 548, endPoint y: 487, distance: 71.4
click at [584, 487] on input "0.00" at bounding box center [618, 491] width 69 height 21
type input "15"
drag, startPoint x: 691, startPoint y: 492, endPoint x: 560, endPoint y: 492, distance: 130.3
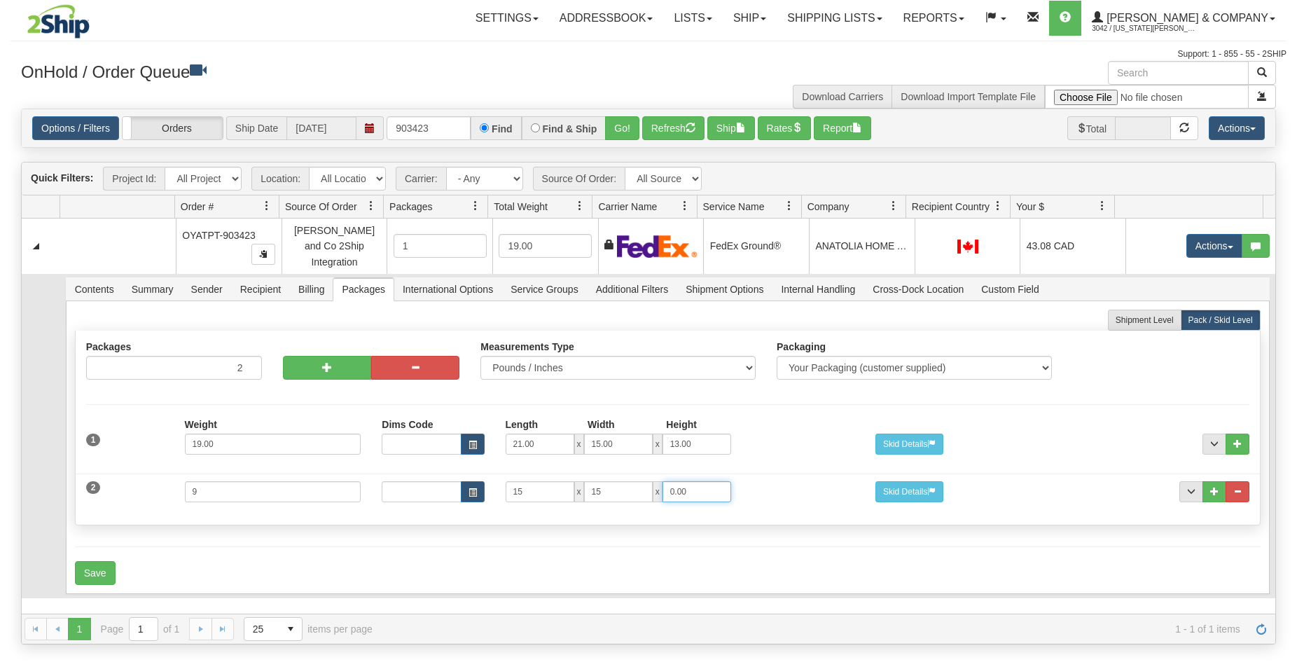
click at [663, 492] on input "0.00" at bounding box center [697, 491] width 69 height 21
type input "7"
drag, startPoint x: 529, startPoint y: 548, endPoint x: 494, endPoint y: 546, distance: 35.0
click at [529, 548] on form "Shipment Level Pack / Skid Level Packages 2 2" at bounding box center [668, 447] width 1186 height 275
click at [93, 562] on button "Save" at bounding box center [95, 573] width 41 height 24
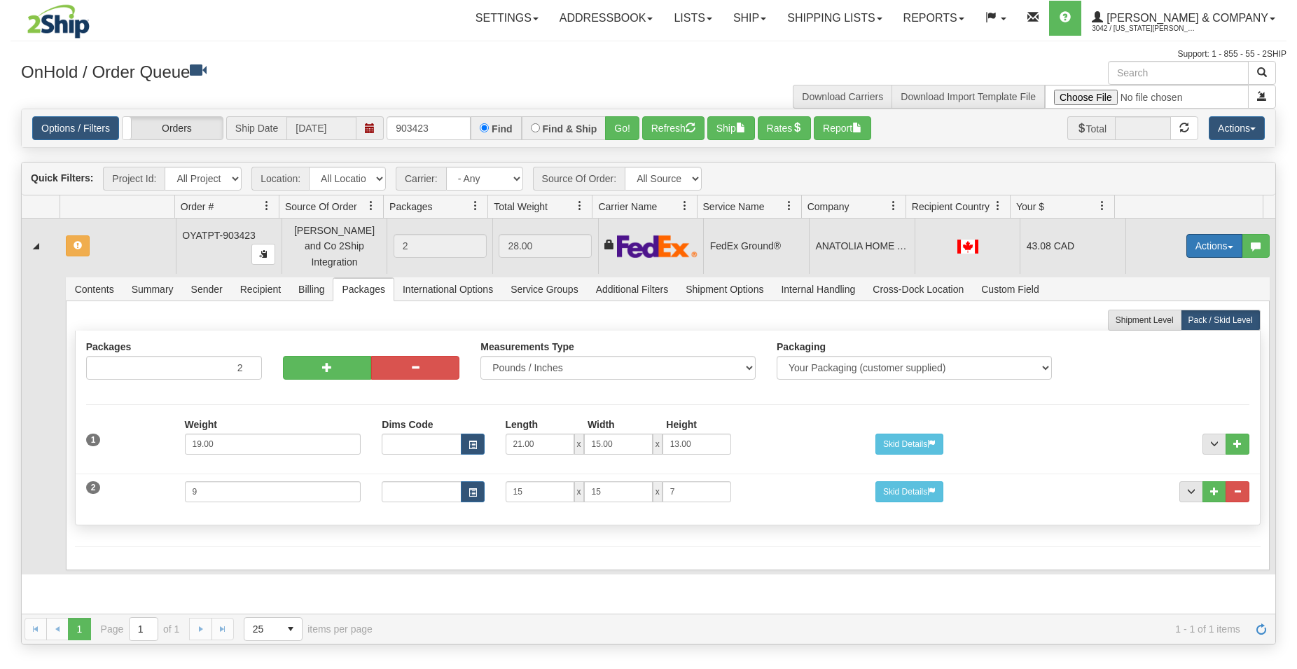
drag, startPoint x: 1171, startPoint y: 247, endPoint x: 1179, endPoint y: 249, distance: 8.5
click at [1172, 247] on td "Actions Open Refresh Rates Rate All Services Ship Delete Edit Items" at bounding box center [1201, 246] width 150 height 55
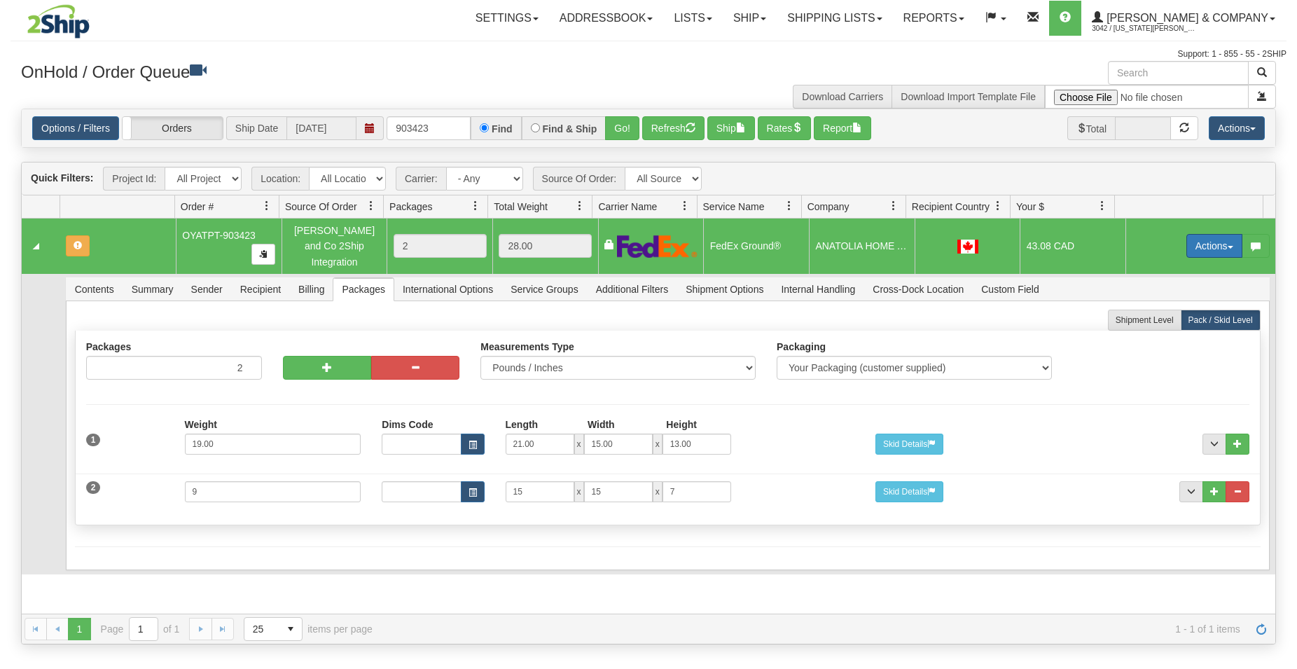
click at [1192, 251] on button "Actions" at bounding box center [1214, 246] width 56 height 24
click at [1170, 303] on span "Rate All Services" at bounding box center [1186, 308] width 84 height 11
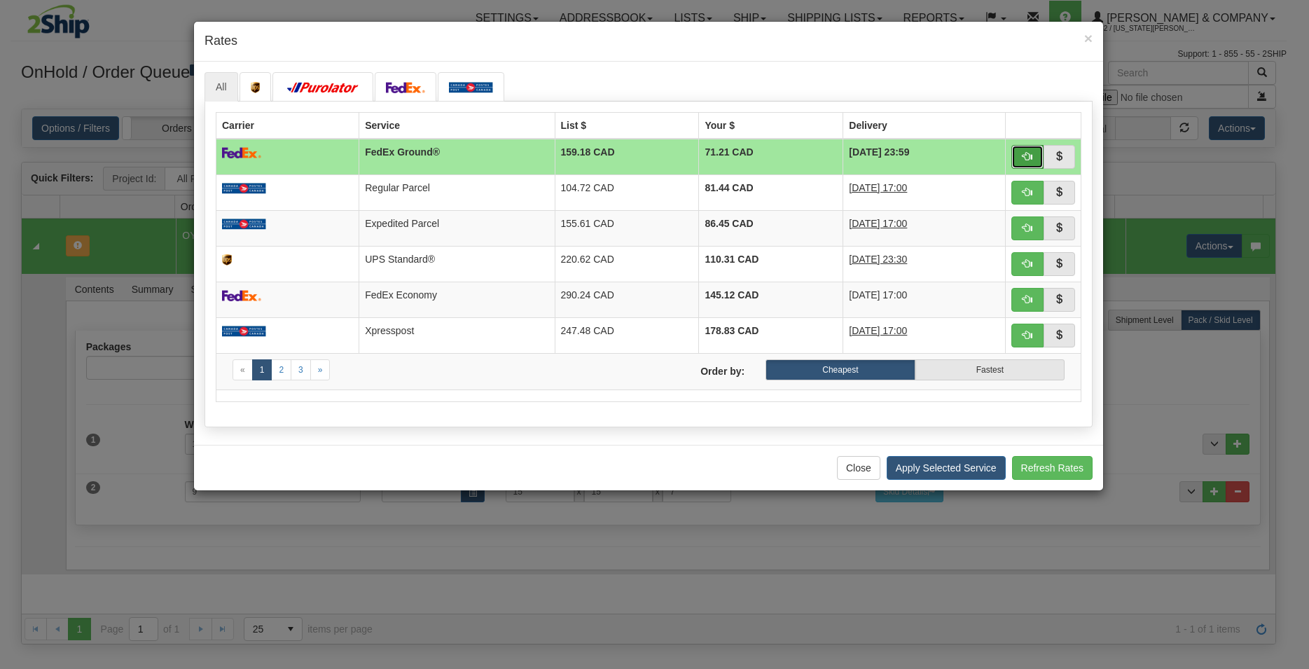
click at [1020, 159] on button "button" at bounding box center [1027, 157] width 32 height 24
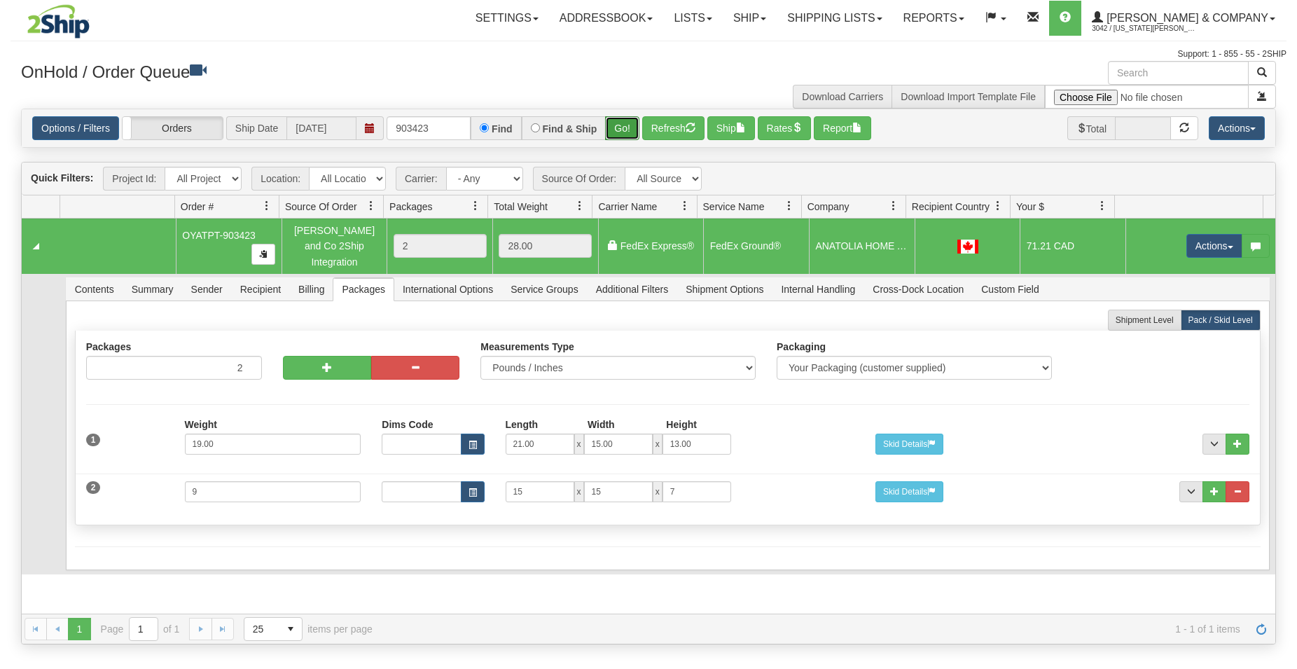
click at [623, 129] on button "Go!" at bounding box center [622, 128] width 34 height 24
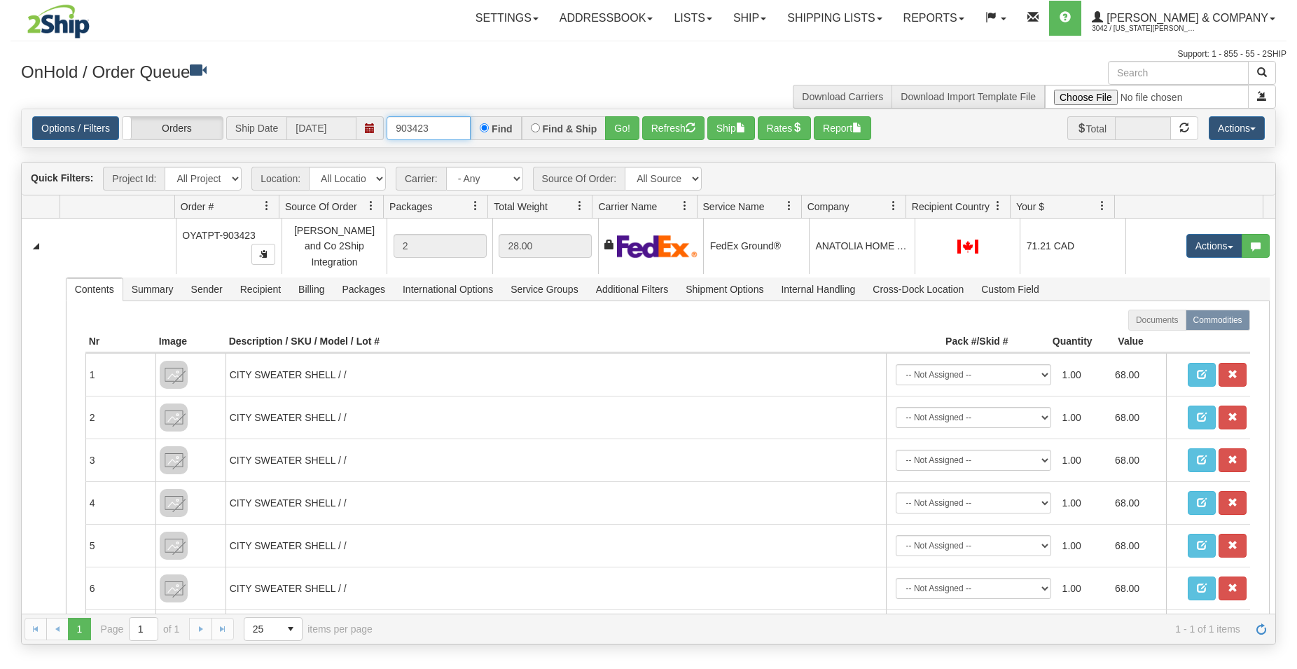
drag, startPoint x: 450, startPoint y: 133, endPoint x: 286, endPoint y: 133, distance: 163.2
click at [387, 133] on input "903423" at bounding box center [429, 128] width 84 height 24
drag, startPoint x: 438, startPoint y: 132, endPoint x: 355, endPoint y: 117, distance: 84.8
click at [387, 117] on input "903430" at bounding box center [429, 128] width 84 height 24
drag, startPoint x: 454, startPoint y: 137, endPoint x: 205, endPoint y: 146, distance: 249.5
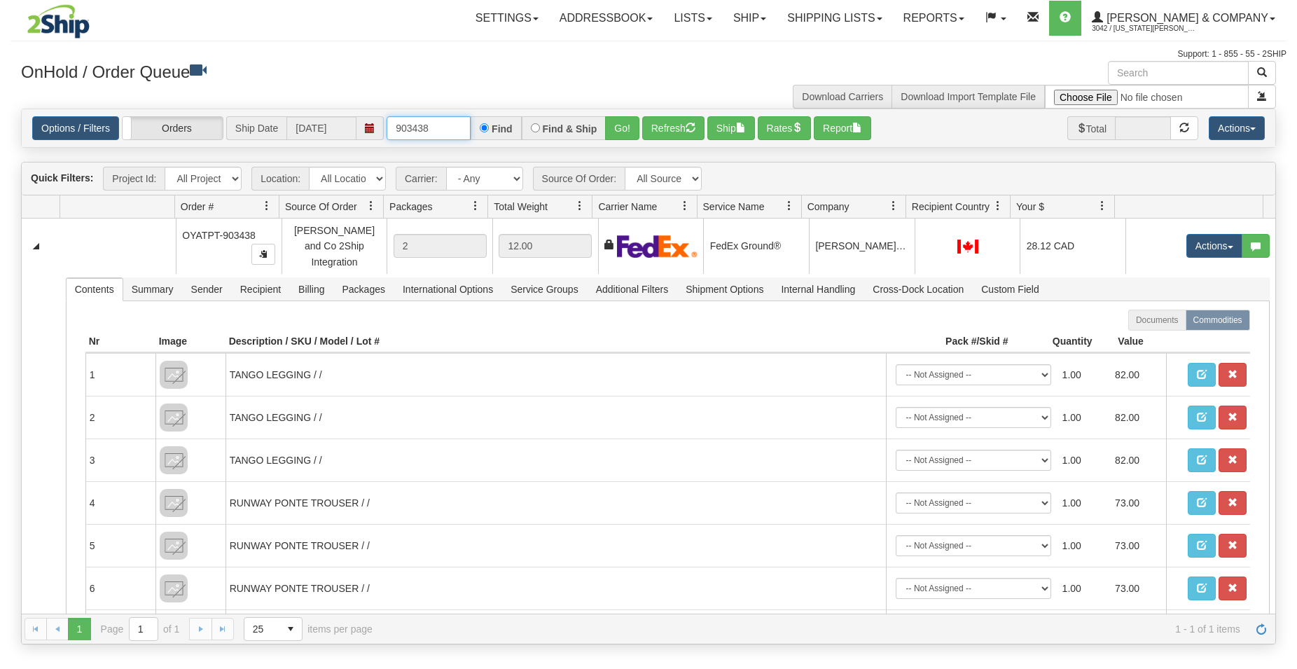
click at [387, 140] on input "903438" at bounding box center [429, 128] width 84 height 24
drag, startPoint x: 439, startPoint y: 125, endPoint x: 326, endPoint y: 133, distance: 113.8
click at [387, 133] on input "903454" at bounding box center [429, 128] width 84 height 24
drag, startPoint x: 437, startPoint y: 130, endPoint x: 266, endPoint y: 134, distance: 171.0
click at [387, 134] on input "903462" at bounding box center [429, 128] width 84 height 24
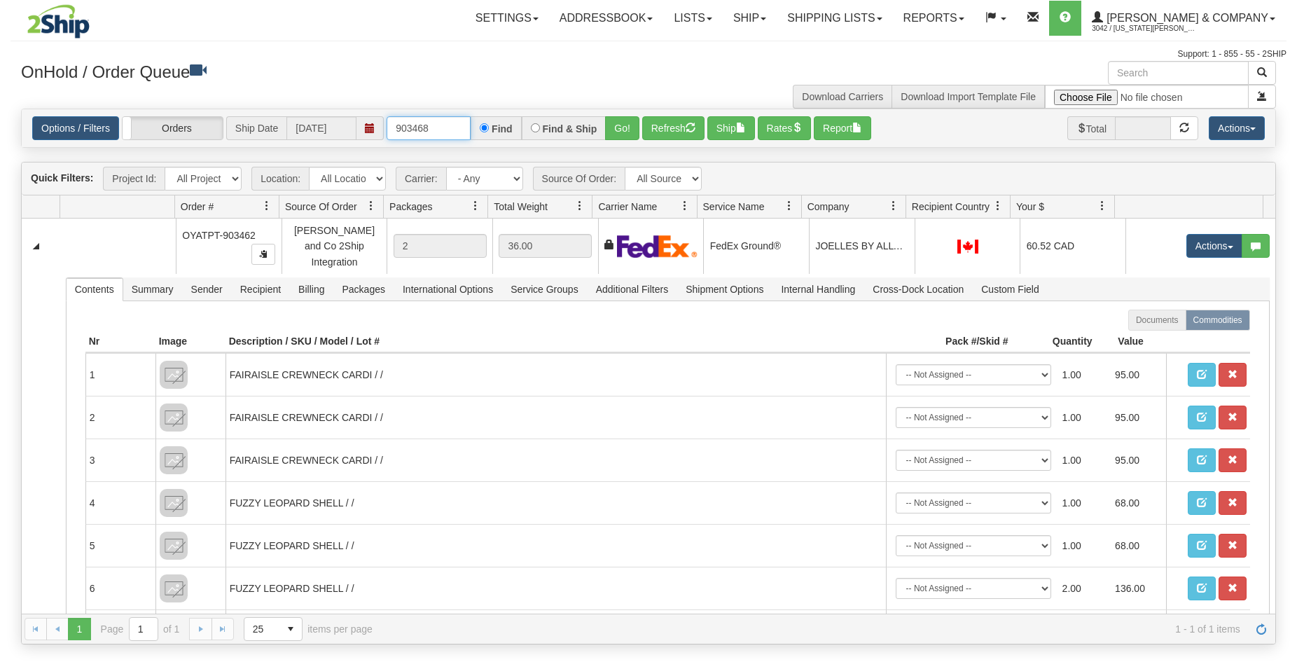
type input "903468"
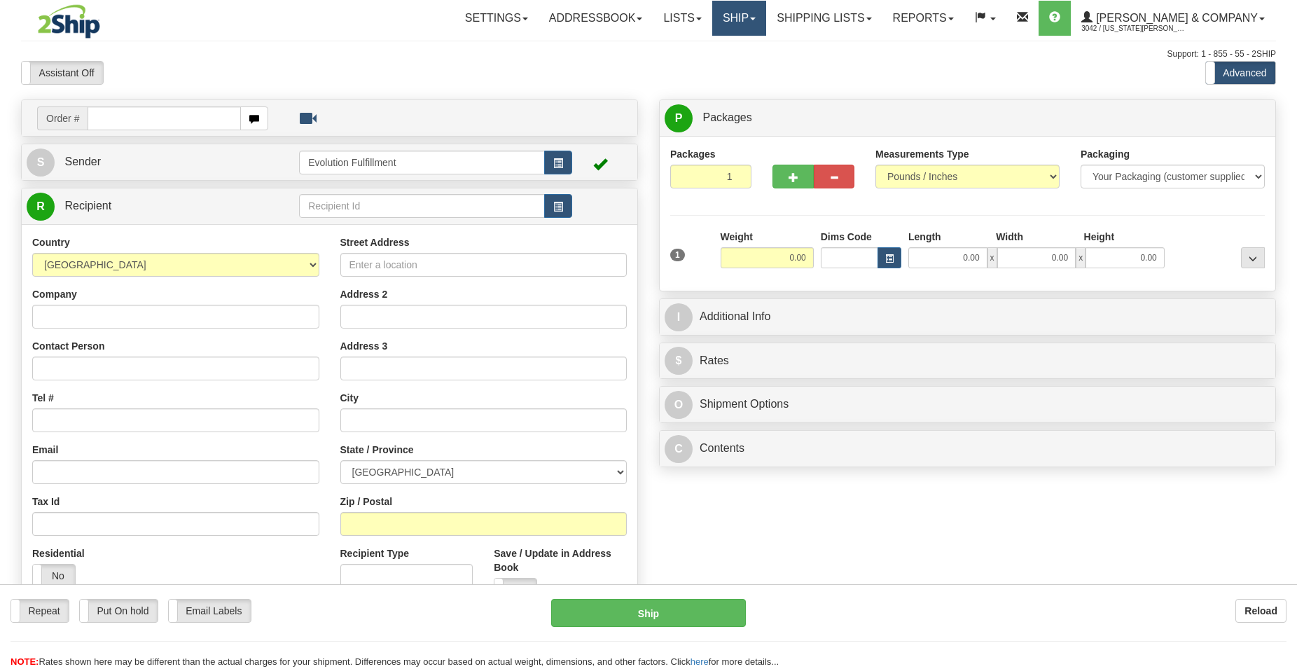
click at [766, 22] on link "Ship" at bounding box center [739, 18] width 54 height 35
click at [752, 65] on span "OnHold / Order Queue" at bounding box center [702, 67] width 99 height 11
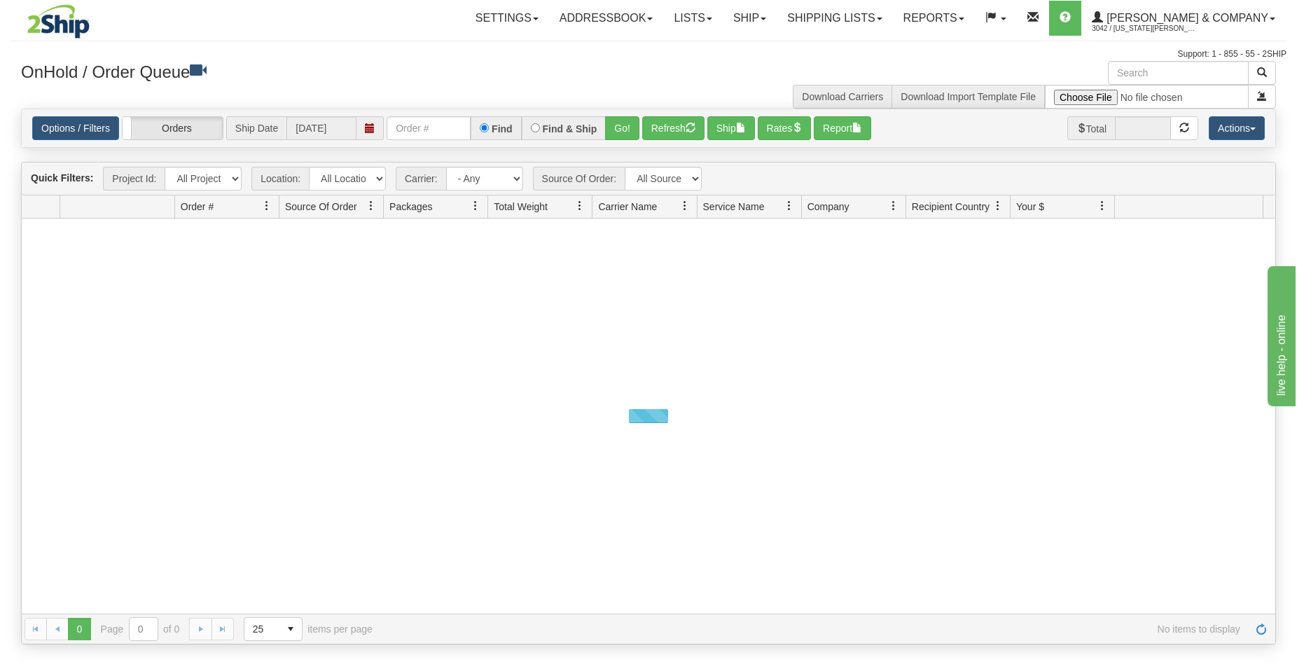
click at [411, 132] on input "text" at bounding box center [429, 128] width 84 height 24
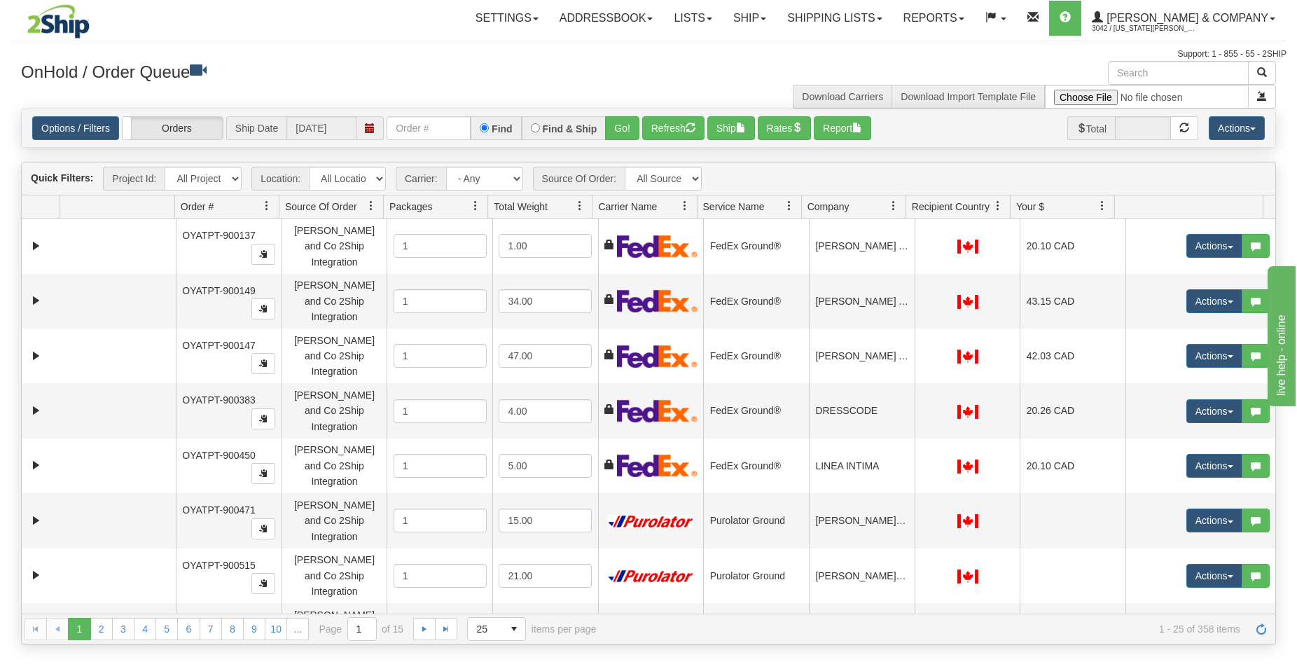
click at [411, 132] on input "text" at bounding box center [429, 128] width 84 height 24
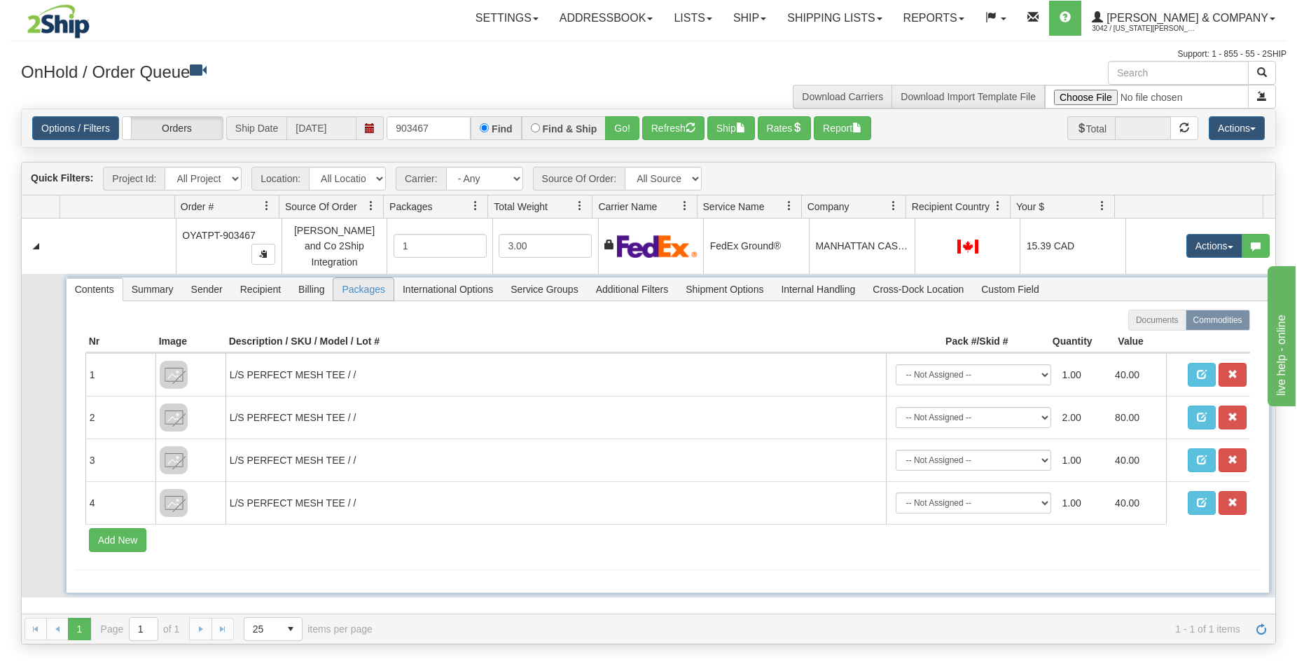
click at [357, 286] on span "Packages" at bounding box center [363, 289] width 60 height 22
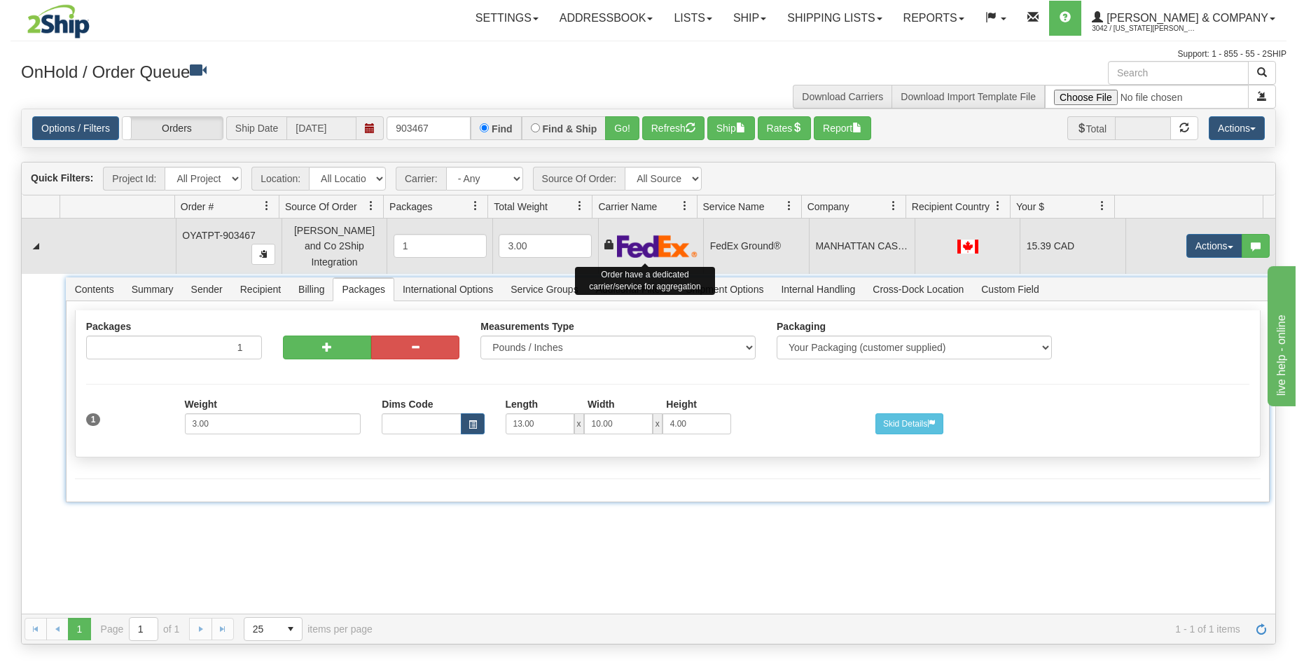
click at [712, 249] on td "FedEx Ground®" at bounding box center [756, 246] width 106 height 55
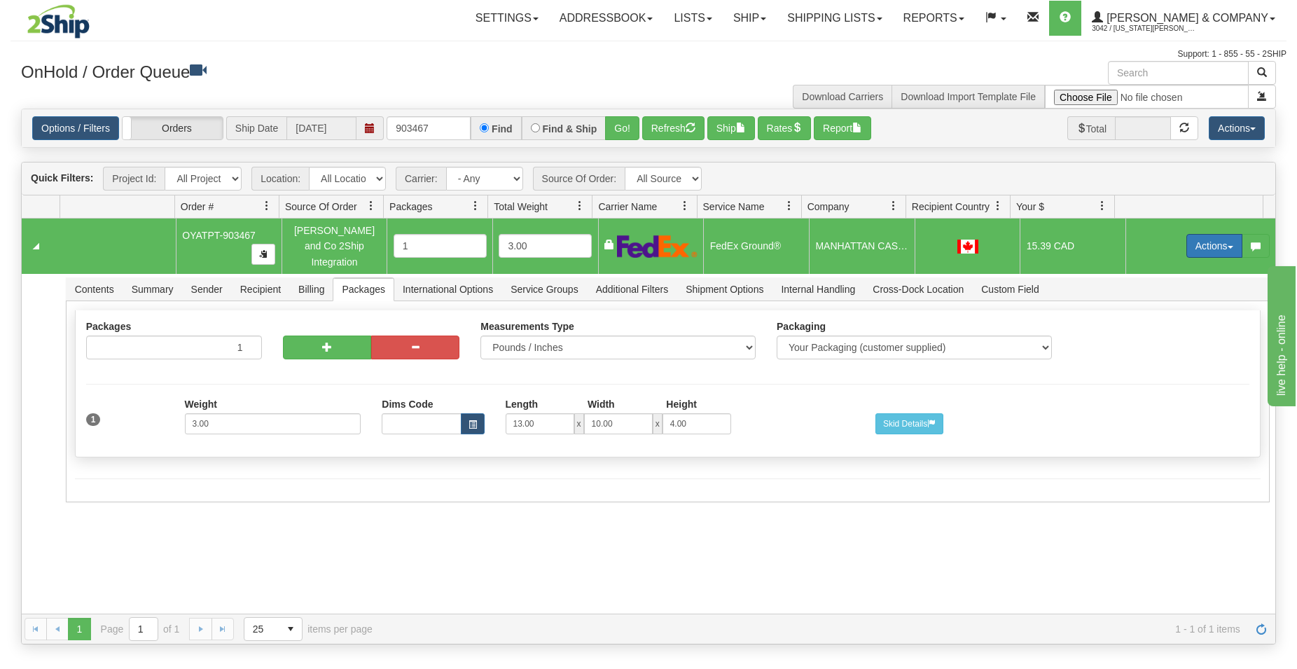
click at [1220, 238] on button "Actions" at bounding box center [1214, 246] width 56 height 24
click at [1148, 341] on span "Delete" at bounding box center [1163, 345] width 38 height 11
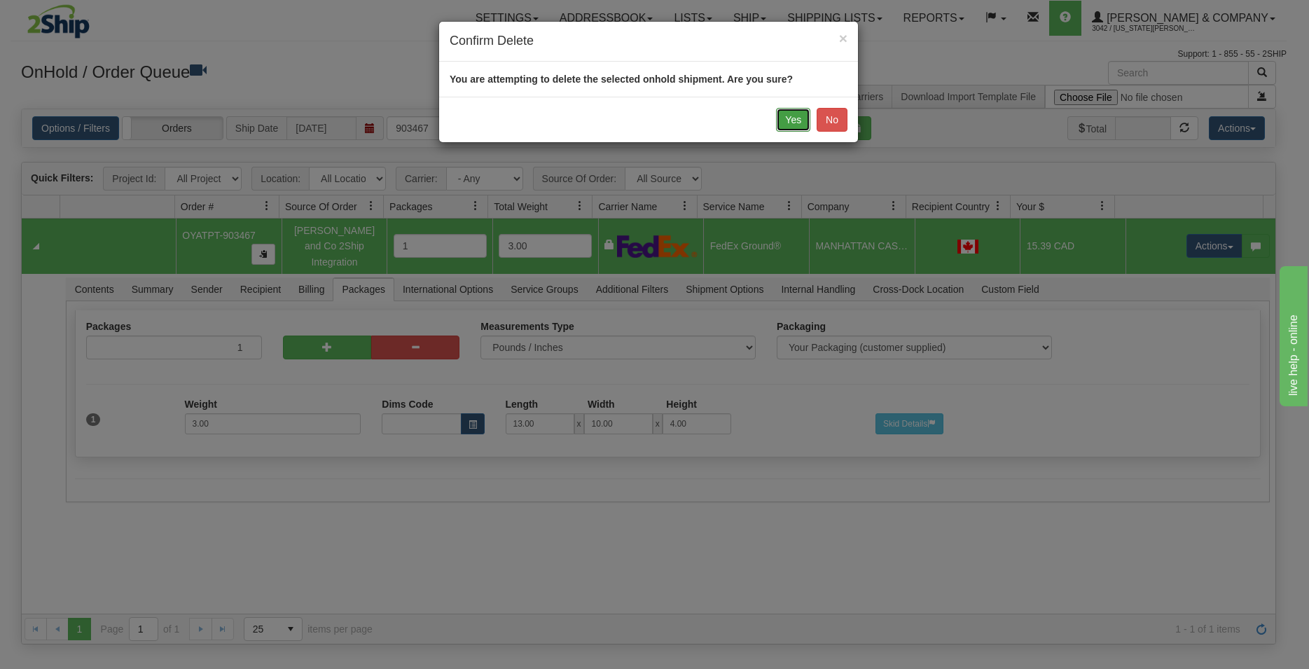
click at [784, 119] on button "Yes" at bounding box center [793, 120] width 34 height 24
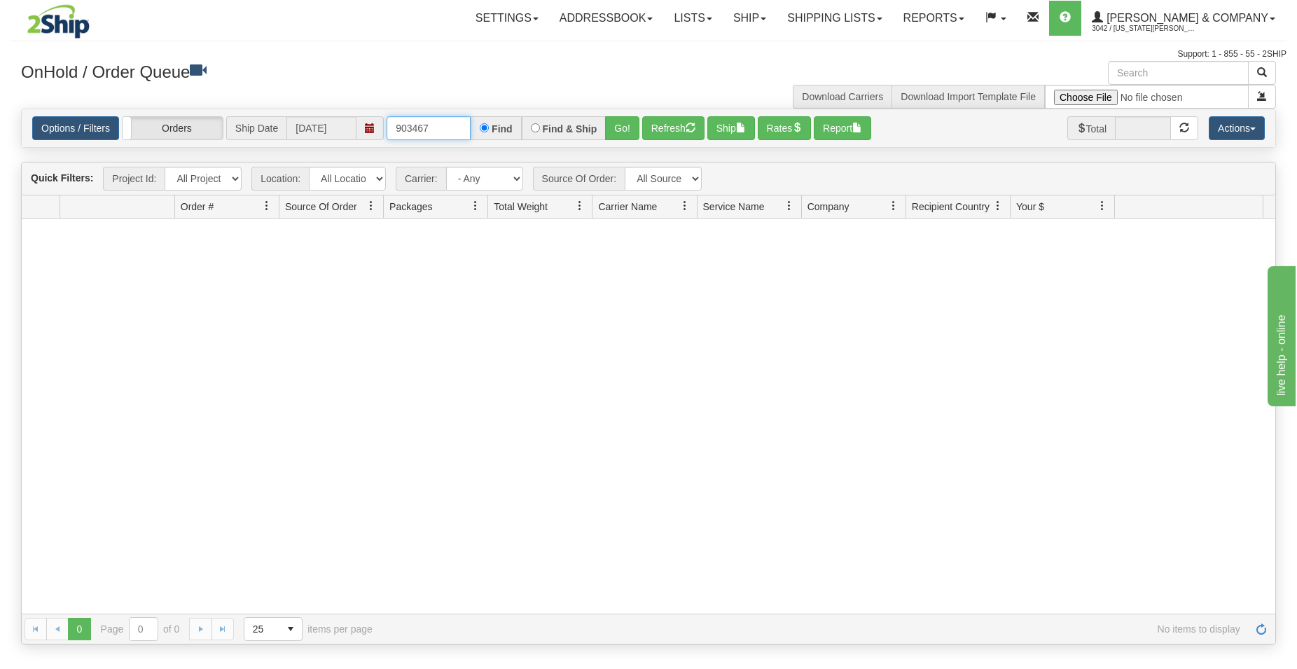
click at [431, 131] on input "903467" at bounding box center [429, 128] width 84 height 24
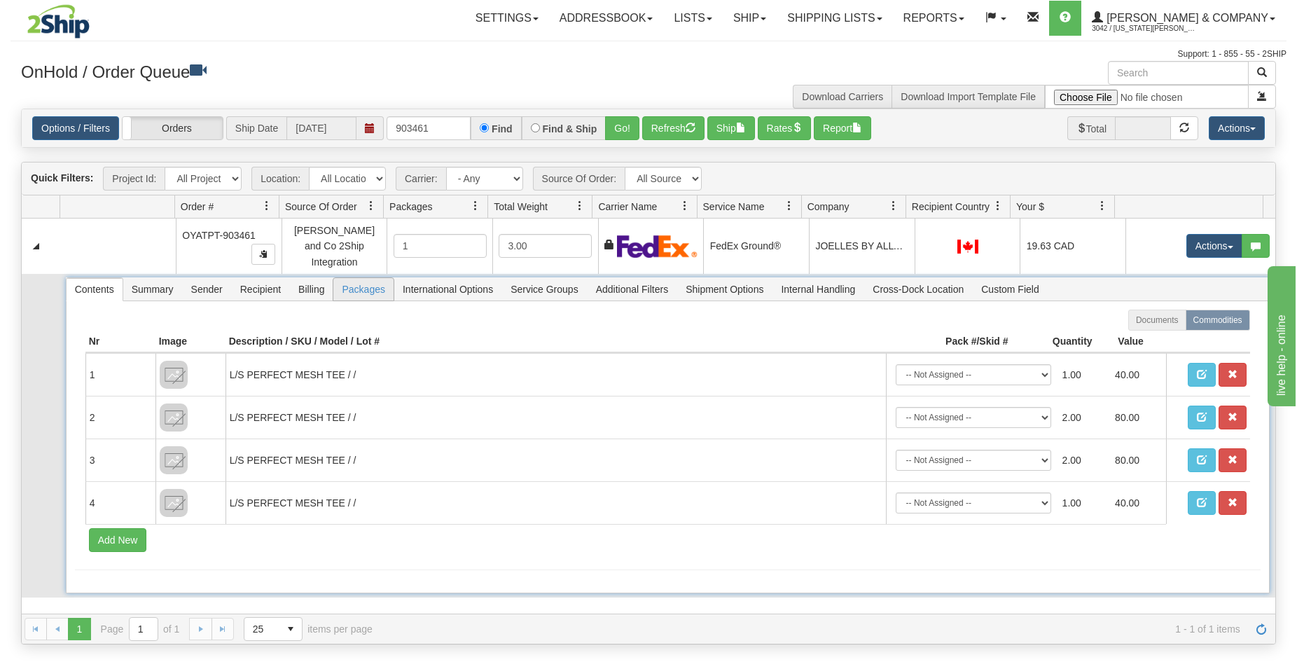
click at [354, 282] on span "Packages" at bounding box center [363, 289] width 60 height 22
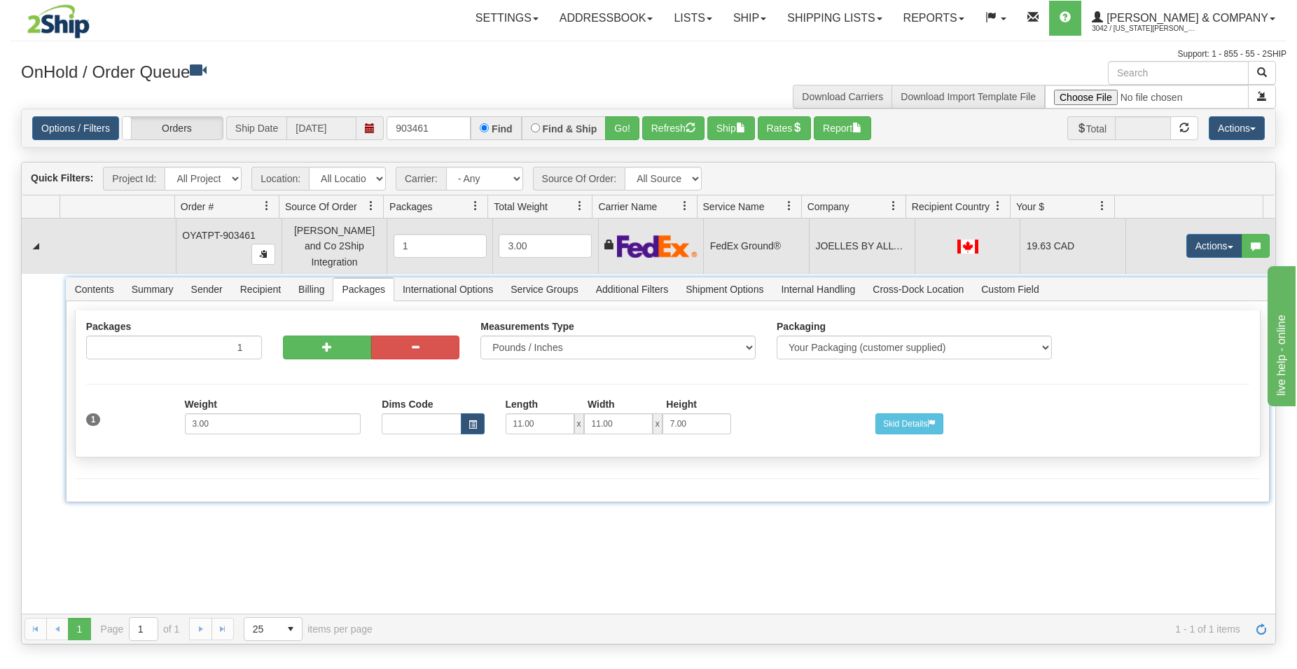
click at [783, 251] on td "FedEx Ground®" at bounding box center [756, 246] width 106 height 55
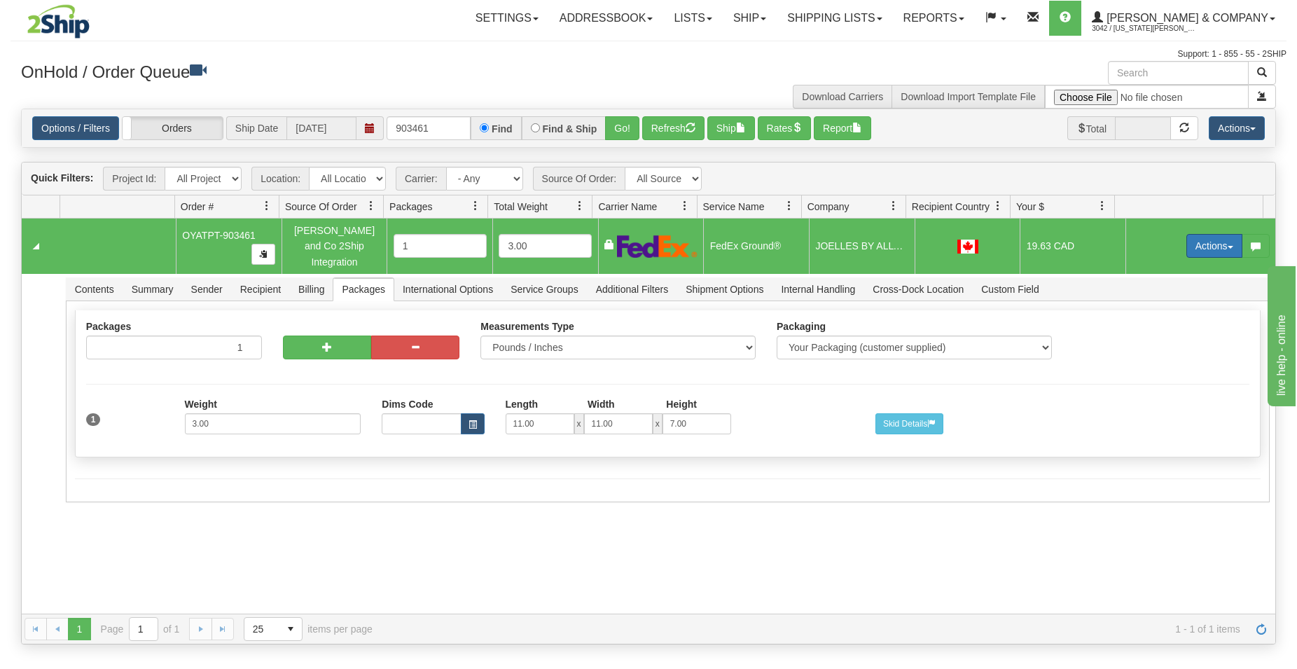
click at [1195, 235] on button "Actions" at bounding box center [1214, 246] width 56 height 24
click at [1175, 340] on link "Delete" at bounding box center [1186, 345] width 112 height 18
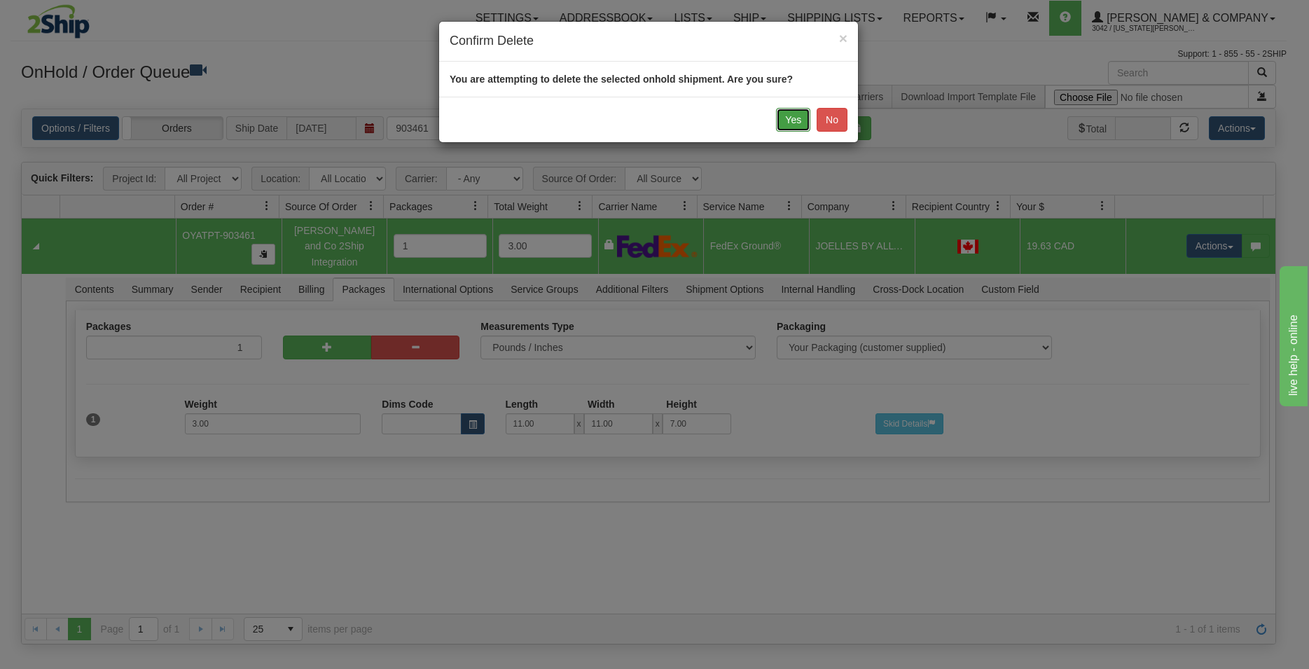
click at [796, 125] on button "Yes" at bounding box center [793, 120] width 34 height 24
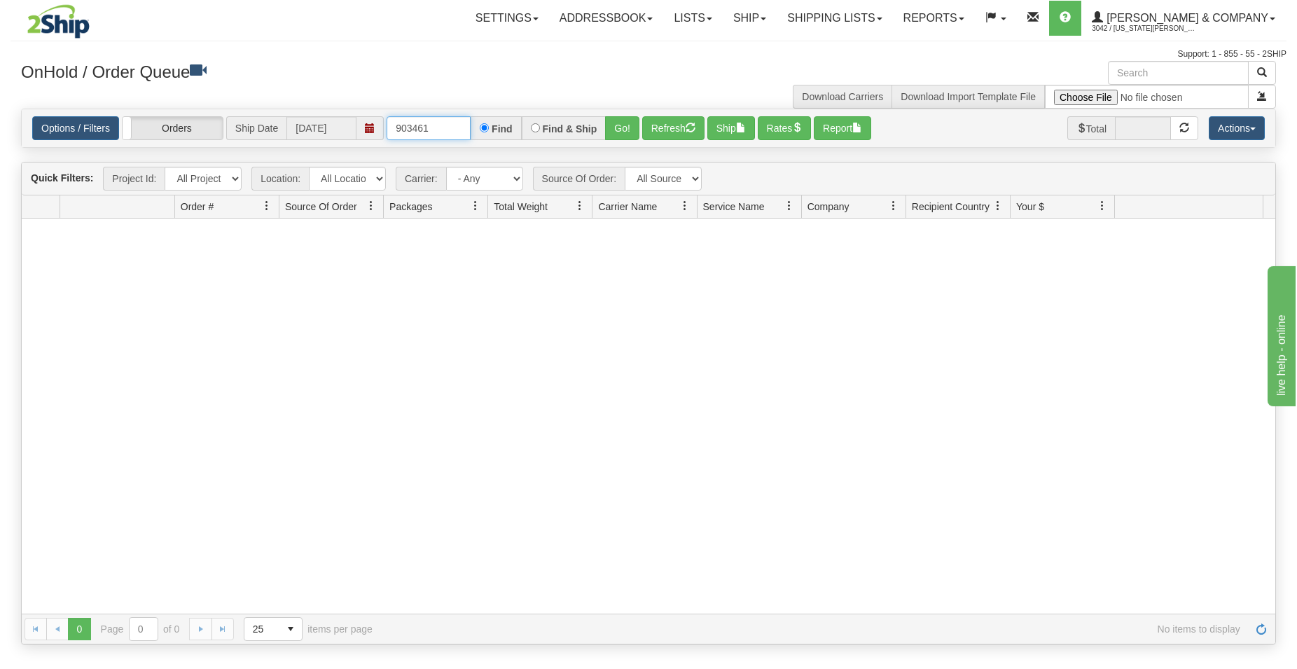
drag, startPoint x: 418, startPoint y: 131, endPoint x: 454, endPoint y: 137, distance: 36.2
click at [454, 137] on input "903461" at bounding box center [429, 128] width 84 height 24
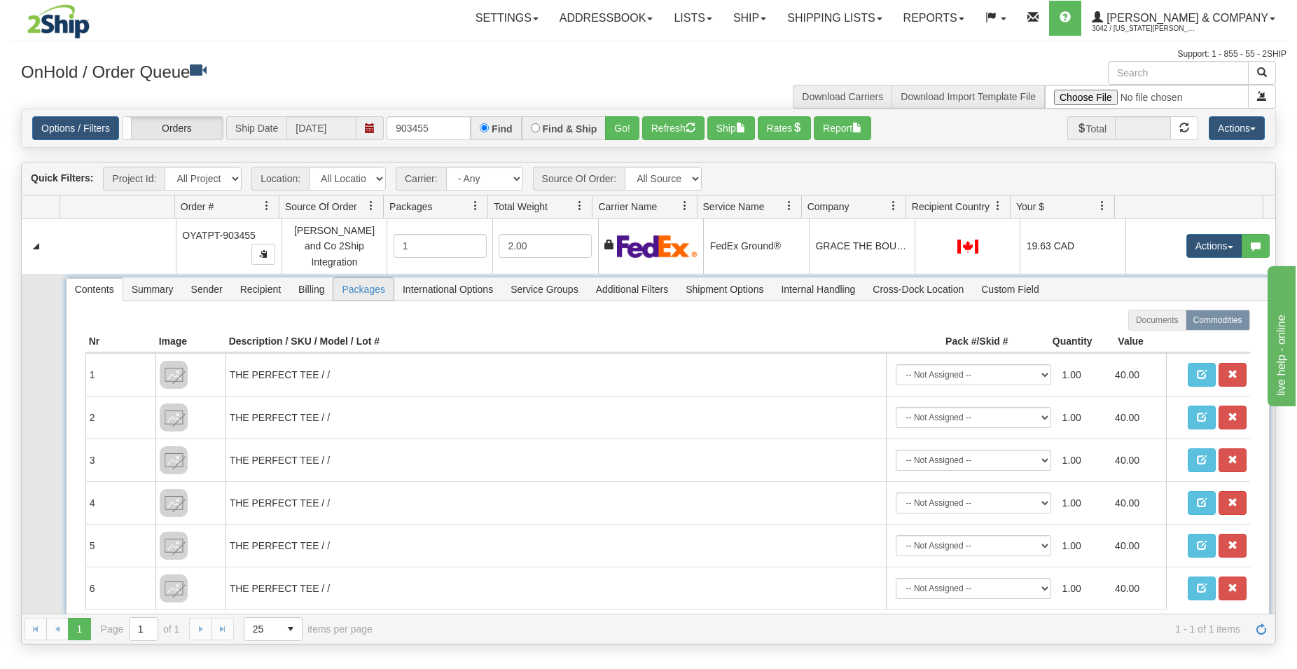
click at [368, 280] on span "Packages" at bounding box center [363, 289] width 60 height 22
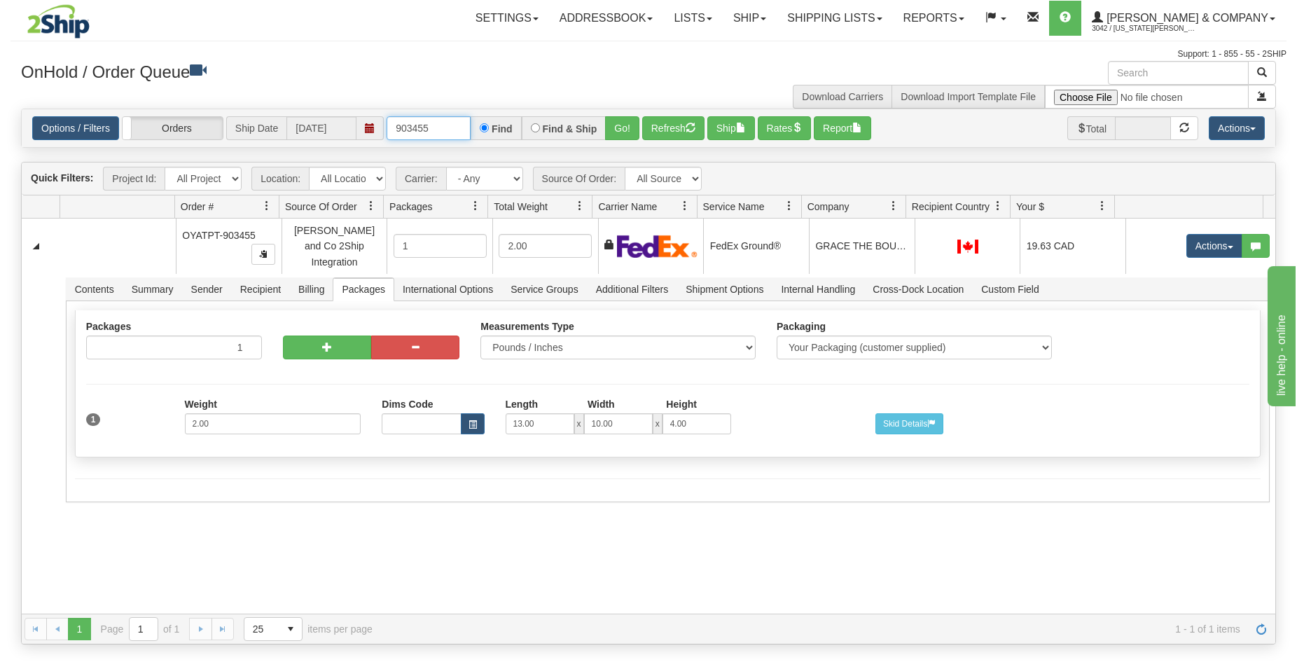
drag, startPoint x: 433, startPoint y: 131, endPoint x: 314, endPoint y: 117, distance: 119.9
click at [387, 117] on input "903455" at bounding box center [429, 128] width 84 height 24
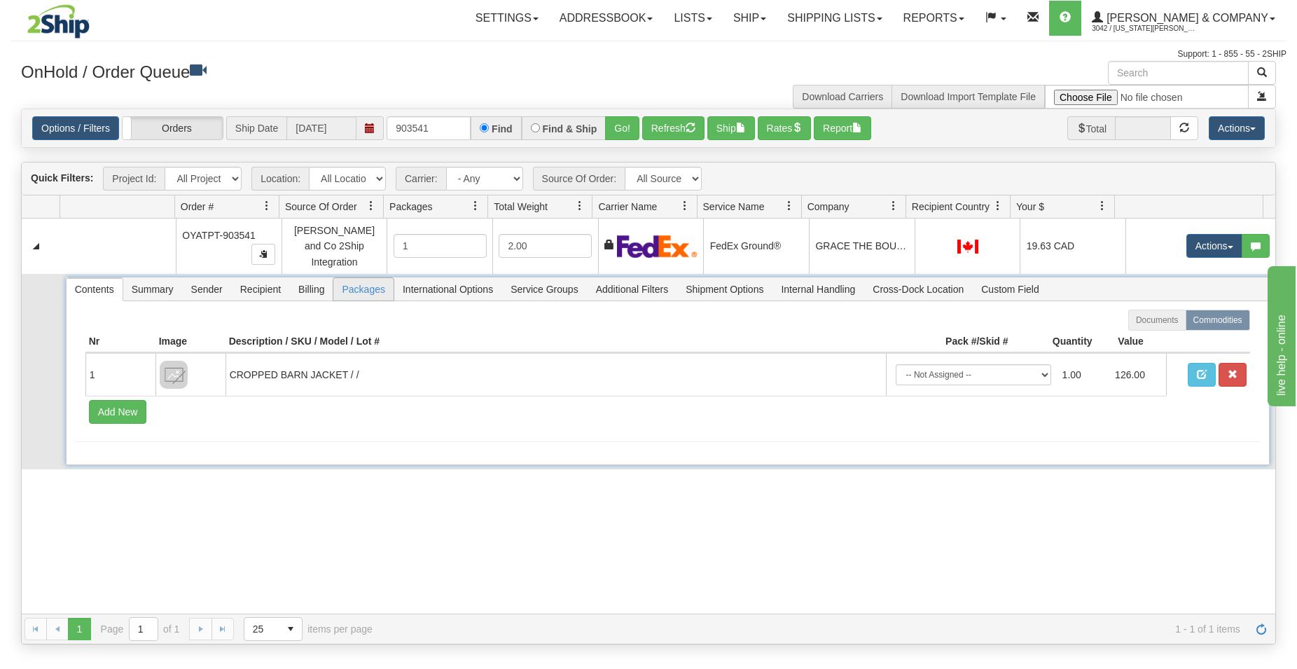
click at [363, 282] on span "Packages" at bounding box center [363, 289] width 60 height 22
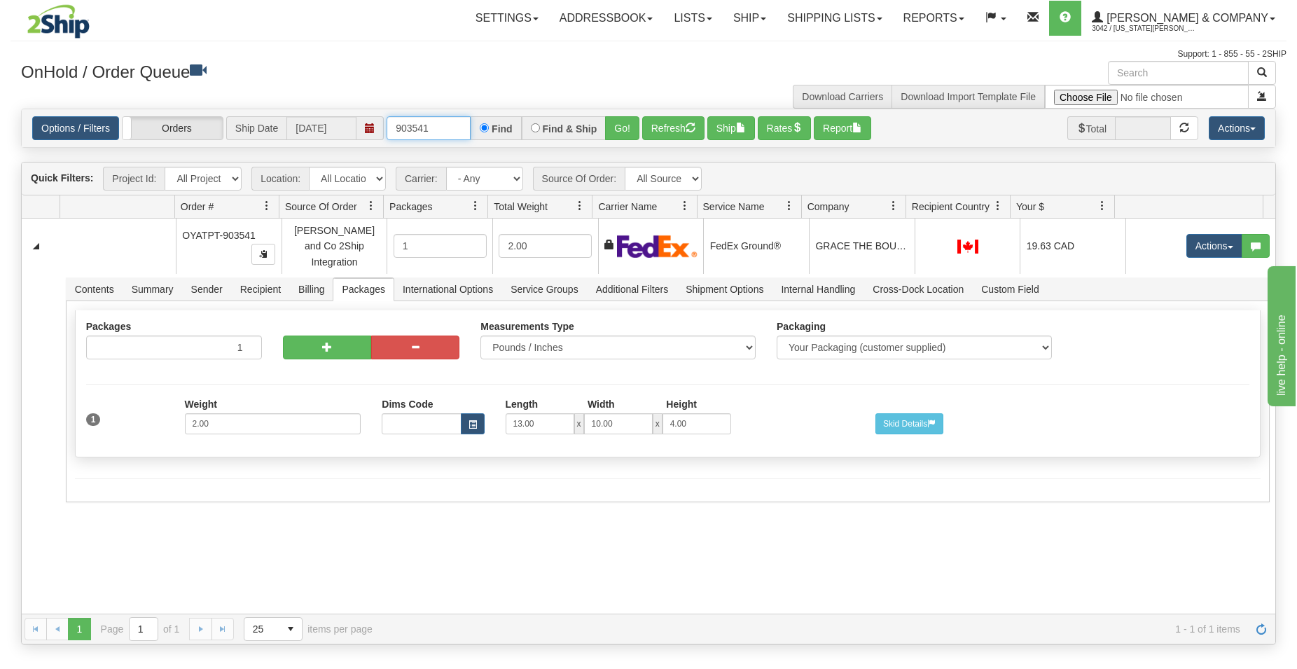
drag, startPoint x: 450, startPoint y: 136, endPoint x: 352, endPoint y: 120, distance: 99.4
click at [387, 120] on input "903541" at bounding box center [429, 128] width 84 height 24
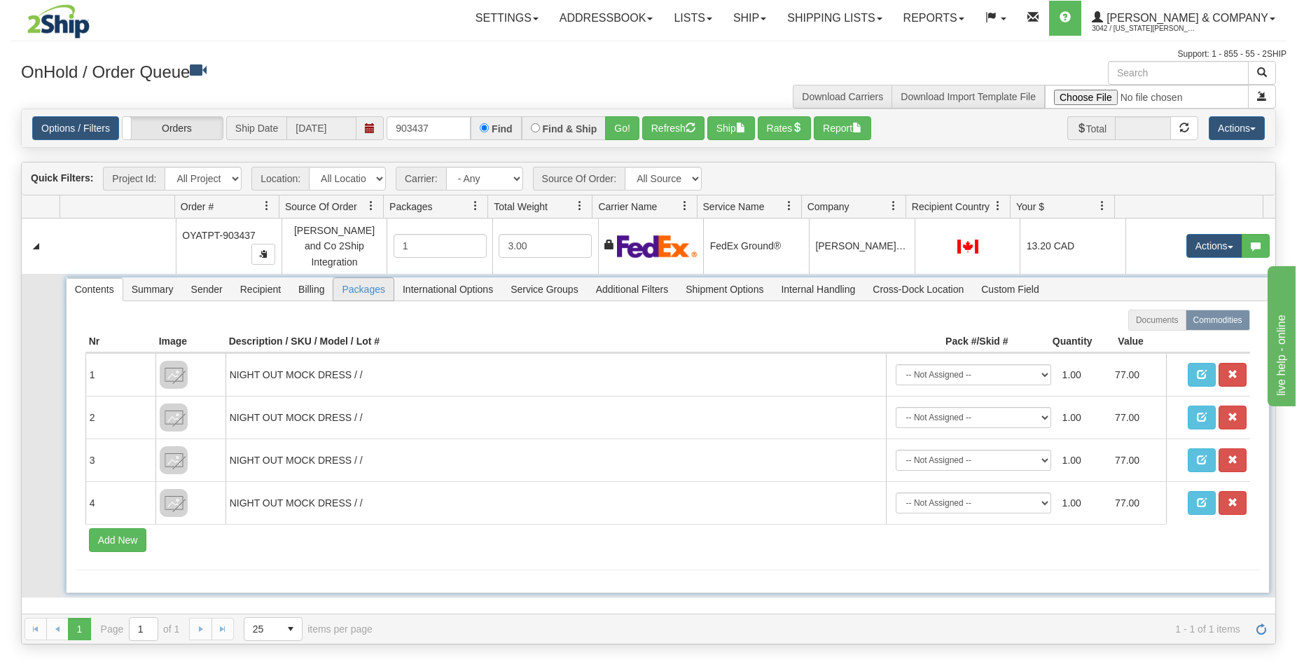
click at [364, 286] on span "Packages" at bounding box center [363, 289] width 60 height 22
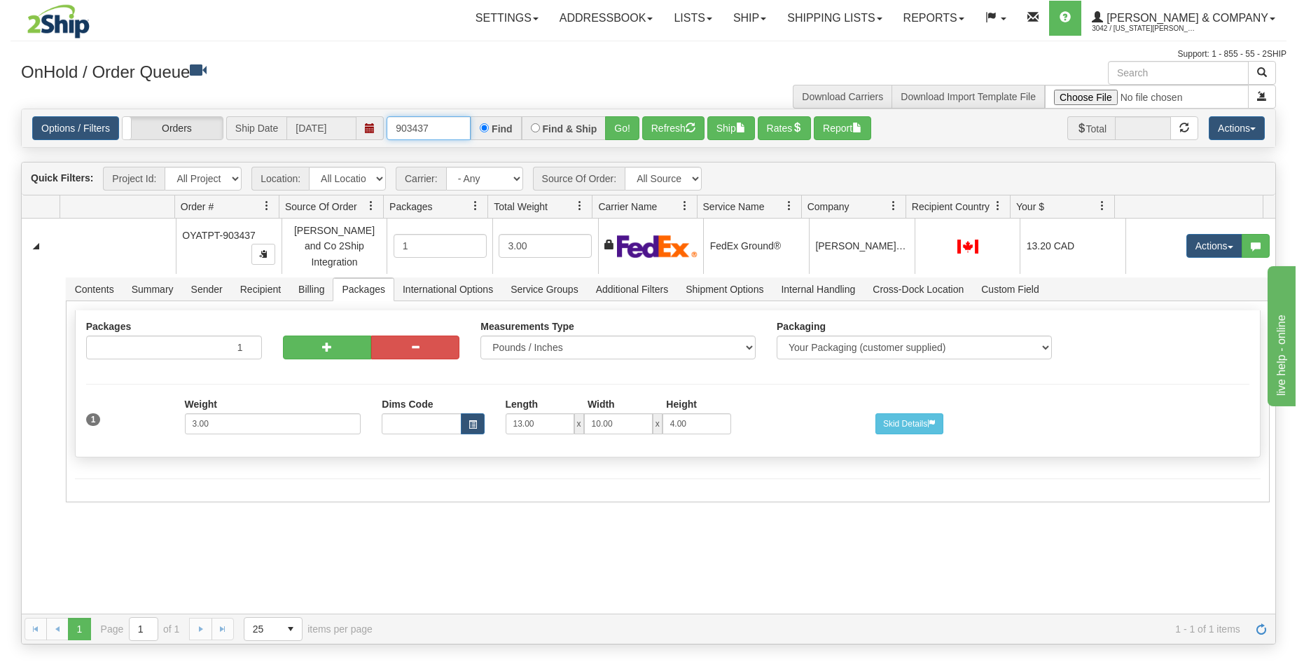
drag, startPoint x: 446, startPoint y: 130, endPoint x: 294, endPoint y: 110, distance: 153.3
click at [387, 116] on input "903437" at bounding box center [429, 128] width 84 height 24
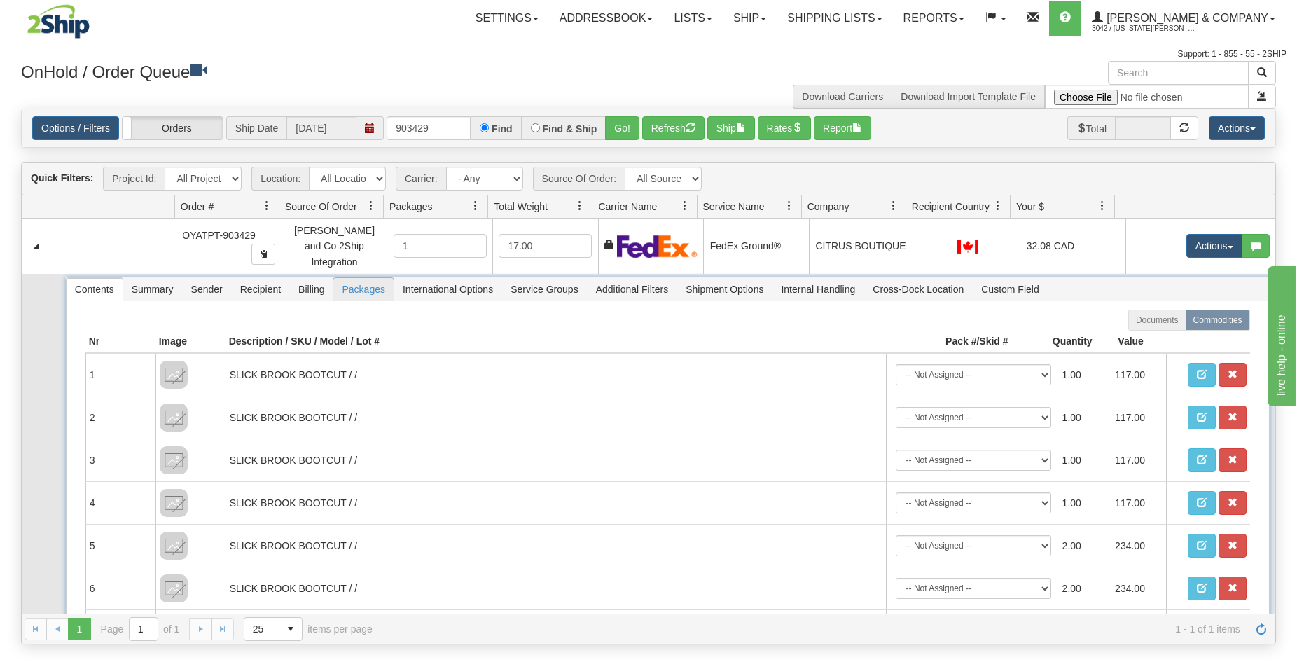
click at [367, 278] on span "Packages" at bounding box center [363, 289] width 60 height 22
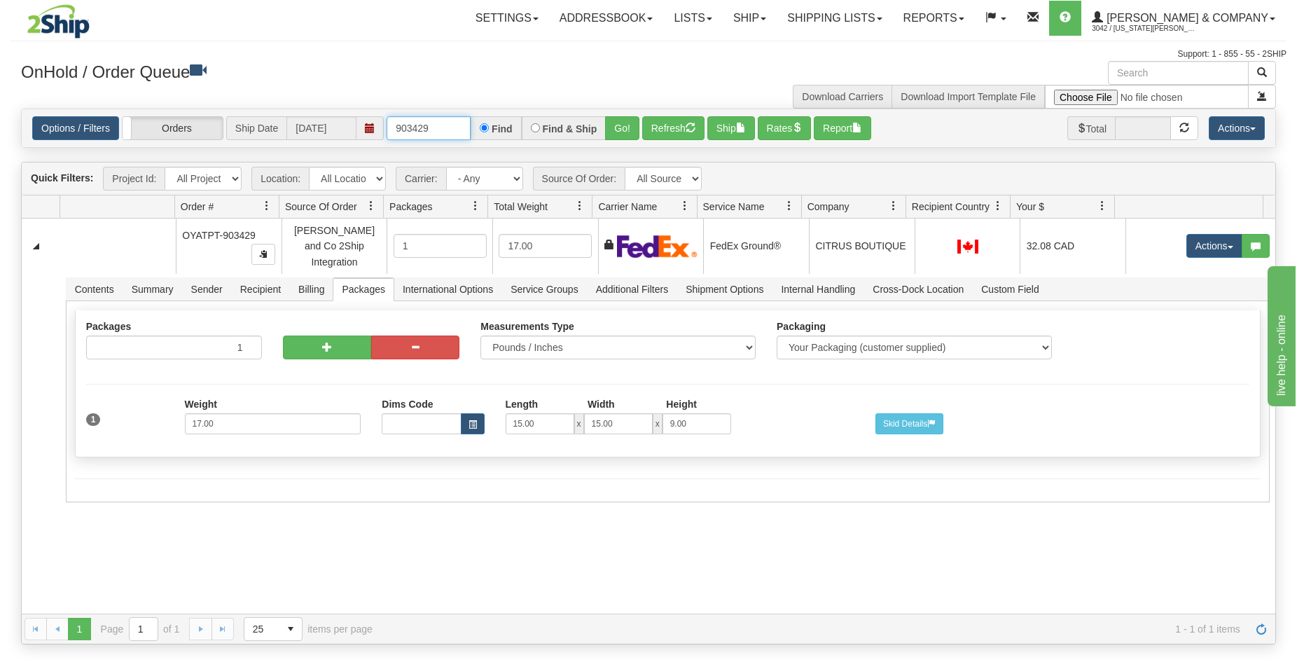
drag, startPoint x: 419, startPoint y: 130, endPoint x: 451, endPoint y: 109, distance: 38.5
click at [454, 130] on input "903429" at bounding box center [429, 128] width 84 height 24
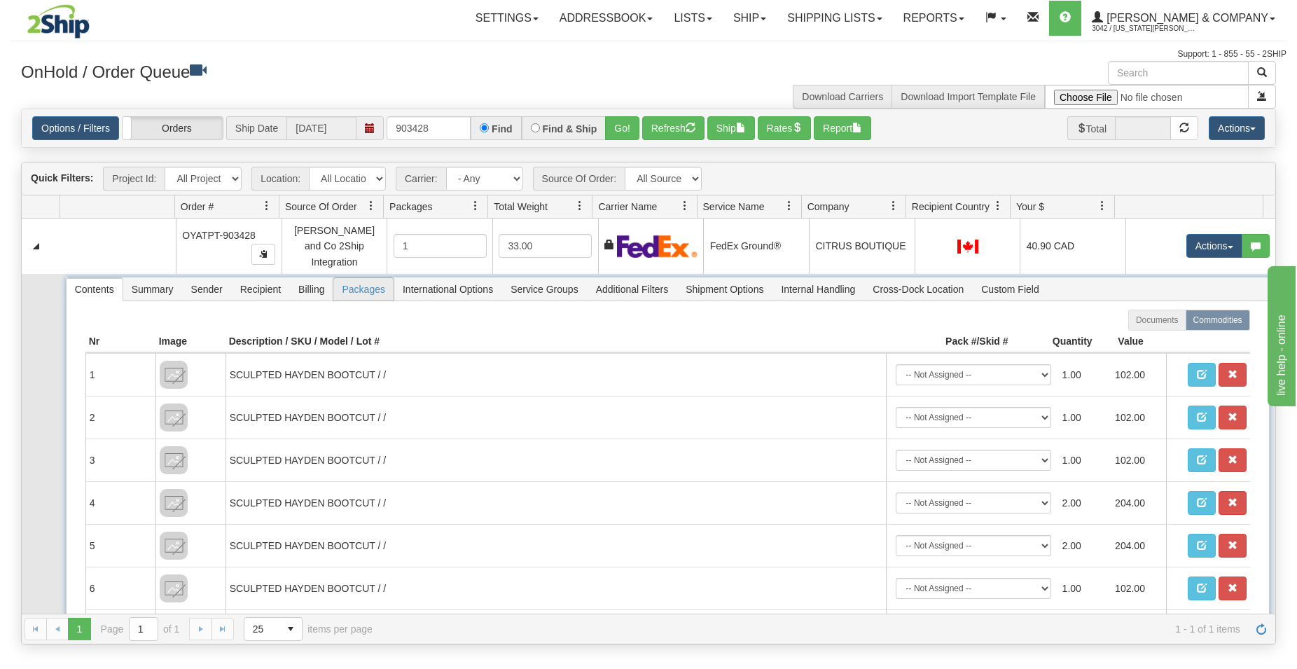
click at [381, 281] on span "Packages" at bounding box center [363, 289] width 60 height 22
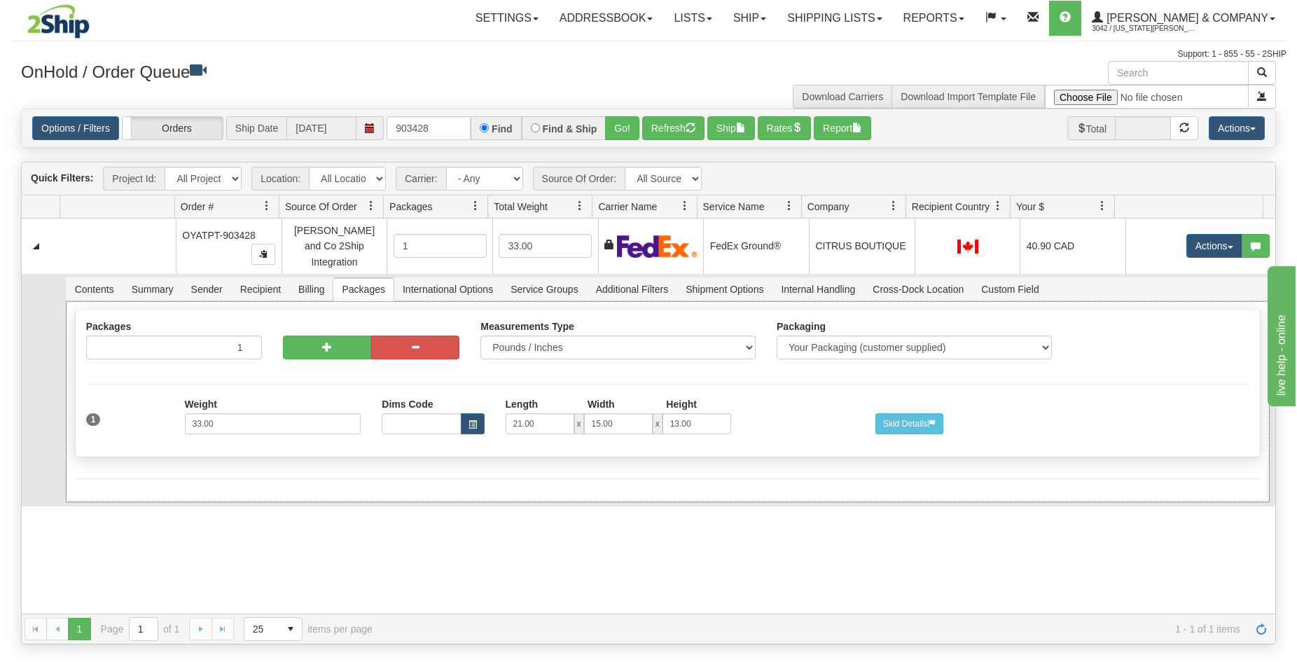
click at [449, 464] on form "Shipment Level Pack / Skid Level Packages 1 1" at bounding box center [668, 394] width 1186 height 169
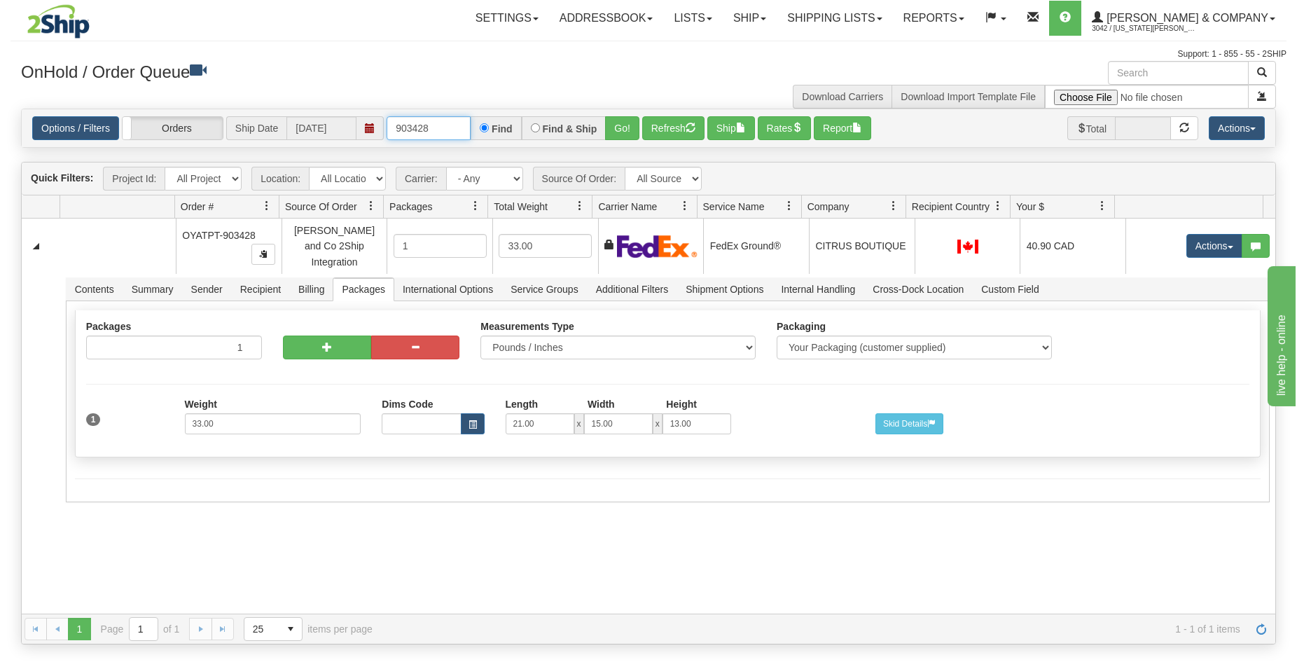
drag, startPoint x: 419, startPoint y: 132, endPoint x: 454, endPoint y: 132, distance: 35.0
click at [454, 132] on input "903428" at bounding box center [429, 128] width 84 height 24
type input "903422"
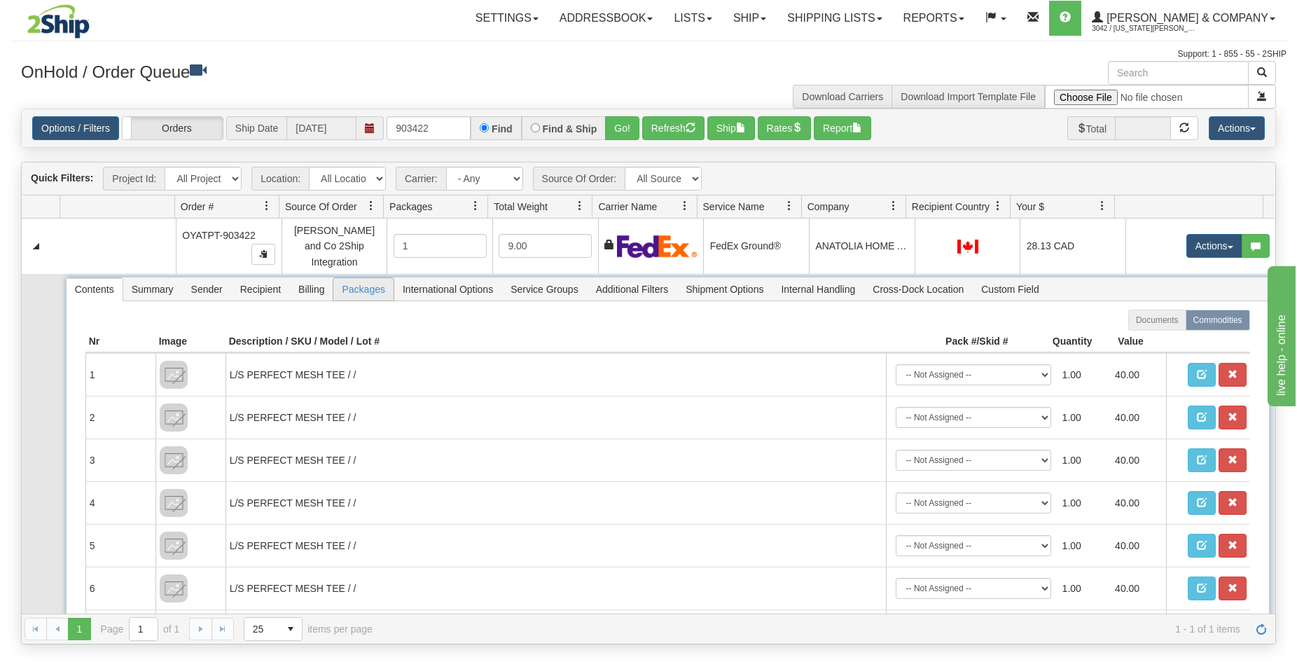
click at [350, 279] on span "Packages" at bounding box center [363, 289] width 60 height 22
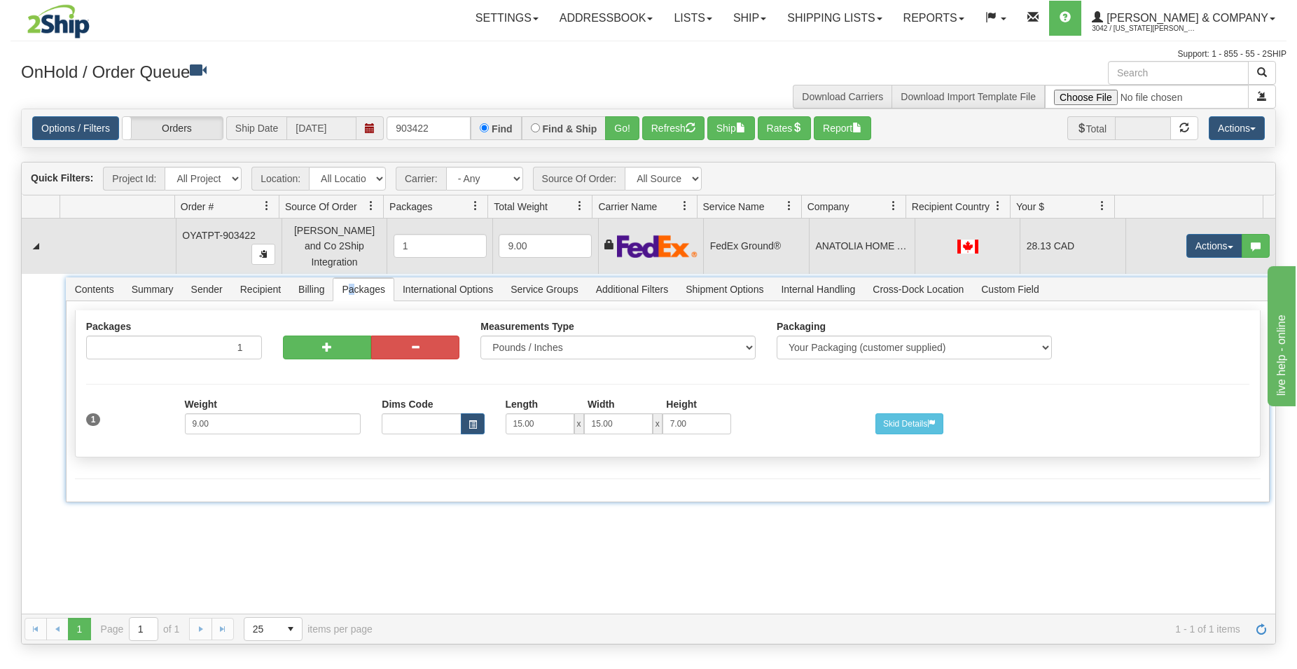
click at [920, 234] on td at bounding box center [968, 246] width 106 height 55
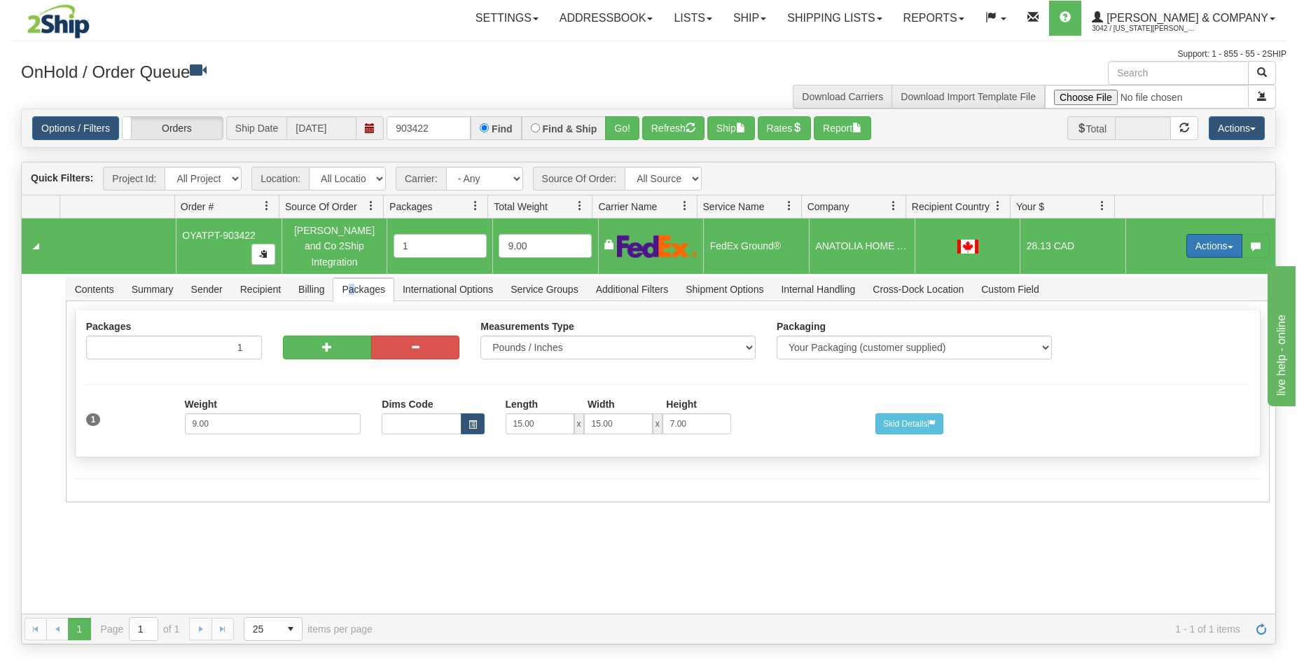
click at [1192, 247] on button "Actions" at bounding box center [1214, 246] width 56 height 24
click at [1165, 342] on span "Delete" at bounding box center [1163, 345] width 38 height 11
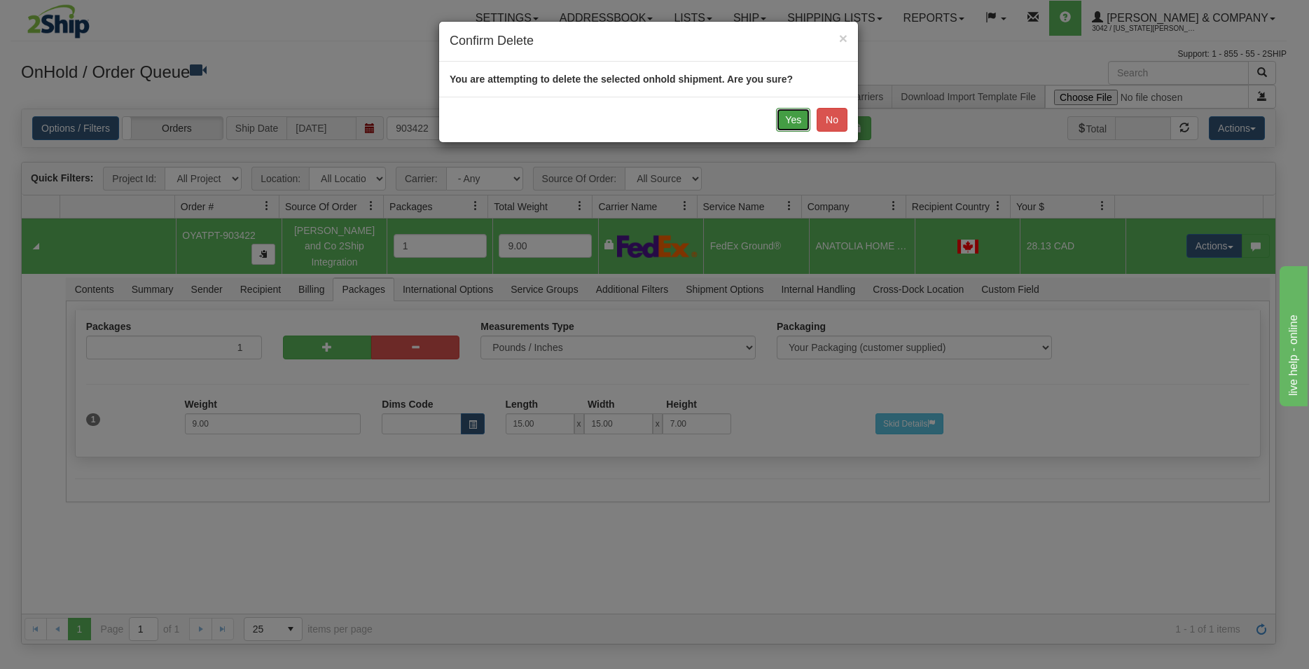
click at [798, 123] on button "Yes" at bounding box center [793, 120] width 34 height 24
